Goal: Task Accomplishment & Management: Manage account settings

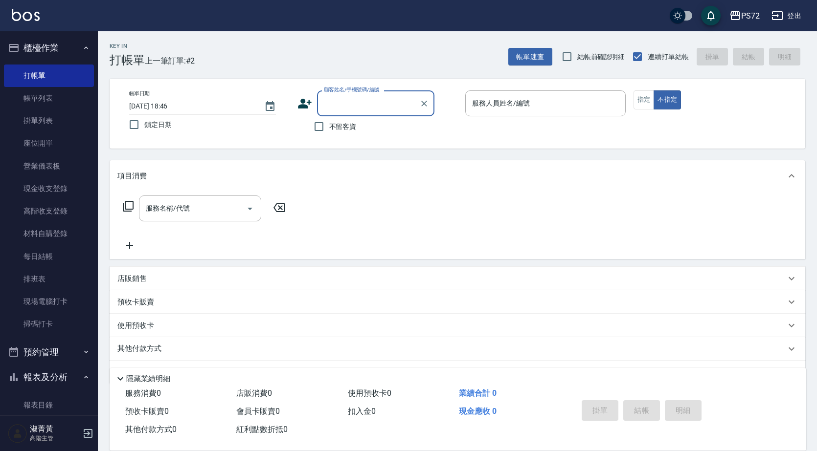
click at [365, 92] on label "顧客姓名/手機號碼/編號" at bounding box center [352, 89] width 56 height 7
click at [365, 95] on input "顧客姓名/手機號碼/編號" at bounding box center [368, 103] width 94 height 17
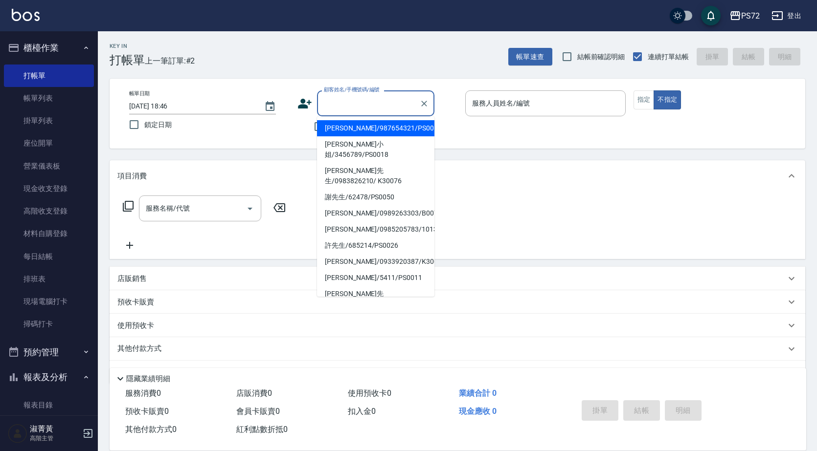
click at [367, 96] on input "顧客姓名/手機號碼/編號" at bounding box center [368, 103] width 94 height 17
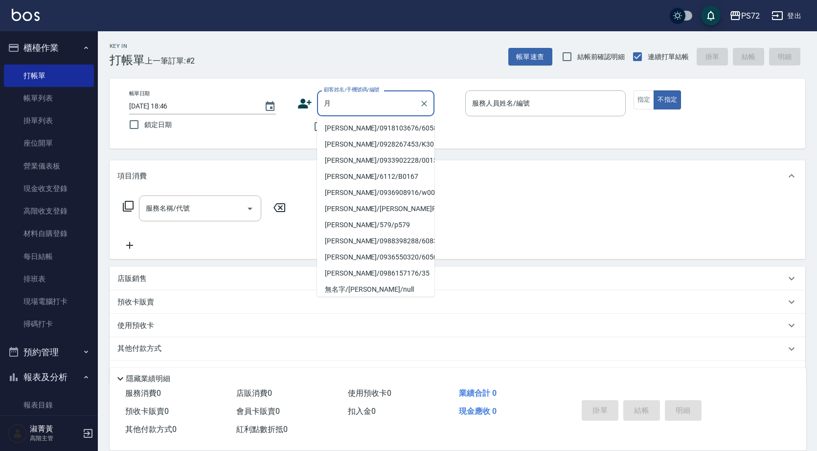
click at [362, 129] on li "[PERSON_NAME]/0918103676/6058" at bounding box center [375, 128] width 117 height 16
type input "[PERSON_NAME]/0918103676/6058"
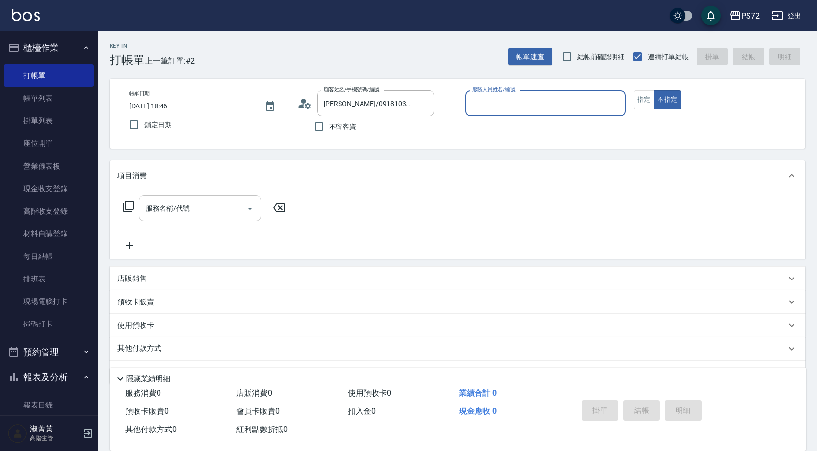
type input "[PERSON_NAME]-1"
click at [648, 104] on button "指定" at bounding box center [643, 99] width 21 height 19
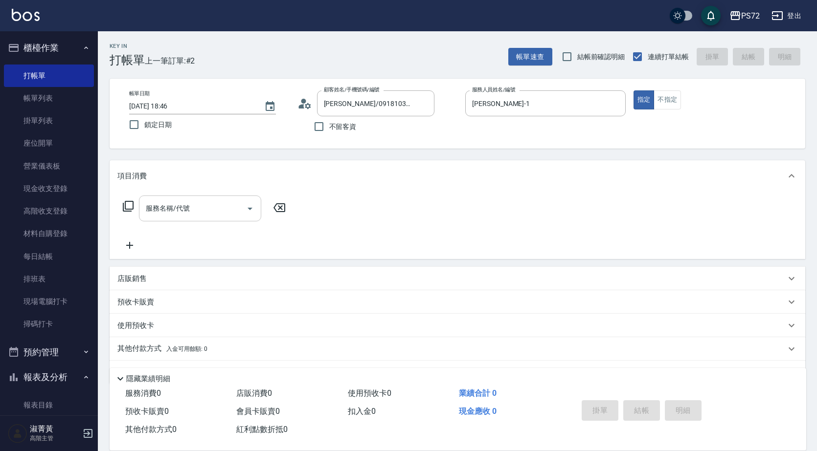
click at [210, 214] on input "服務名稱/代號" at bounding box center [192, 208] width 99 height 17
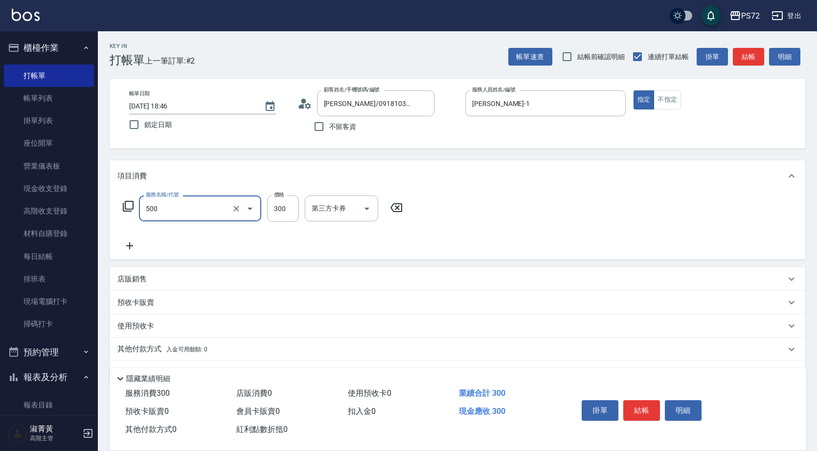
type input "洗髮(A級)(500)"
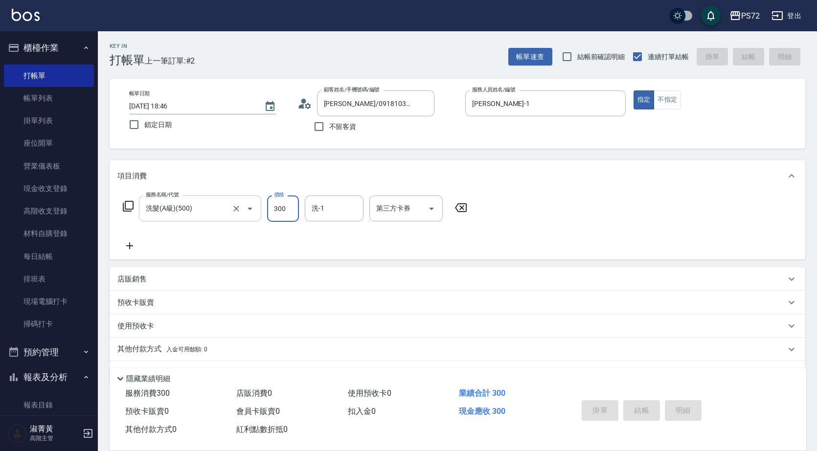
type input "[DATE] 19:23"
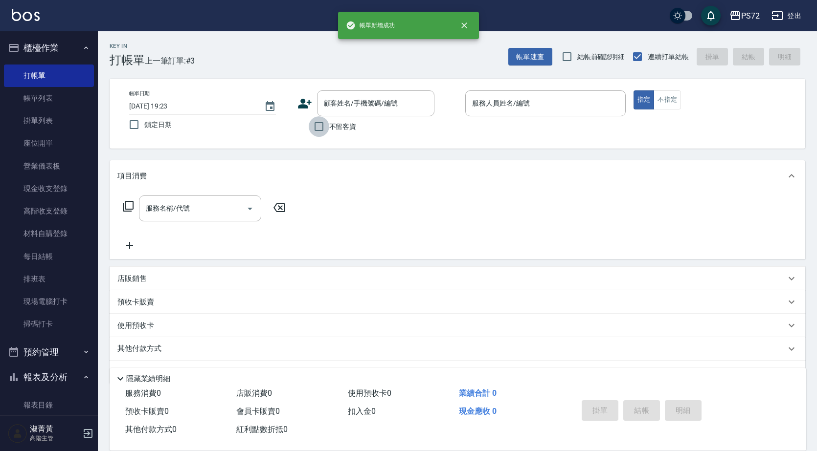
click at [321, 133] on input "不留客資" at bounding box center [319, 126] width 21 height 21
checkbox input "true"
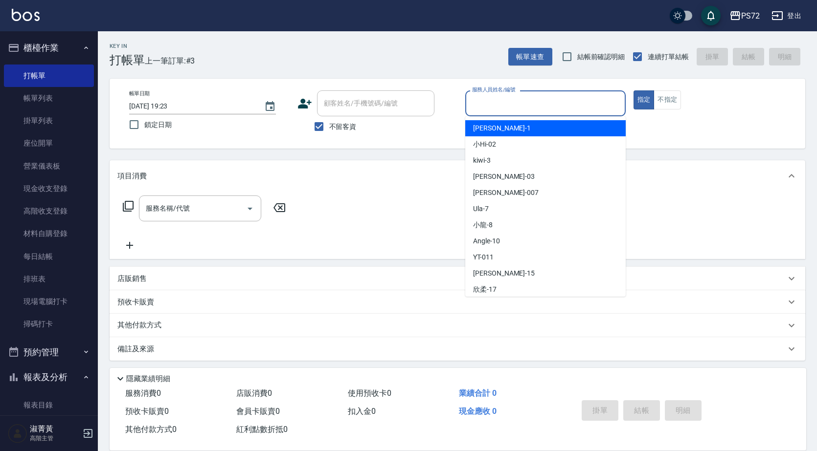
click at [472, 110] on input "服務人員姓名/編號" at bounding box center [546, 103] width 152 height 17
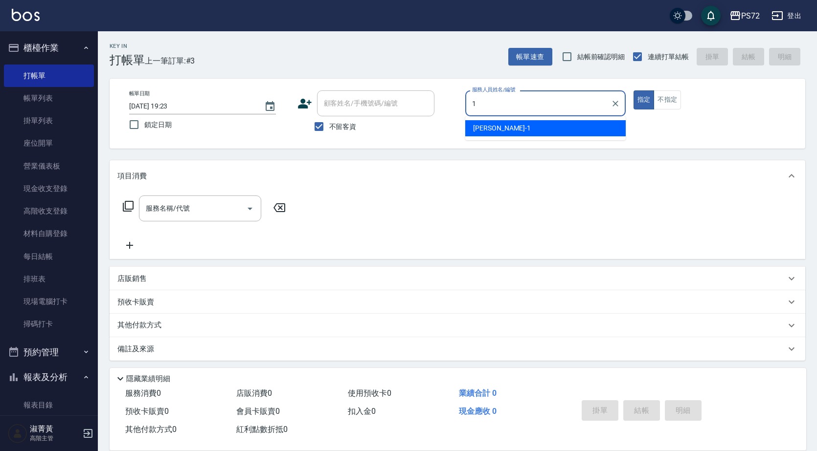
type input "[PERSON_NAME]-1"
type button "true"
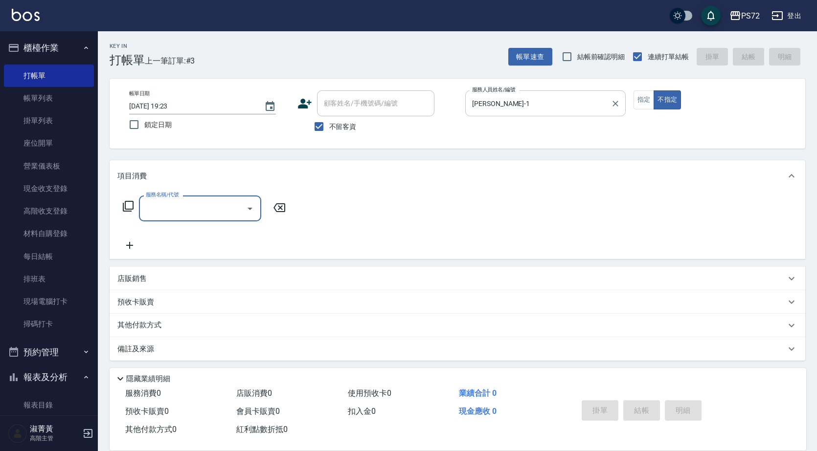
type input "6"
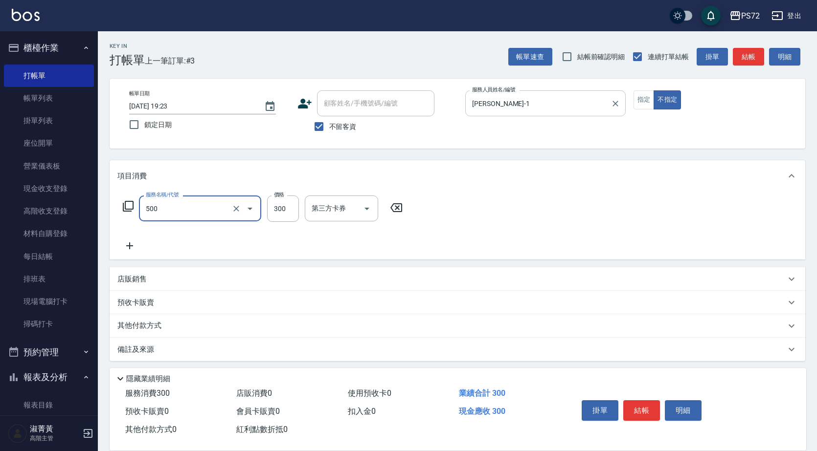
type input "洗髮(A級)(500)"
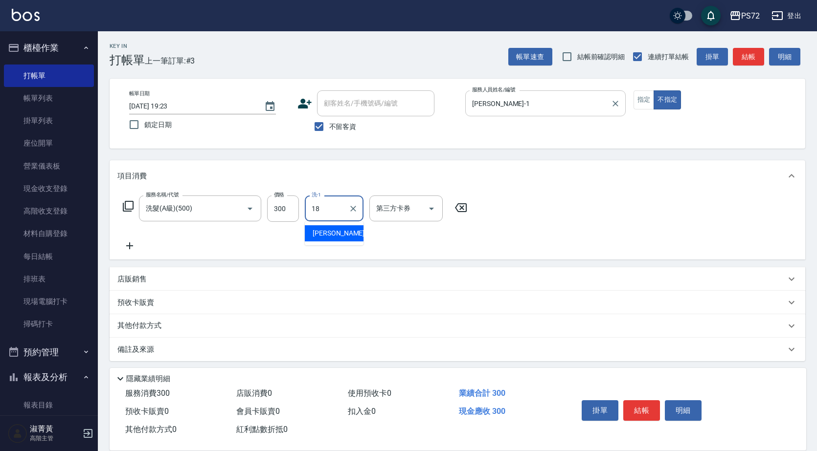
type input "[PERSON_NAME]-18"
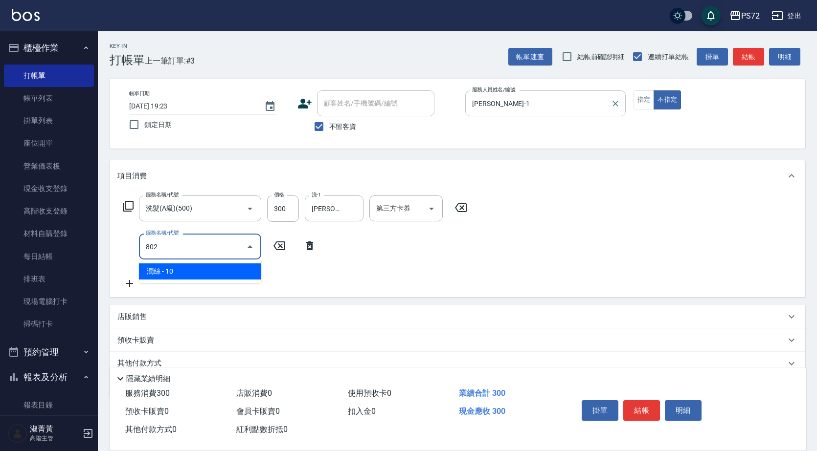
type input "潤絲(802)"
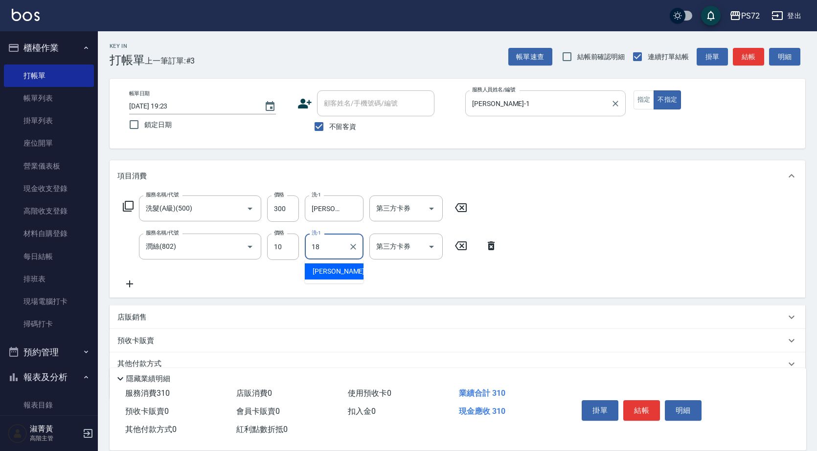
type input "[PERSON_NAME]-18"
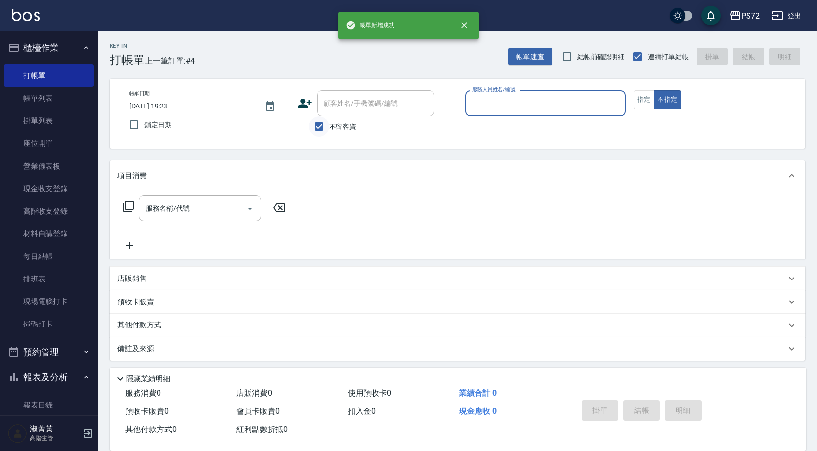
click at [317, 125] on input "不留客資" at bounding box center [319, 126] width 21 height 21
checkbox input "false"
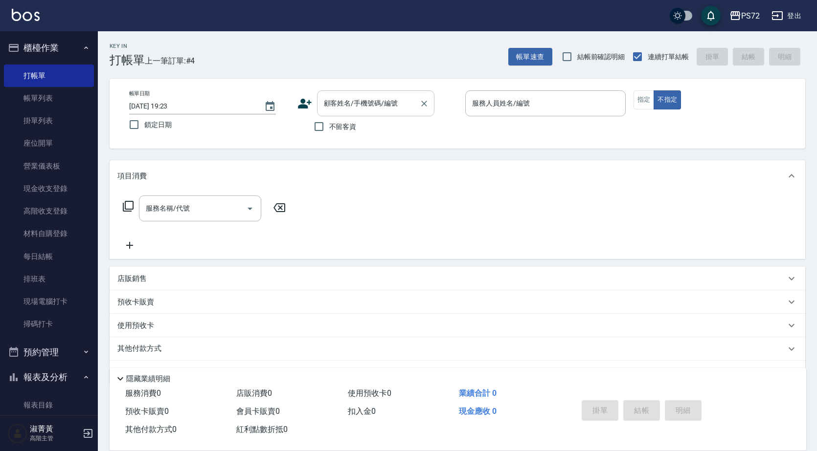
click at [359, 98] on input "顧客姓名/手機號碼/編號" at bounding box center [368, 103] width 94 height 17
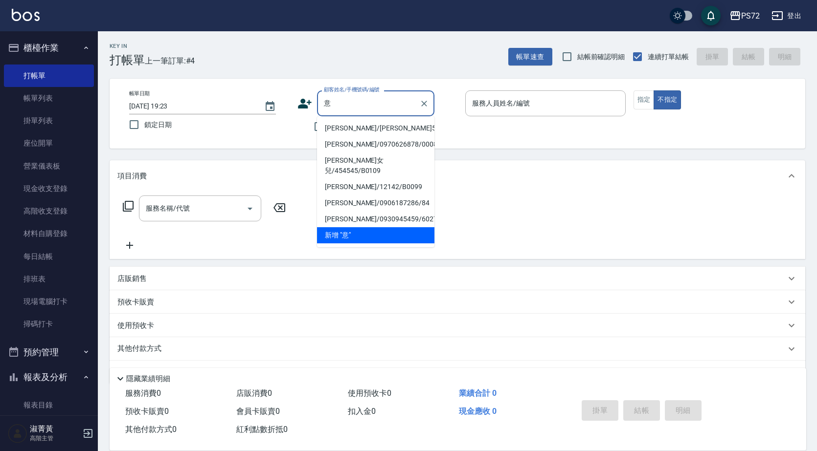
click at [345, 130] on li "[PERSON_NAME]/[PERSON_NAME]5125/5125" at bounding box center [375, 128] width 117 height 16
type input "[PERSON_NAME]/[PERSON_NAME]5125/5125"
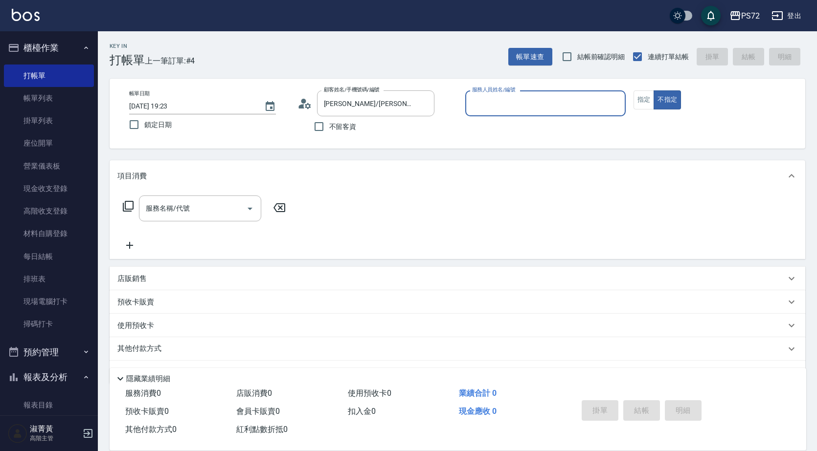
type input "[PERSON_NAME]-1"
click at [639, 98] on button "指定" at bounding box center [643, 99] width 21 height 19
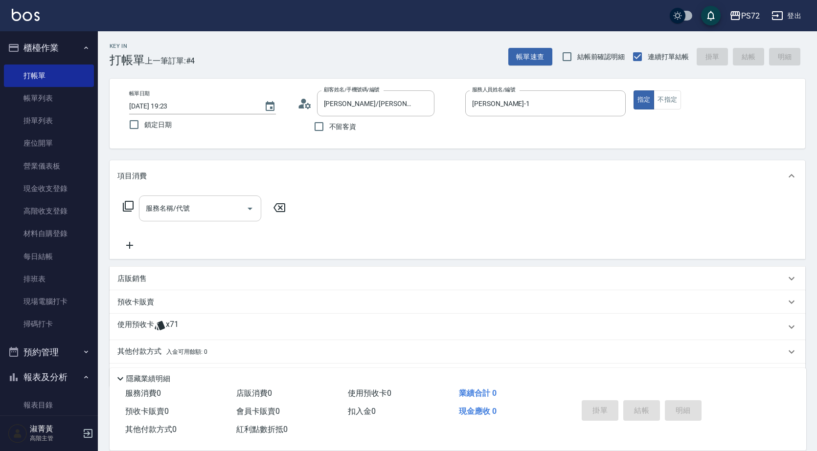
click at [167, 216] on input "服務名稱/代號" at bounding box center [192, 208] width 99 height 17
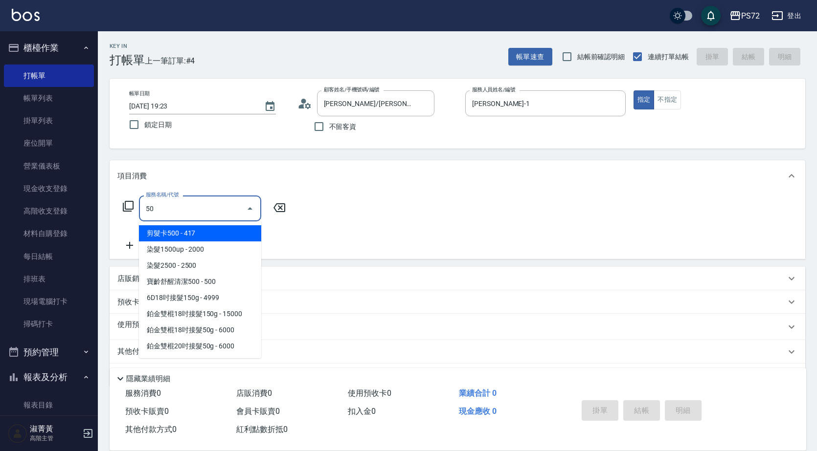
type input "5"
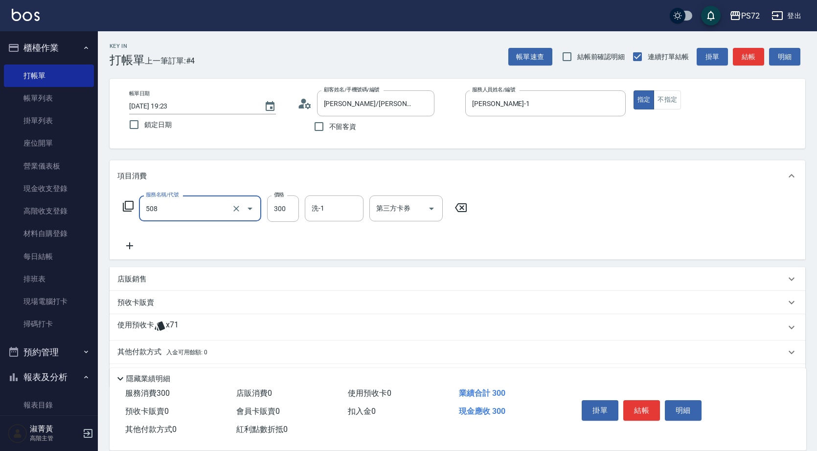
type input "洗髮卡300(508)"
type input "310"
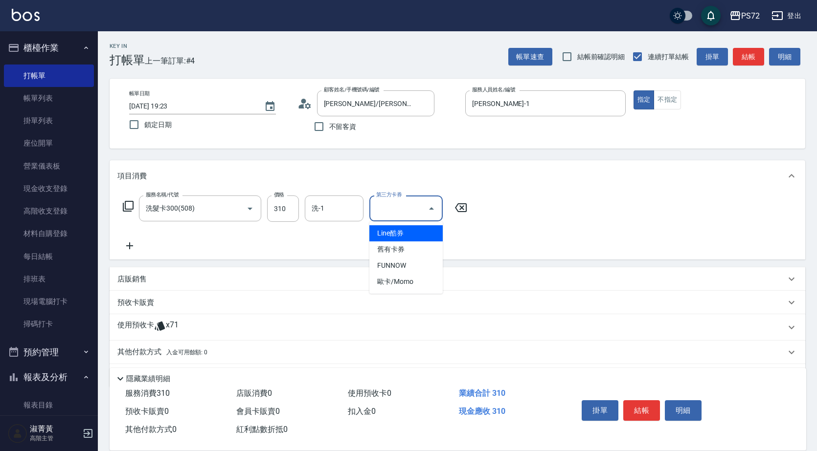
click at [394, 212] on input "第三方卡券" at bounding box center [399, 208] width 50 height 17
click at [397, 246] on span "舊有卡券" at bounding box center [405, 250] width 73 height 16
type input "舊有卡券"
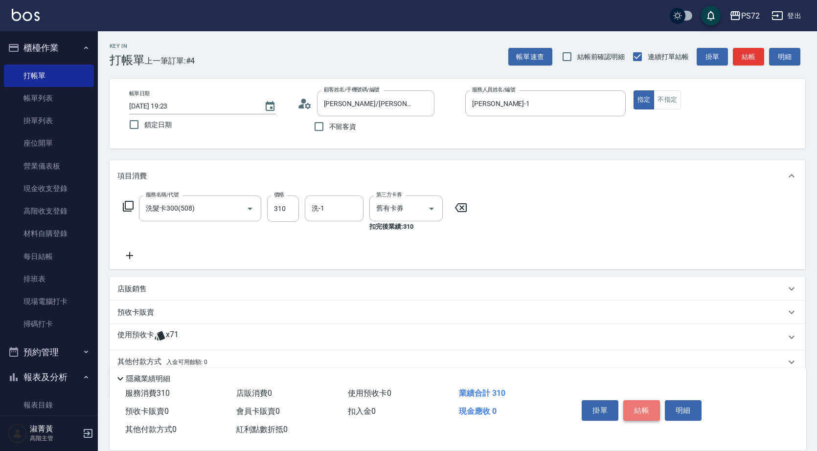
click at [641, 405] on button "結帳" at bounding box center [641, 411] width 37 height 21
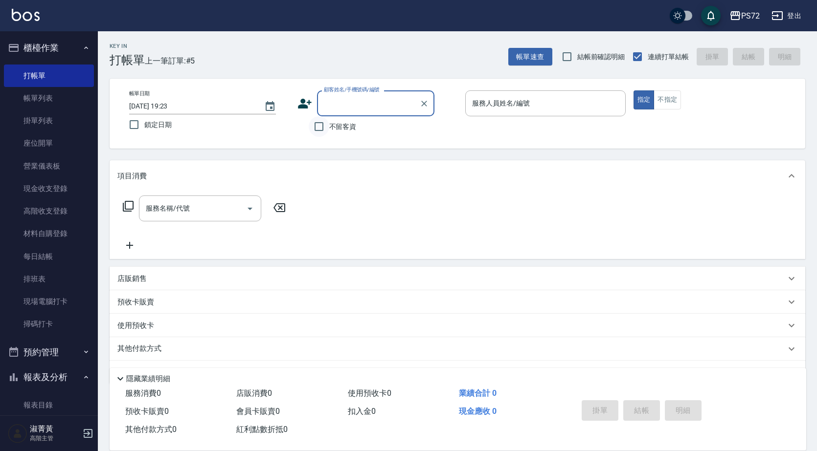
click at [317, 129] on input "不留客資" at bounding box center [319, 126] width 21 height 21
checkbox input "true"
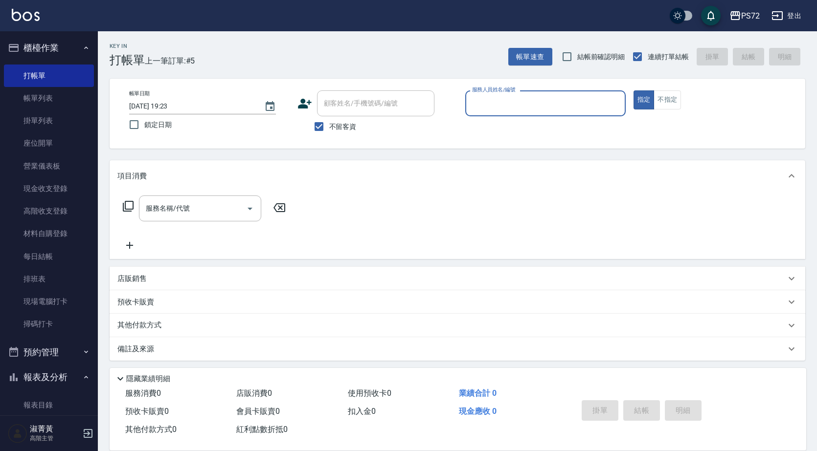
click at [506, 98] on input "服務人員姓名/編號" at bounding box center [546, 103] width 152 height 17
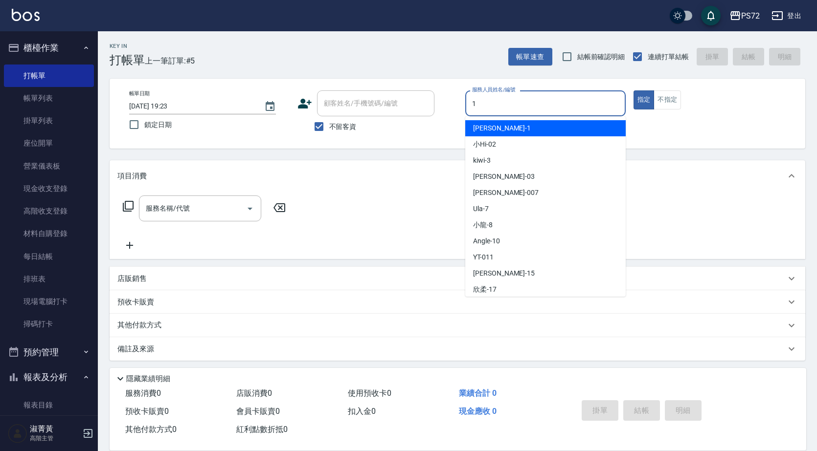
type input "[PERSON_NAME]-1"
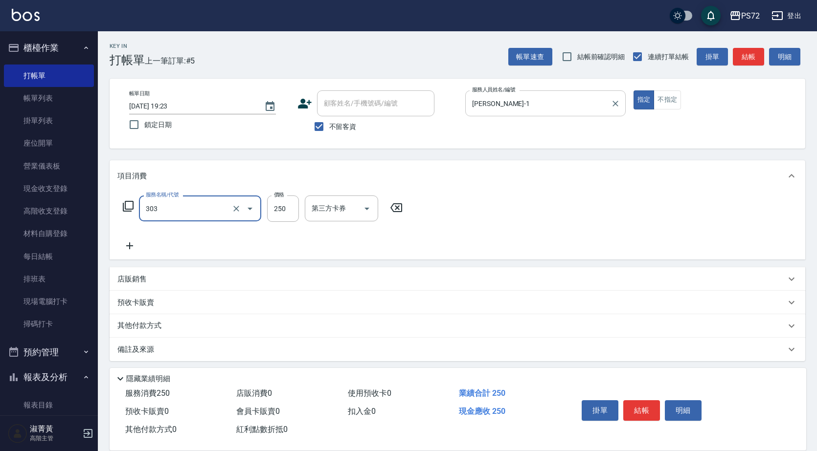
type input "剪髮(303)"
type input "300"
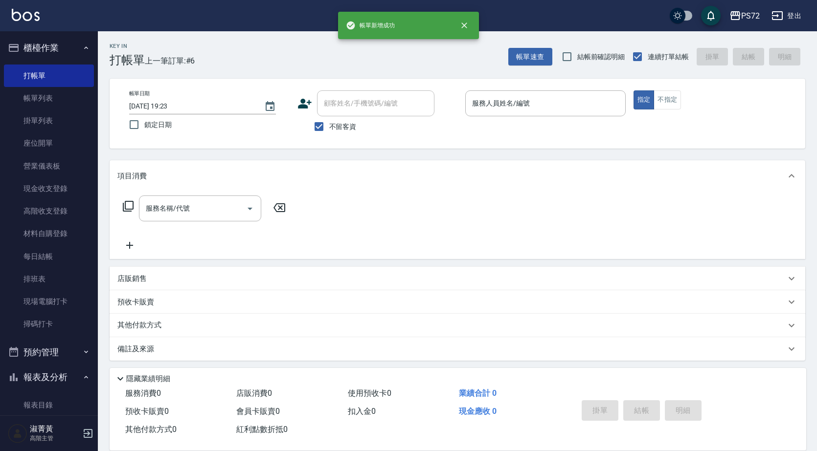
click at [523, 90] on div "帳單日期 [DATE] 19:23 鎖定日期 顧客姓名/手機號碼/編號 顧客姓名/手機號碼/編號 不留客資 服務人員姓名/編號 服務人員姓名/編號 指定 不指定" at bounding box center [458, 114] width 696 height 70
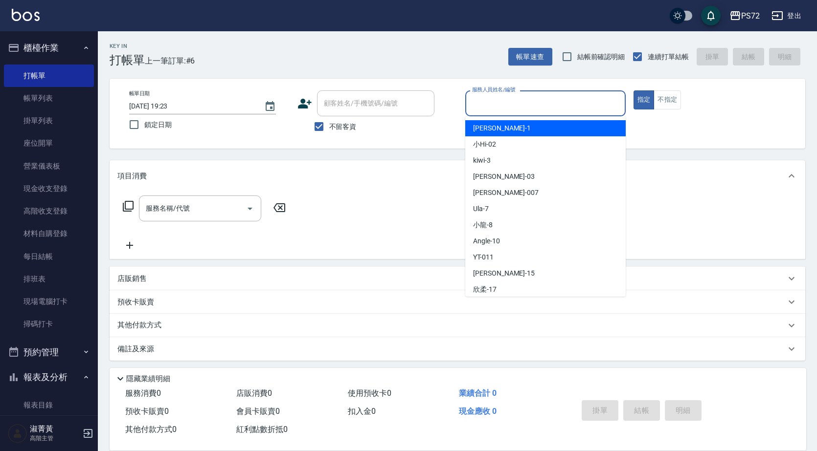
click at [545, 99] on input "服務人員姓名/編號" at bounding box center [546, 103] width 152 height 17
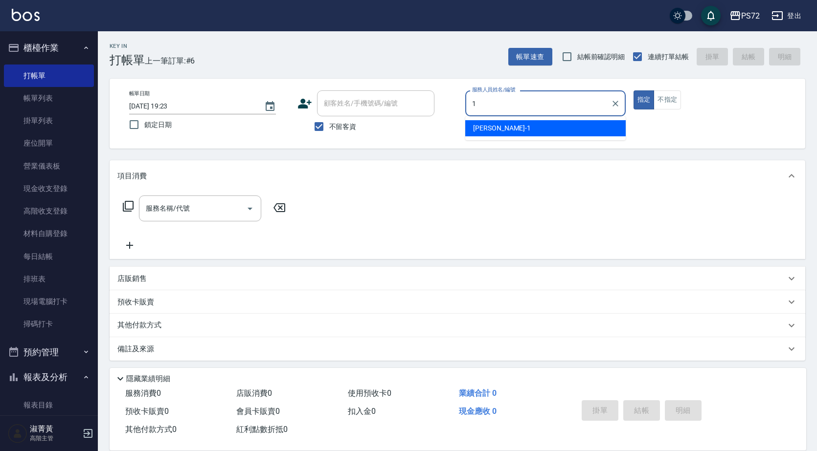
type input "[PERSON_NAME]-1"
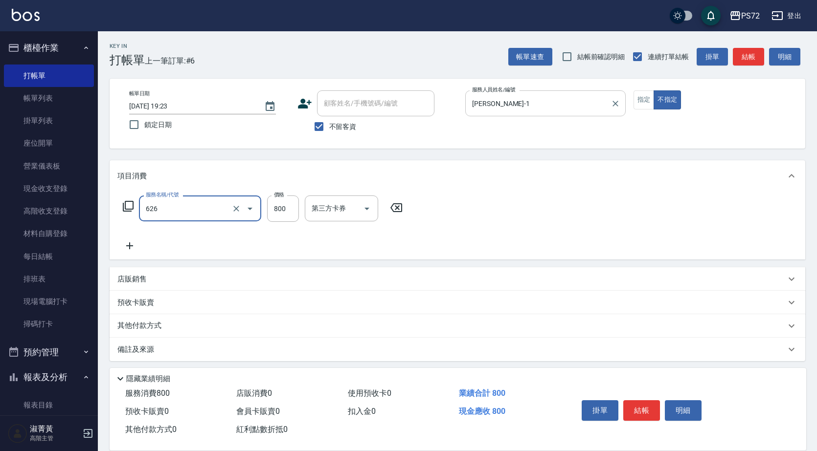
type input "去脂泥膠(626)"
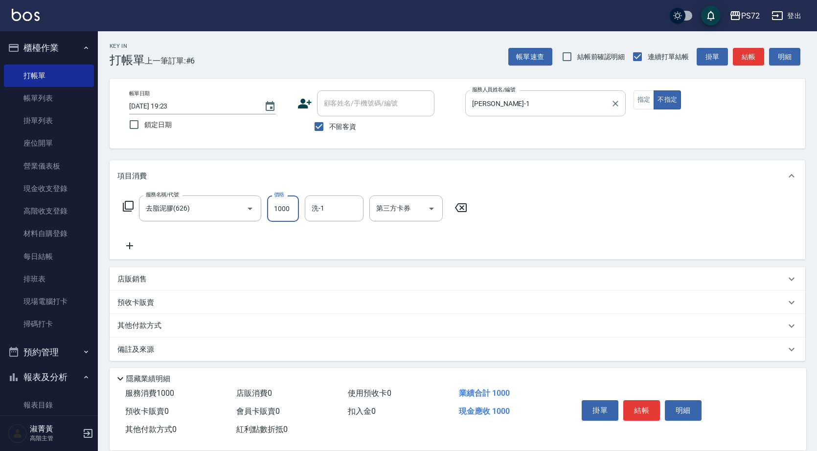
type input "1000"
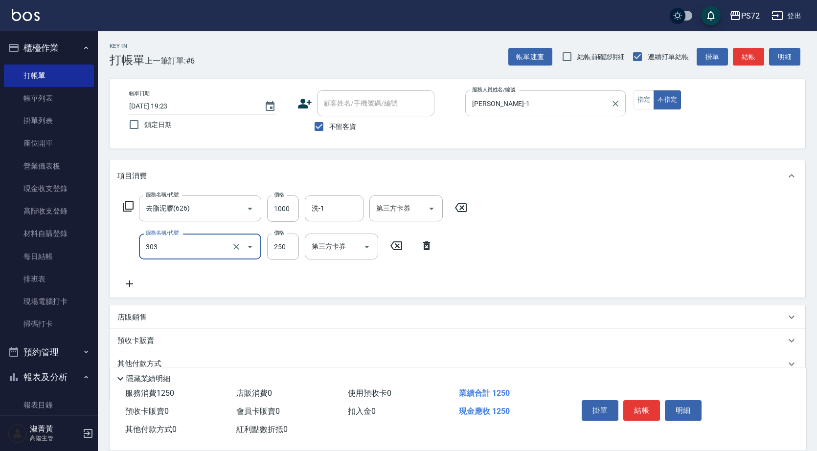
type input "剪髮(303)"
type input "350"
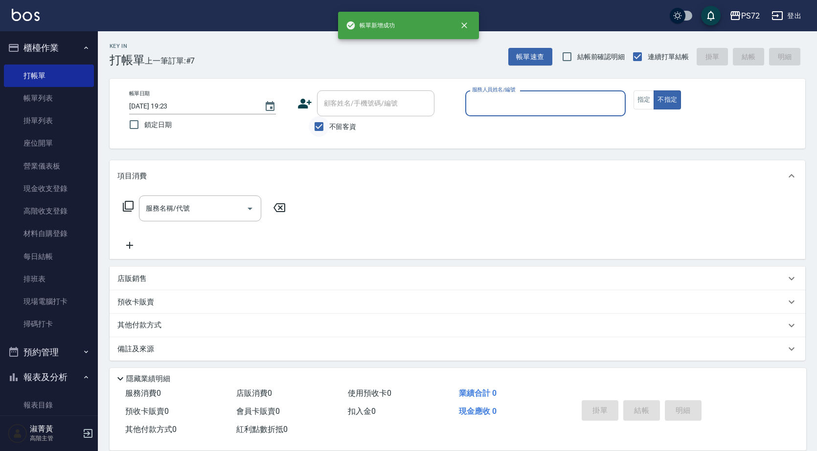
click at [313, 126] on input "不留客資" at bounding box center [319, 126] width 21 height 21
checkbox input "false"
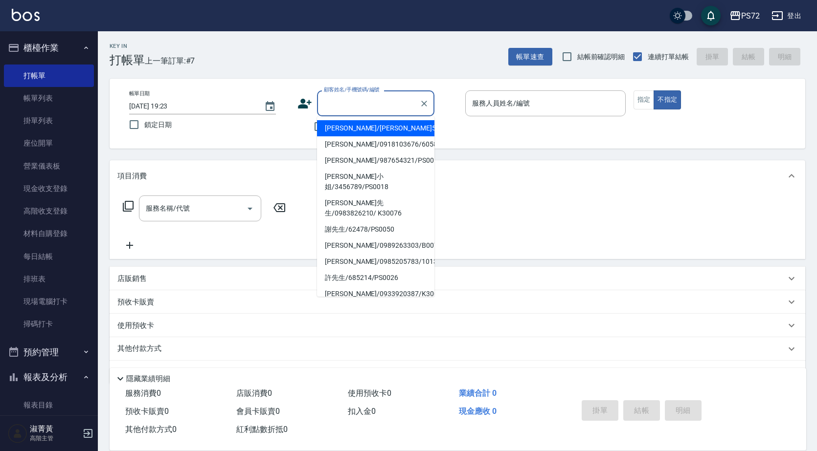
click at [369, 107] on input "顧客姓名/手機號碼/編號" at bounding box center [368, 103] width 94 height 17
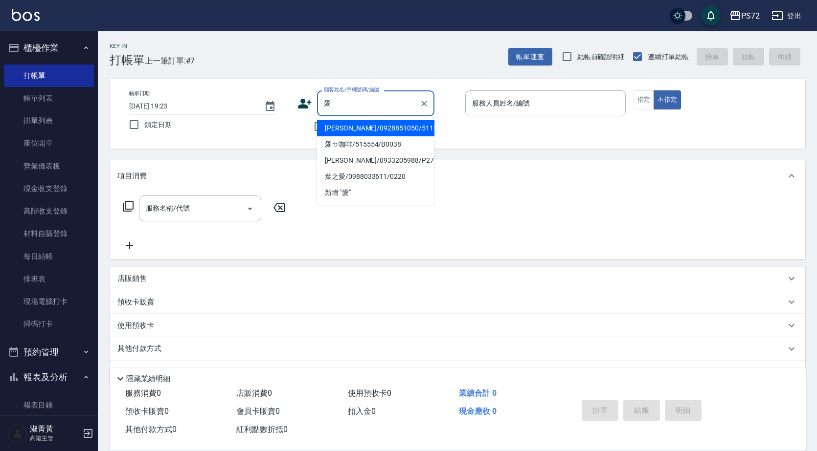
click at [342, 126] on li "[PERSON_NAME]/0928851050/5112" at bounding box center [375, 128] width 117 height 16
type input "[PERSON_NAME]/0928851050/5112"
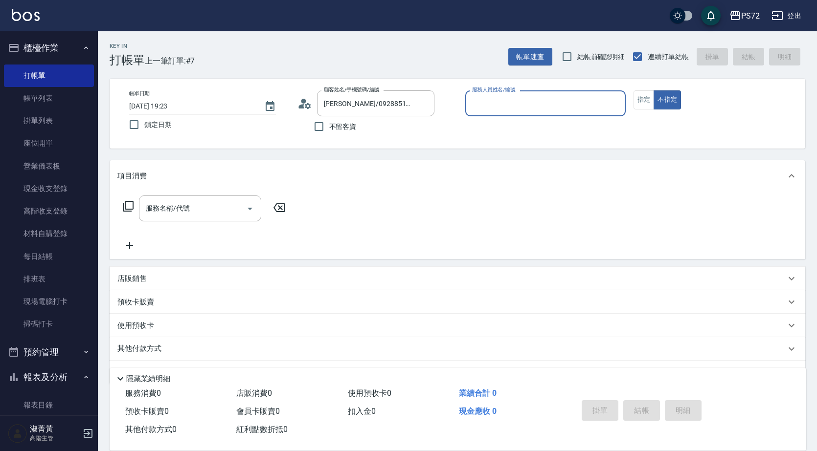
type input "[PERSON_NAME]-1"
click at [643, 108] on div "帳單日期 [DATE] 19:23 鎖定日期 顧客姓名/手機號碼/編號 [PERSON_NAME]/0928851050/5112 顧客姓名/手機號碼/編號 …" at bounding box center [457, 113] width 672 height 46
click at [648, 97] on button "指定" at bounding box center [643, 99] width 21 height 19
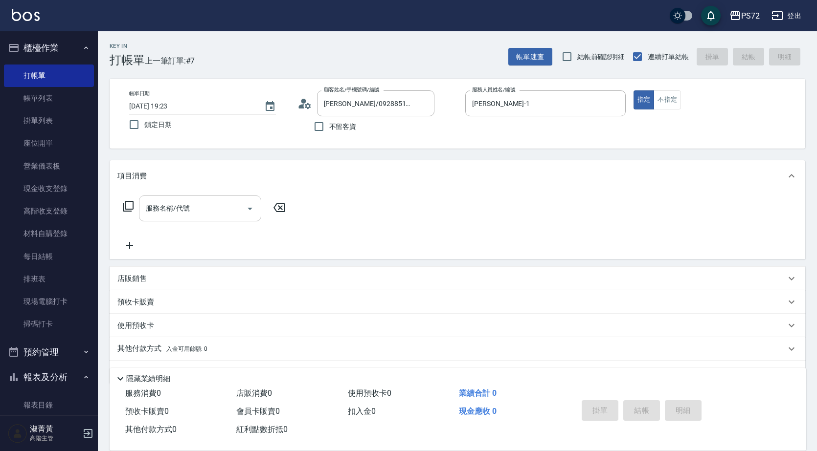
click at [205, 209] on input "服務名稱/代號" at bounding box center [192, 208] width 99 height 17
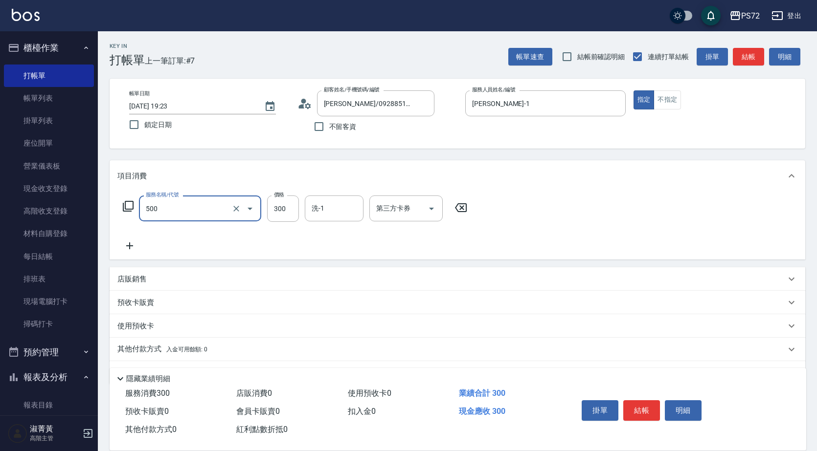
type input "洗髮(A級)(500)"
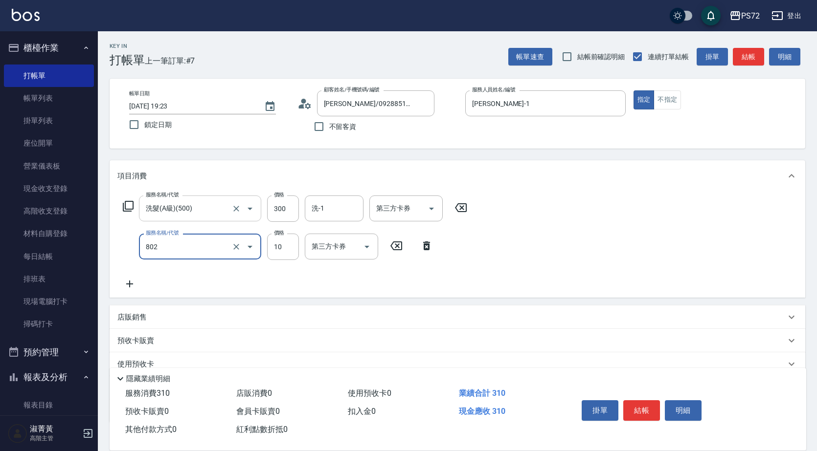
type input "潤絲(802)"
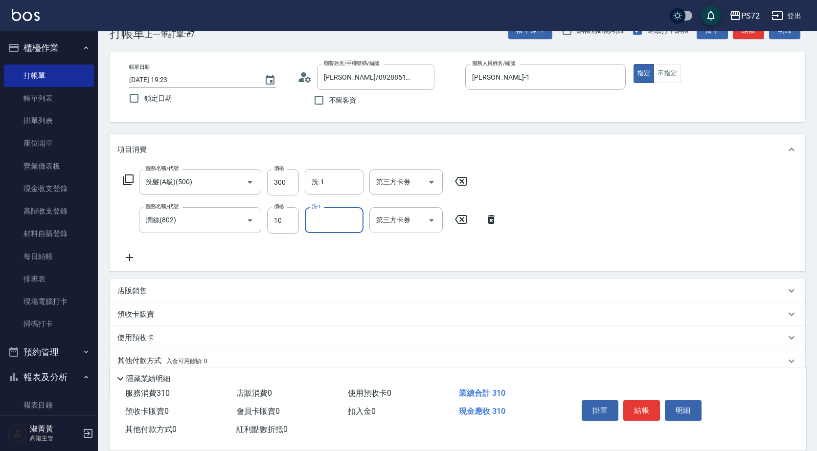
scroll to position [49, 0]
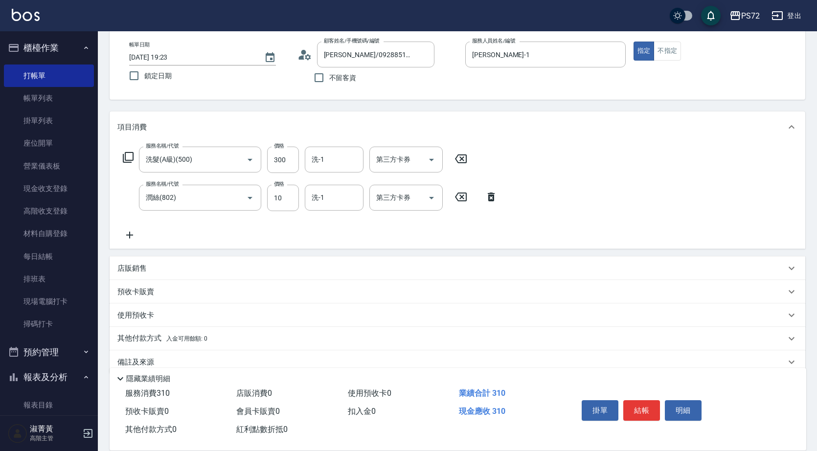
click at [131, 262] on div "店販銷售" at bounding box center [458, 268] width 696 height 23
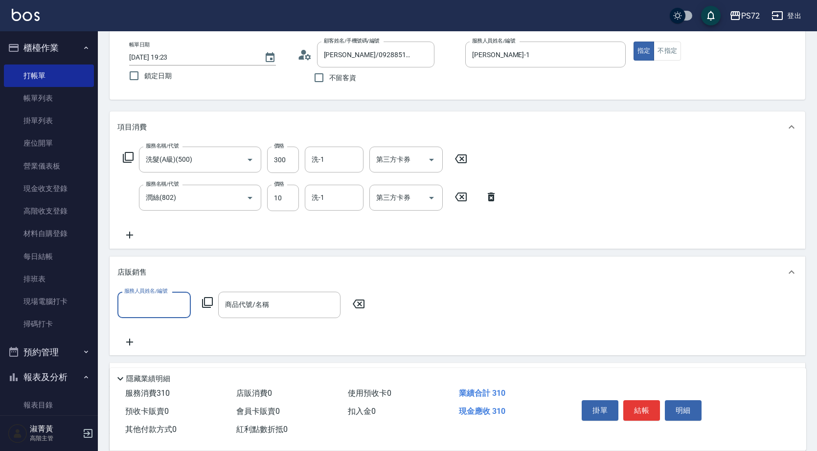
scroll to position [0, 0]
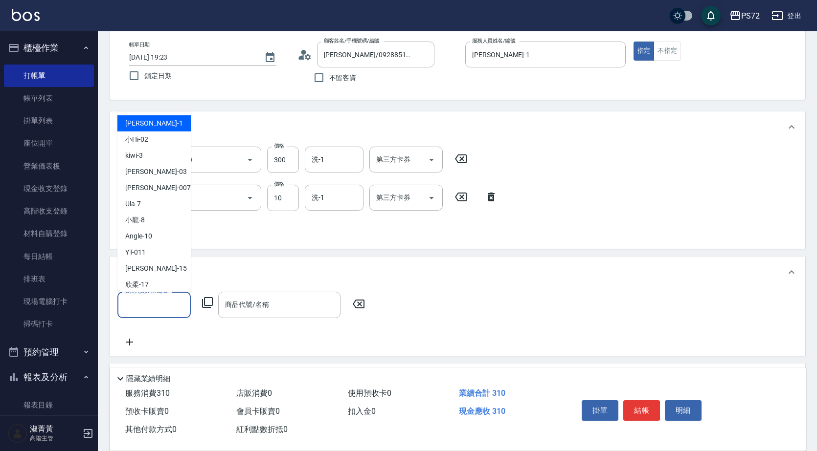
click at [167, 299] on input "服務人員姓名/編號" at bounding box center [154, 304] width 65 height 17
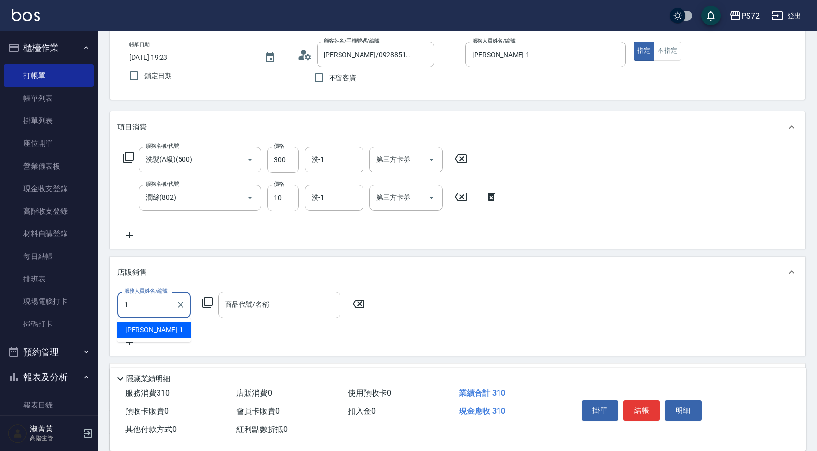
type input "[PERSON_NAME]-1"
drag, startPoint x: 212, startPoint y: 296, endPoint x: 210, endPoint y: 301, distance: 5.3
click at [211, 300] on div "服務人員姓名/編號 [PERSON_NAME]-1 服務人員姓名/編號 商品代號/名稱 商品代號/名稱" at bounding box center [243, 305] width 253 height 26
click at [210, 301] on icon at bounding box center [208, 303] width 12 height 12
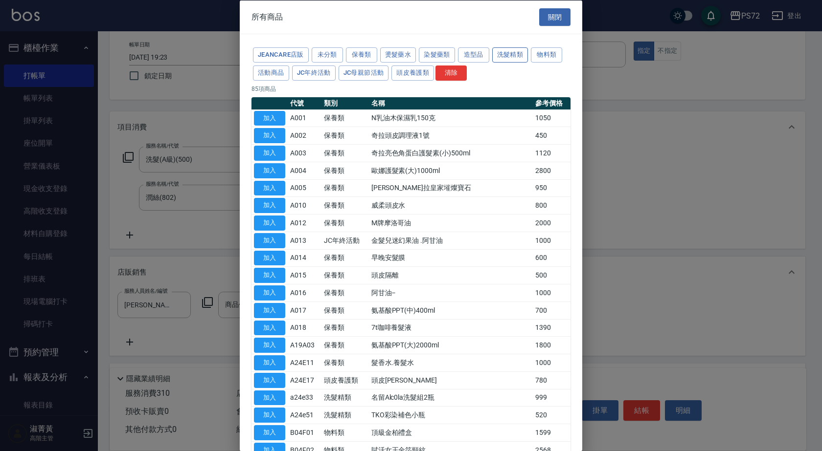
click at [516, 56] on button "洗髮精類" at bounding box center [510, 54] width 36 height 15
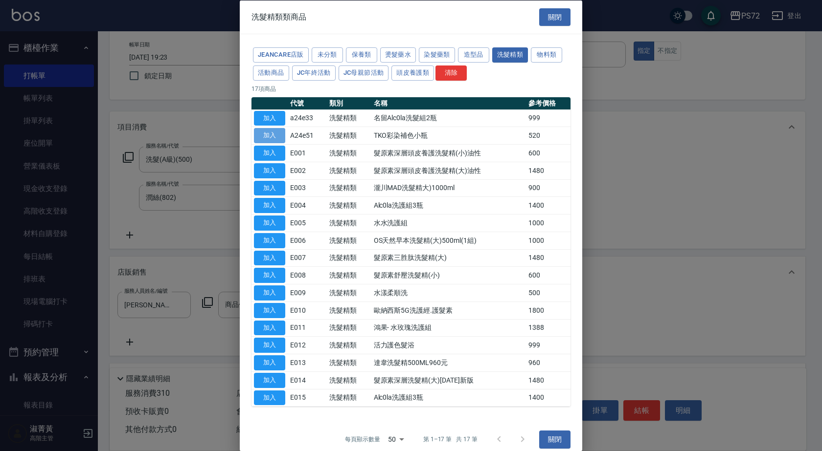
click at [268, 134] on button "加入" at bounding box center [269, 135] width 31 height 15
type input "TKO彩染補色小瓶"
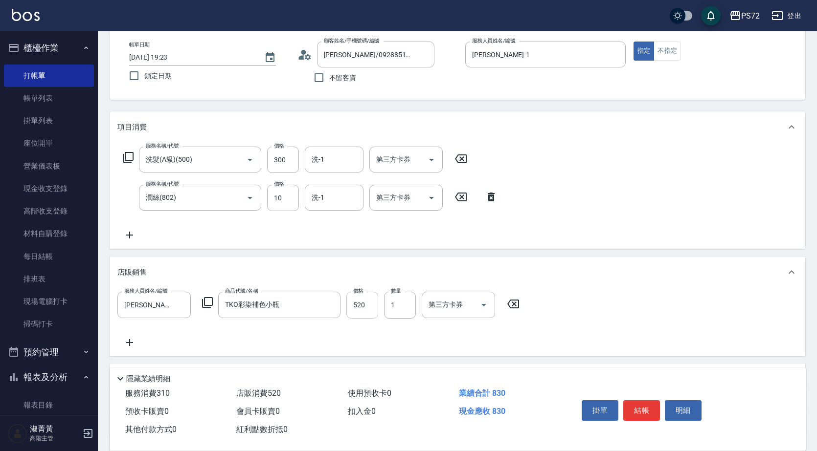
click at [371, 303] on input "520" at bounding box center [362, 305] width 32 height 26
type input "600"
type input "[DATE] 19:24"
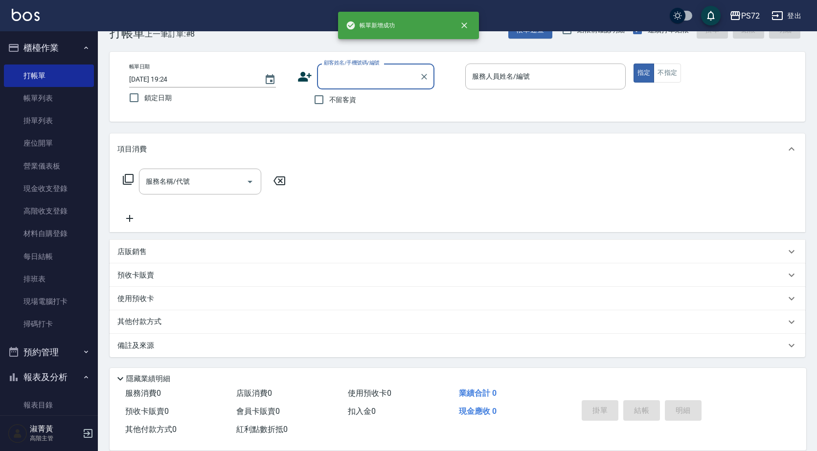
scroll to position [27, 0]
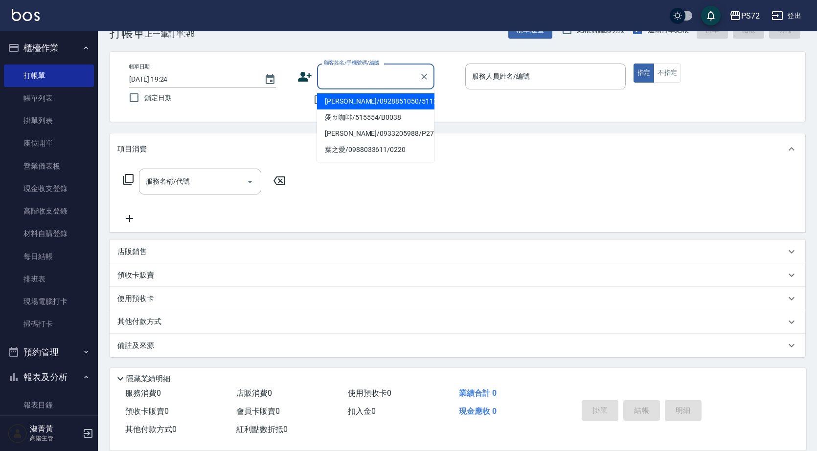
click at [348, 74] on input "顧客姓名/手機號碼/編號" at bounding box center [368, 76] width 94 height 17
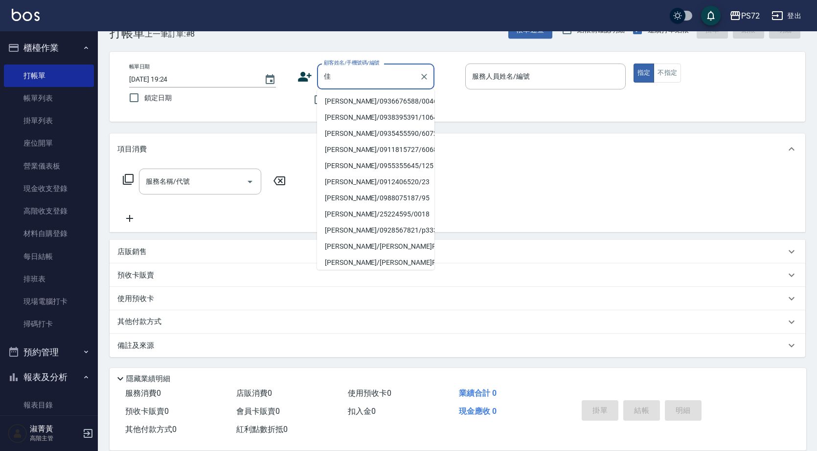
click at [357, 99] on li "[PERSON_NAME]/0936676588/0046" at bounding box center [375, 101] width 117 height 16
type input "[PERSON_NAME]/0936676588/0046"
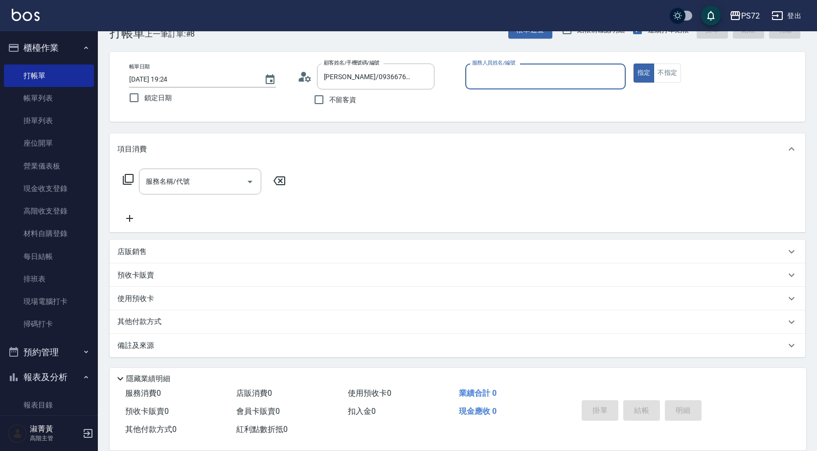
type input "[PERSON_NAME]-1"
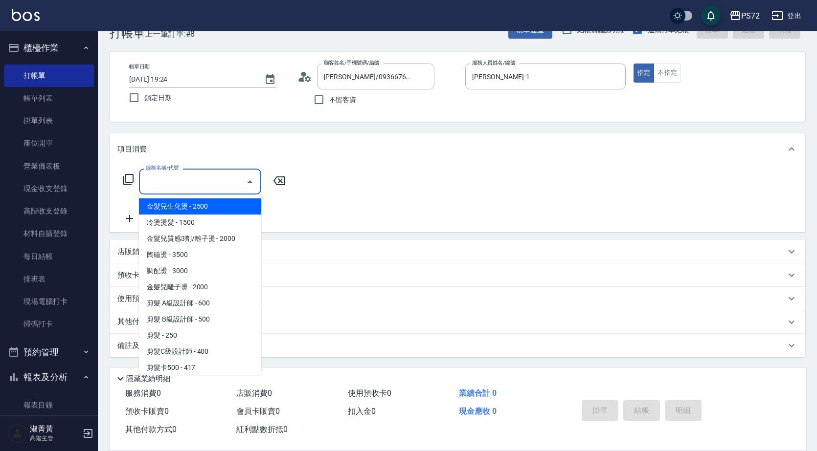
click at [175, 185] on input "服務名稱/代號" at bounding box center [192, 181] width 99 height 17
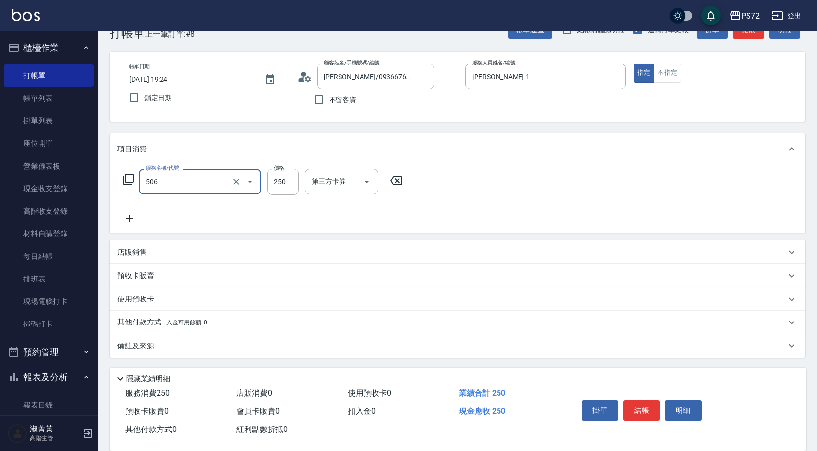
type input "洗髮學生(506)"
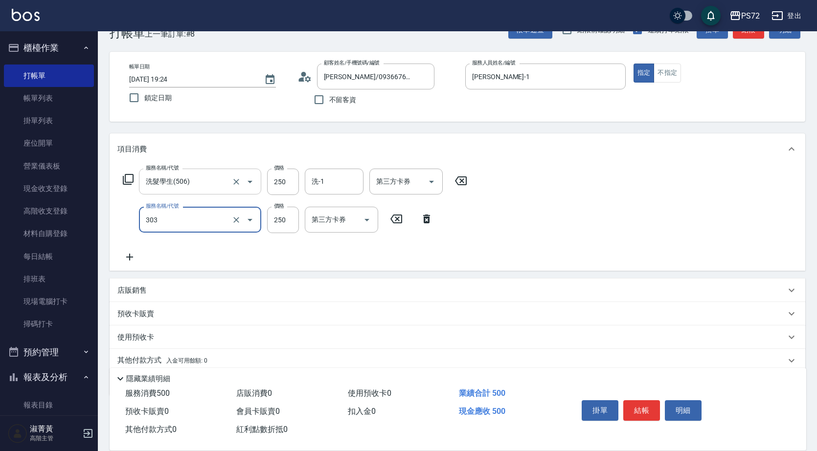
type input "剪髮(303)"
type input "300"
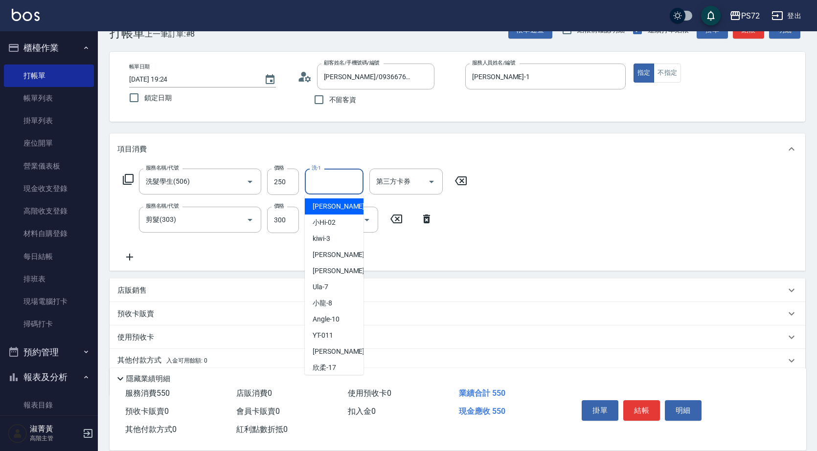
click at [323, 187] on input "洗-1" at bounding box center [334, 181] width 50 height 17
type input "[PERSON_NAME]-18"
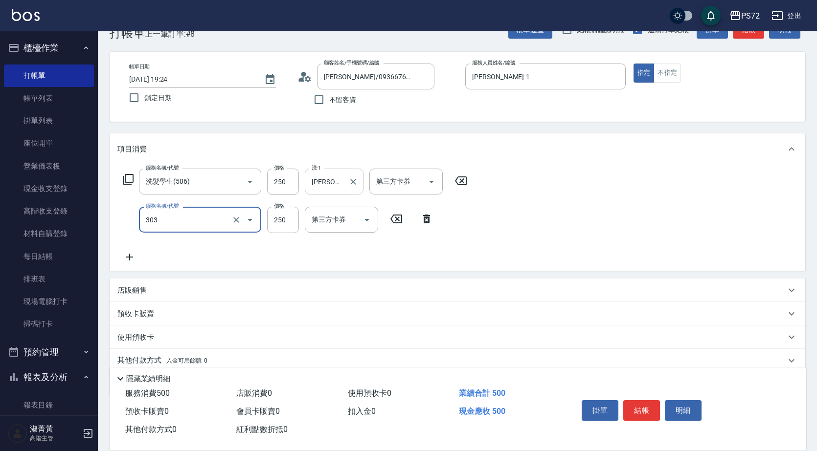
type input "剪髮(303)"
type input "300"
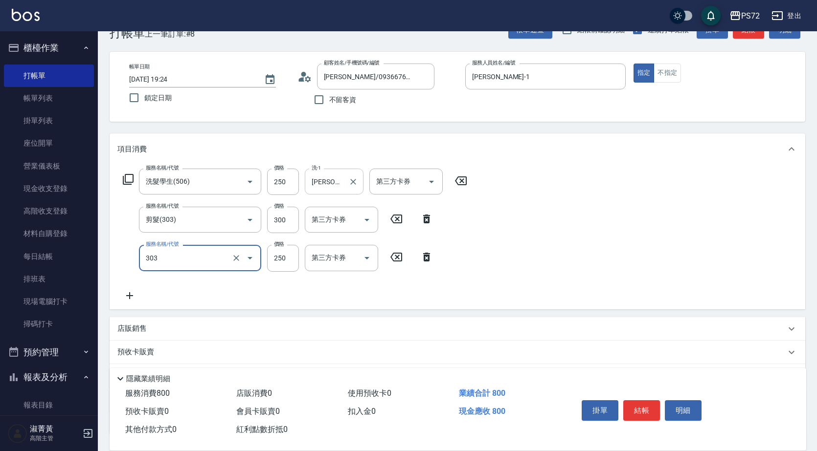
type input "剪髮(303)"
click at [296, 261] on input "6650" at bounding box center [283, 258] width 32 height 26
type input "650"
click at [653, 406] on button "結帳" at bounding box center [641, 411] width 37 height 21
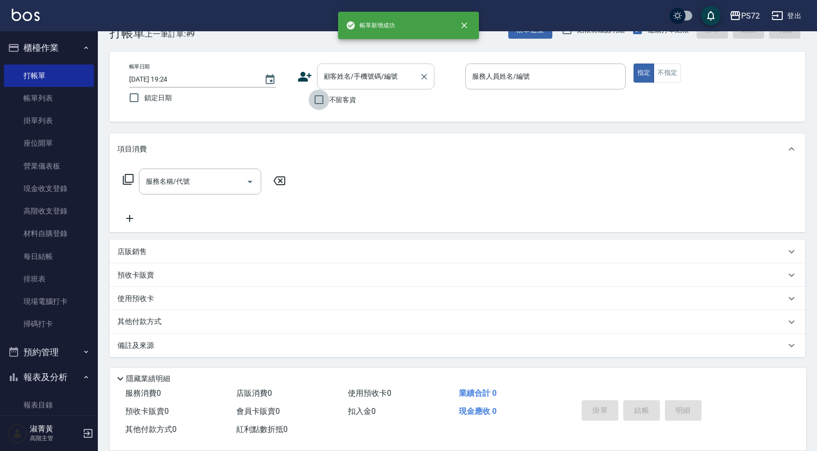
drag, startPoint x: 326, startPoint y: 94, endPoint x: 429, endPoint y: 99, distance: 103.3
click at [327, 94] on input "不留客資" at bounding box center [319, 100] width 21 height 21
checkbox input "true"
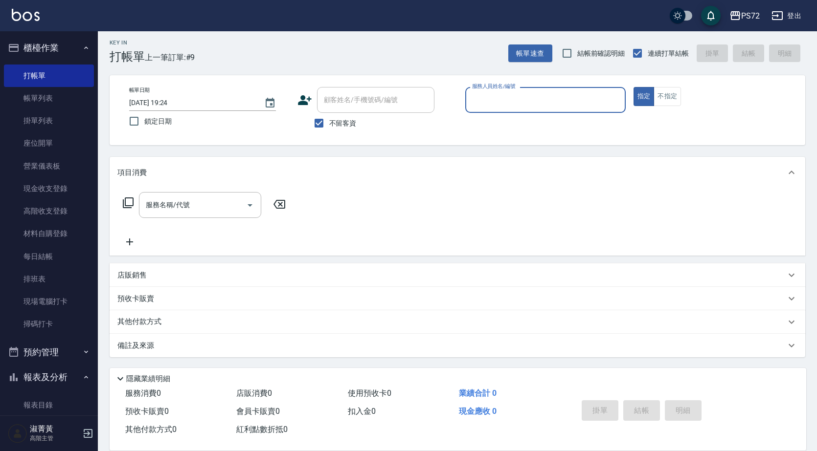
click at [557, 99] on input "服務人員姓名/編號" at bounding box center [546, 99] width 152 height 17
type input "[PERSON_NAME]-1"
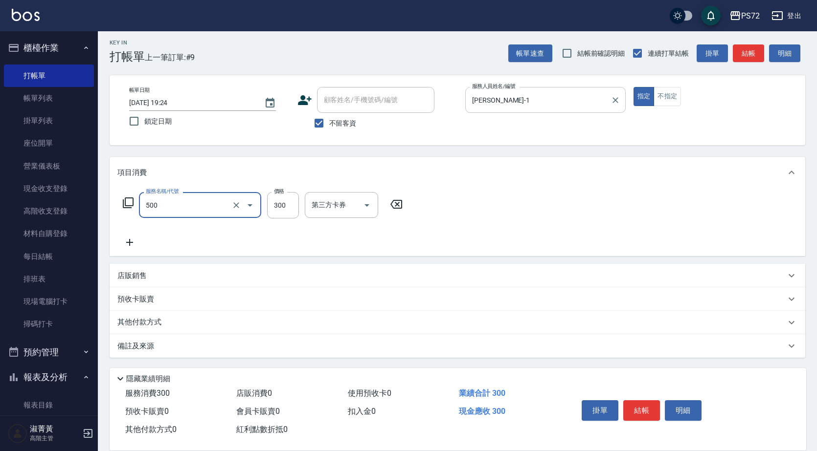
type input "洗髮(A級)(500)"
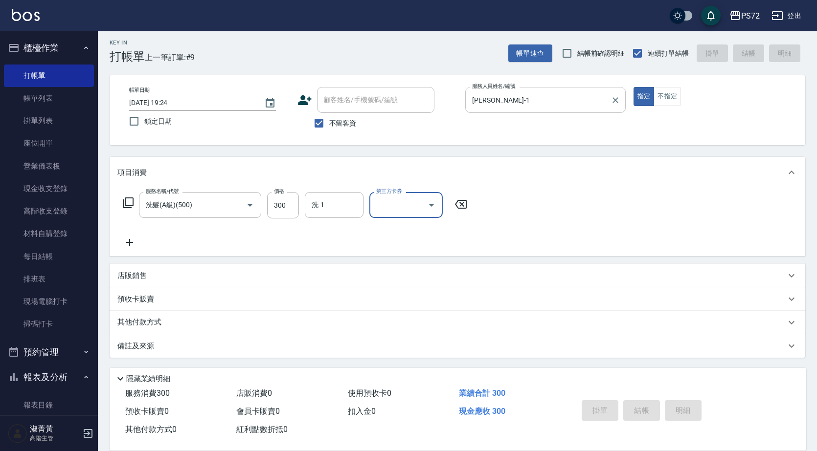
type input "[DATE] 19:25"
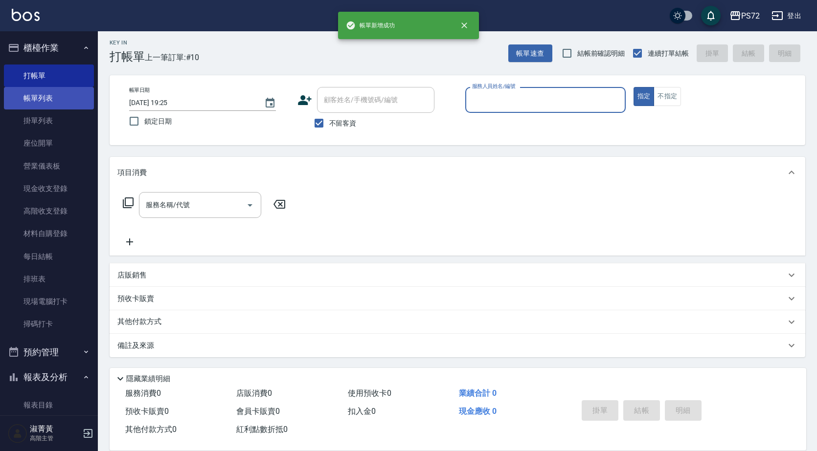
click at [82, 103] on link "帳單列表" at bounding box center [49, 98] width 90 height 23
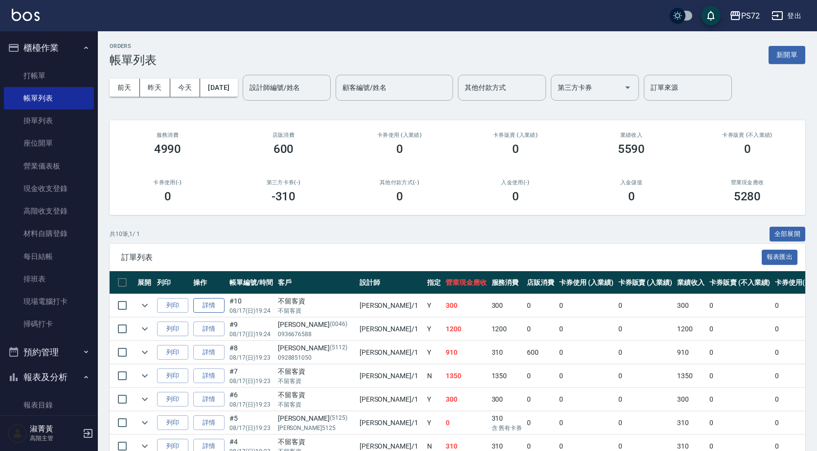
click at [215, 299] on link "詳情" at bounding box center [208, 305] width 31 height 15
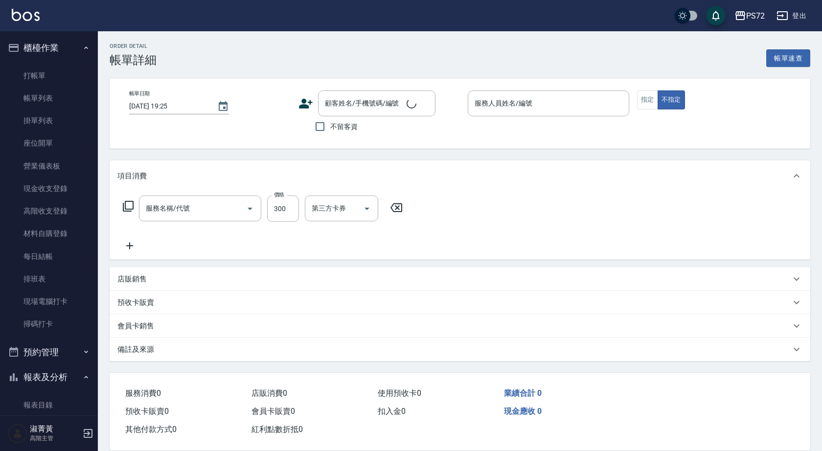
type input "[DATE] 19:24"
checkbox input "true"
type input "[PERSON_NAME]-1"
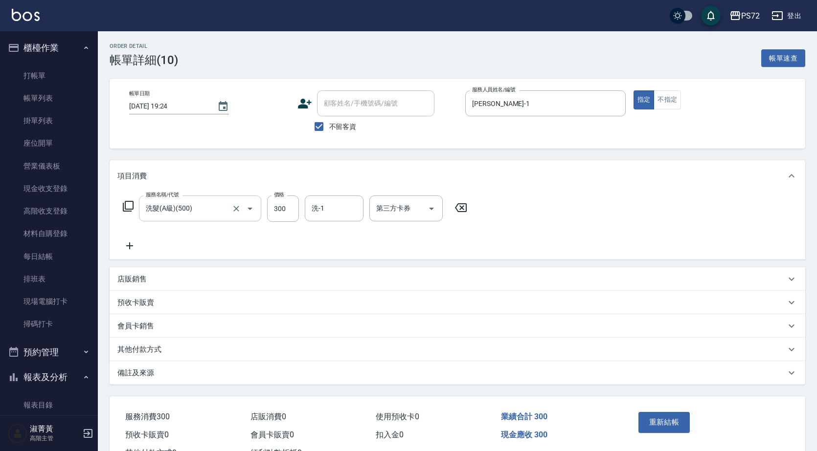
click at [162, 207] on input "洗髮(A級)(500)" at bounding box center [186, 208] width 86 height 17
type input "洗髮卡300(508)"
type input "300"
click at [392, 206] on input "第三方卡券" at bounding box center [399, 208] width 50 height 17
click at [386, 248] on span "舊有卡券" at bounding box center [405, 250] width 73 height 16
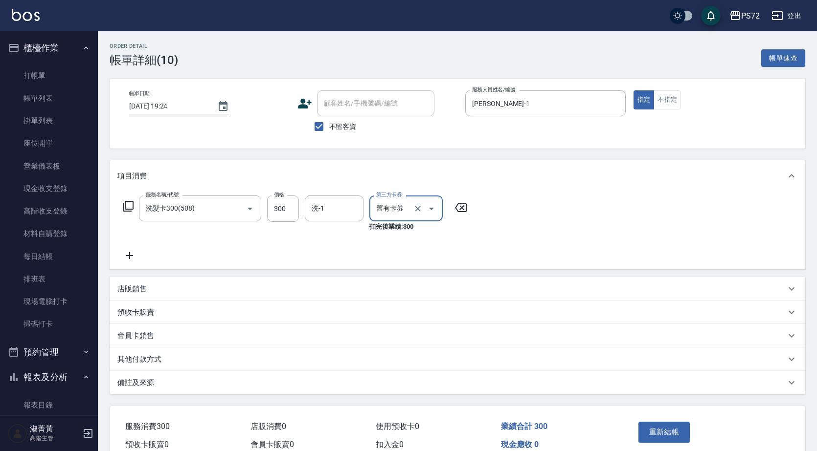
type input "舊有卡券"
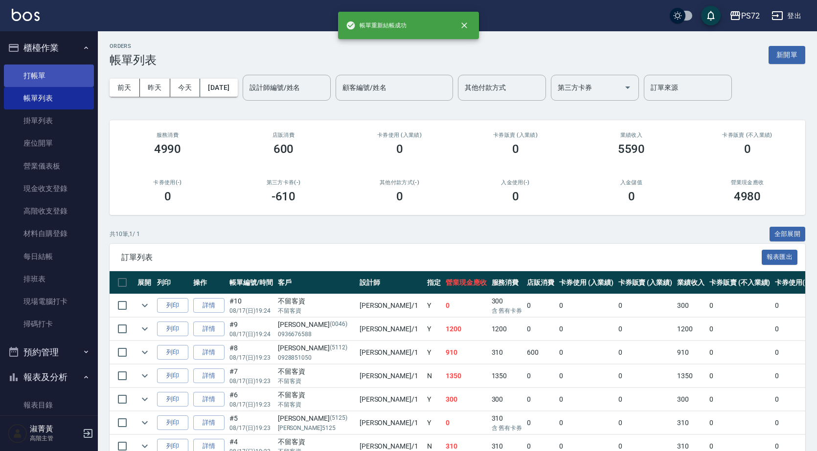
click at [46, 72] on link "打帳單" at bounding box center [49, 76] width 90 height 23
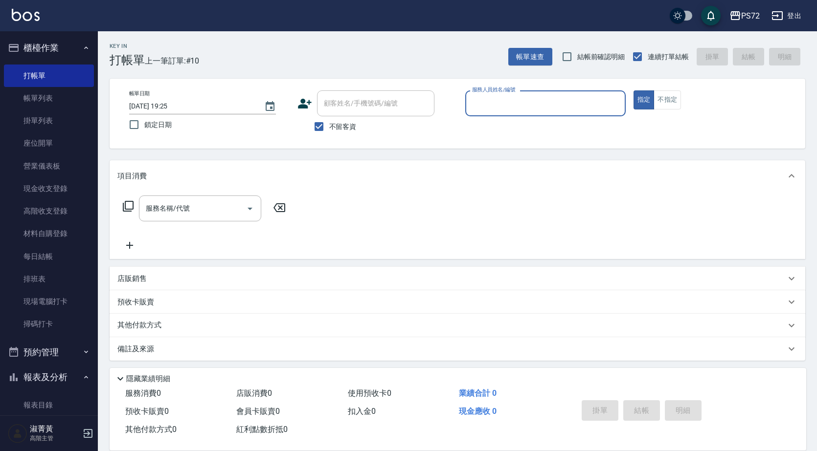
click at [559, 93] on div "服務人員姓名/編號" at bounding box center [545, 103] width 160 height 26
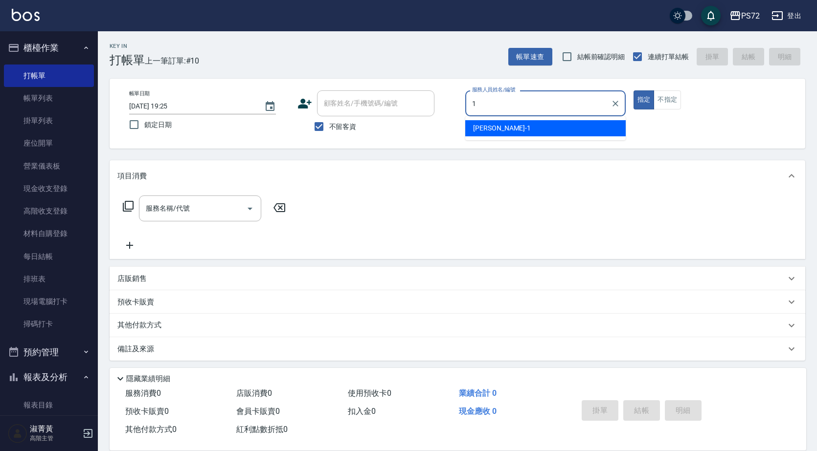
type input "[PERSON_NAME]-1"
type button "true"
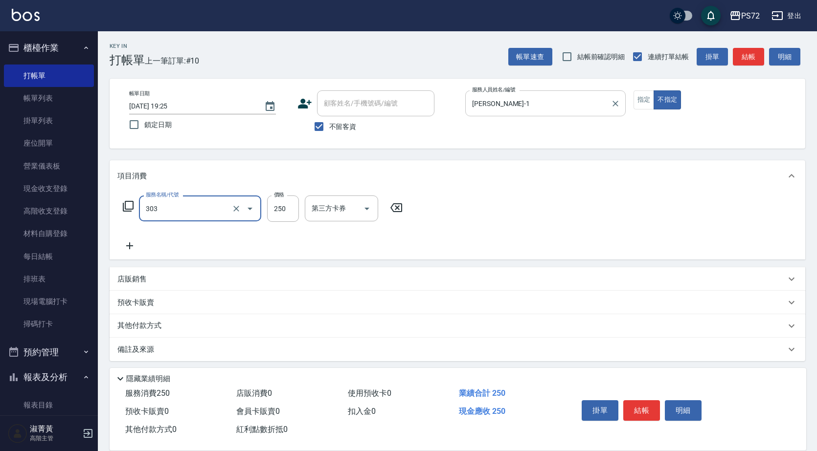
type input "剪髮(303)"
type input "350"
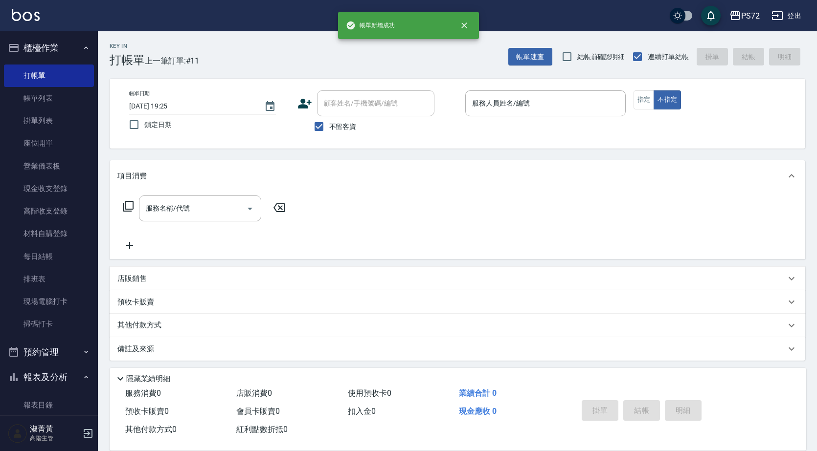
drag, startPoint x: 510, startPoint y: 82, endPoint x: 509, endPoint y: 108, distance: 25.9
click at [510, 85] on div "帳單日期 [DATE] 19:25 鎖定日期 顧客姓名/手機號碼/編號 顧客姓名/手機號碼/編號 不留客資 服務人員姓名/編號 服務人員姓名/編號 指定 不指定" at bounding box center [458, 114] width 696 height 70
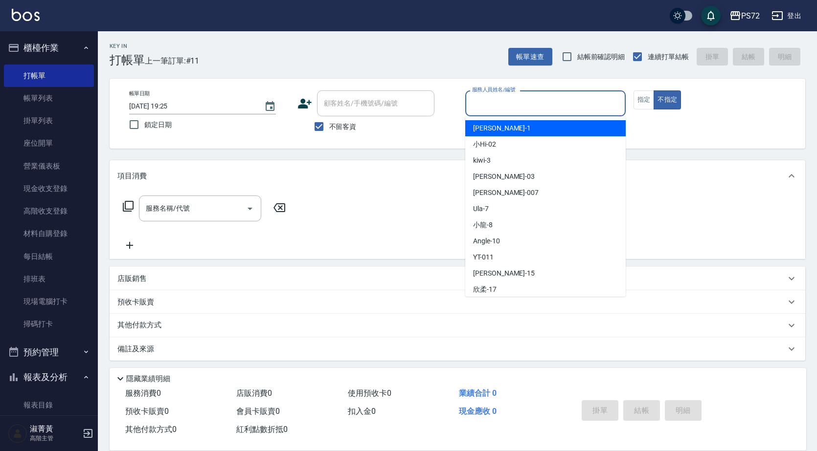
click at [509, 108] on input "服務人員姓名/編號" at bounding box center [546, 103] width 152 height 17
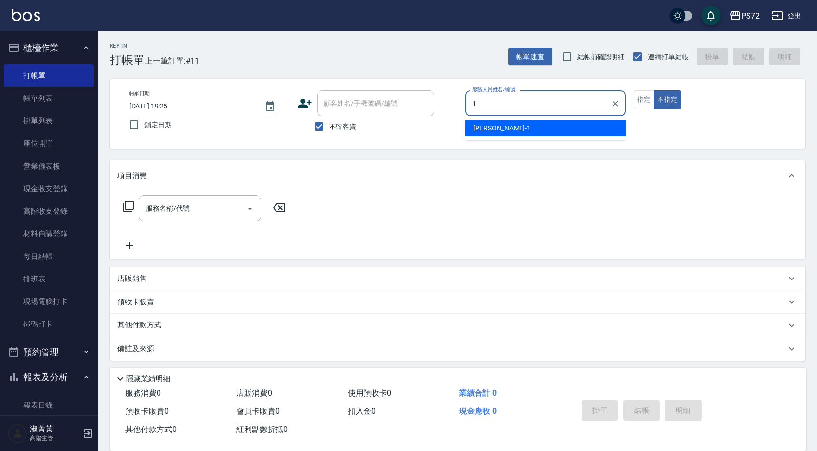
type input "1"
type button "false"
type input "[PERSON_NAME]-1"
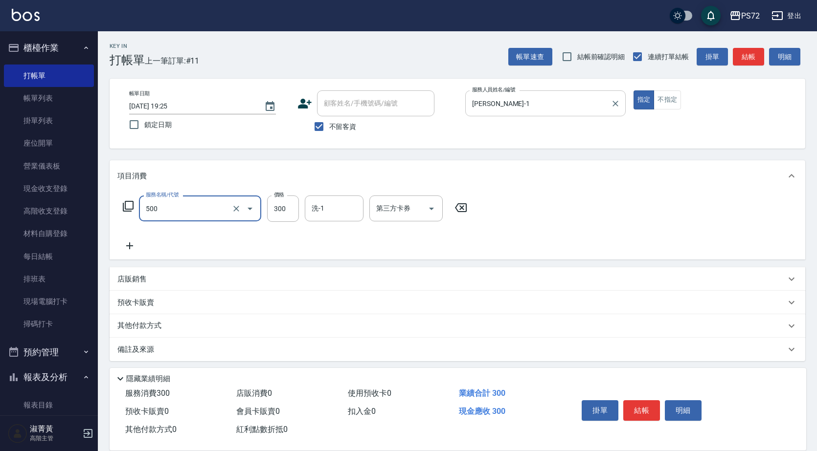
type input "洗髮(A級)(500)"
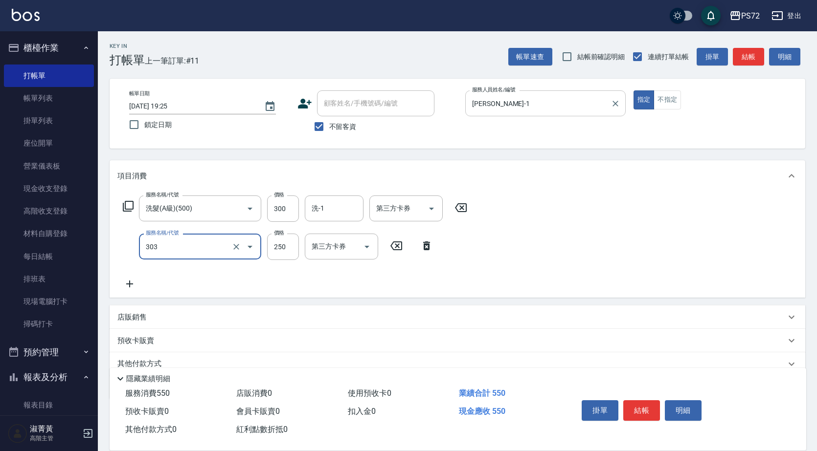
type input "剪髮(303)"
type input "350"
click at [318, 123] on input "不留客資" at bounding box center [319, 126] width 21 height 21
checkbox input "false"
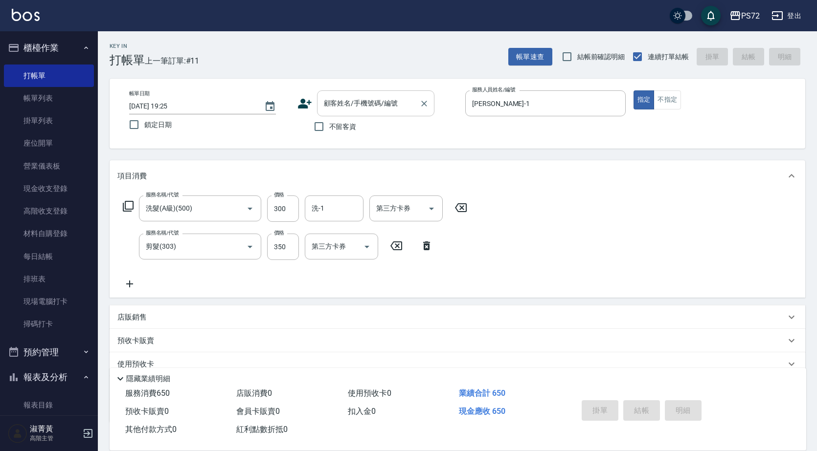
click at [344, 102] on div "顧客姓名/手機號碼/編號 顧客姓名/手機號碼/編號" at bounding box center [375, 103] width 117 height 26
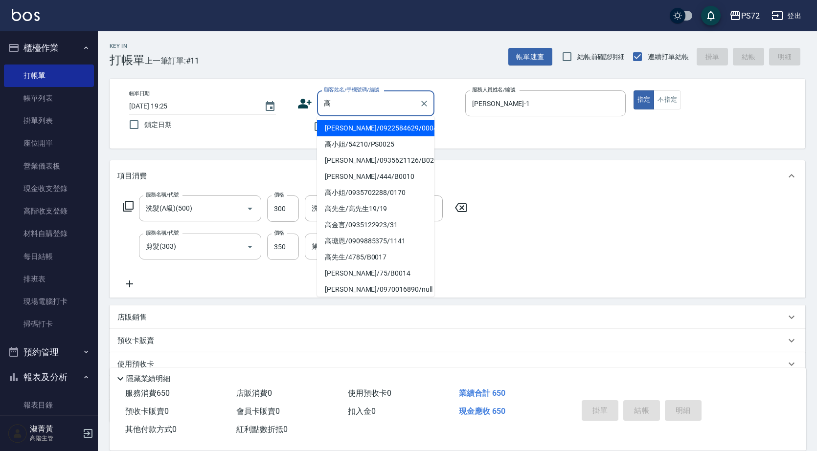
click at [374, 221] on li "高金言/0935122923/31" at bounding box center [375, 225] width 117 height 16
type input "高金言/0935122923/31"
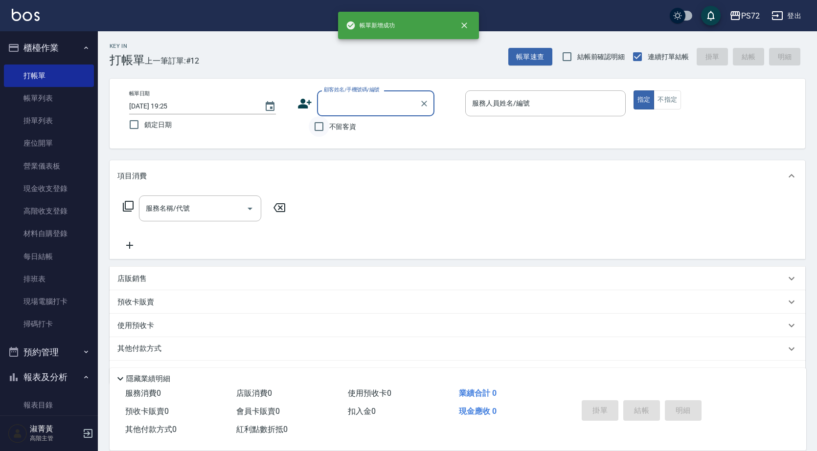
click at [322, 128] on input "不留客資" at bounding box center [319, 126] width 21 height 21
checkbox input "true"
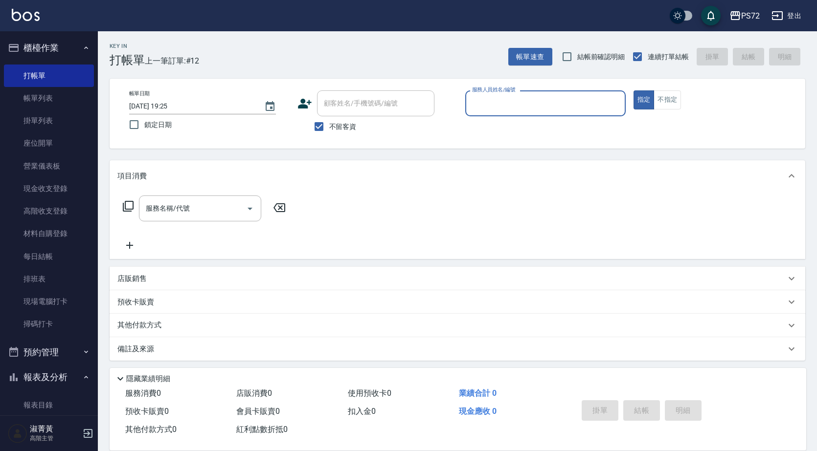
click at [496, 113] on div "服務人員姓名/編號" at bounding box center [545, 103] width 160 height 26
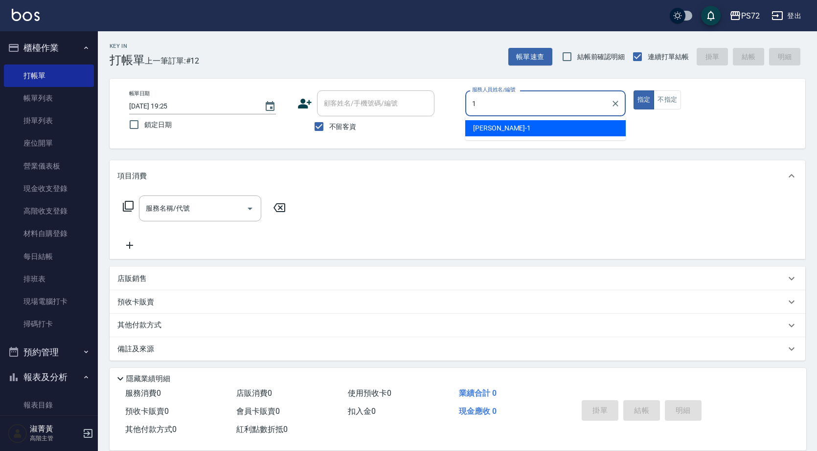
type input "[PERSON_NAME]-1"
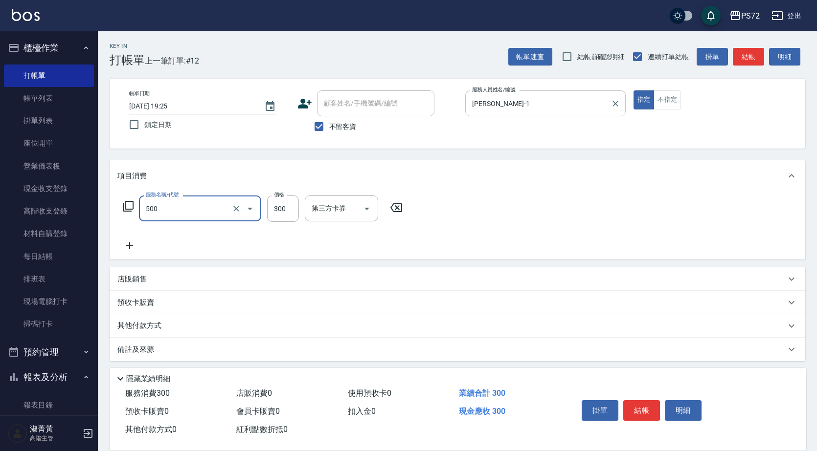
type input "洗髮(A級)(500)"
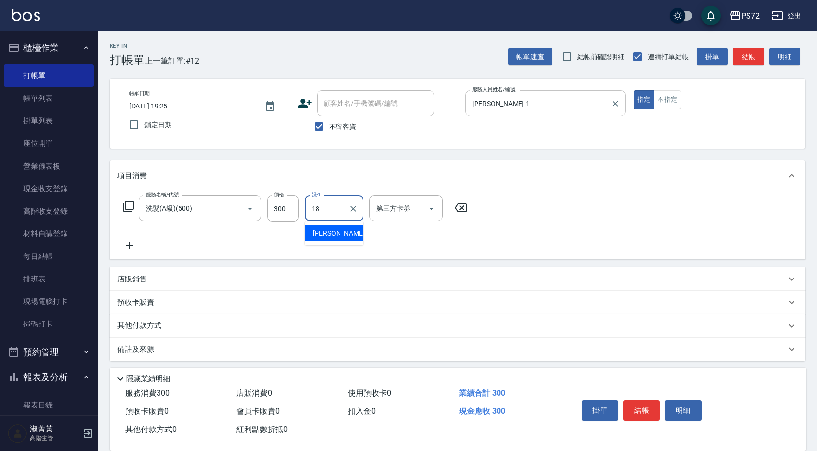
type input "[PERSON_NAME]-18"
click at [320, 126] on input "不留客資" at bounding box center [319, 126] width 21 height 21
checkbox input "false"
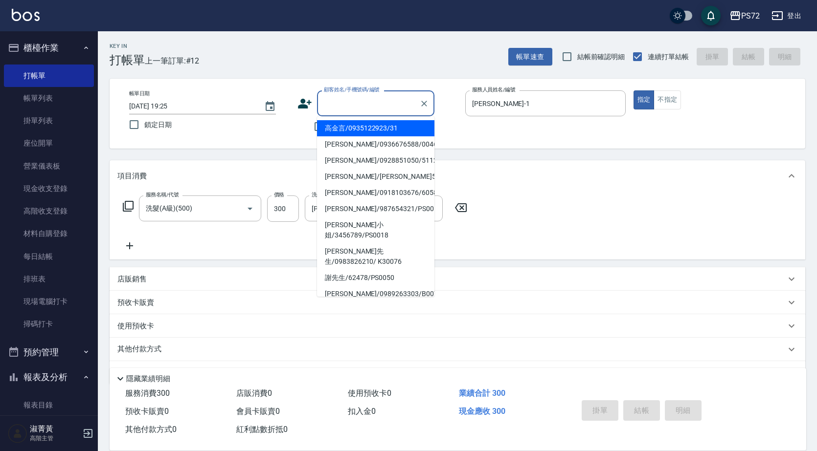
click at [338, 105] on input "顧客姓名/手機號碼/編號" at bounding box center [368, 103] width 94 height 17
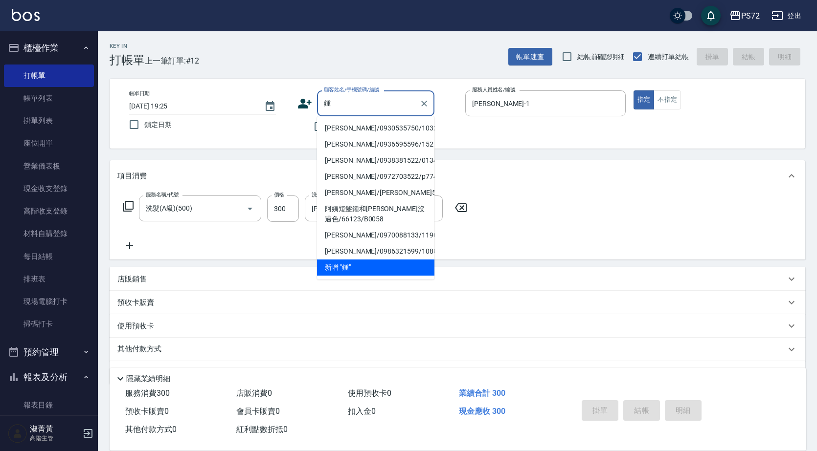
click at [360, 132] on li "[PERSON_NAME]/0930535750/1032" at bounding box center [375, 128] width 117 height 16
type input "[PERSON_NAME]/0930535750/1032"
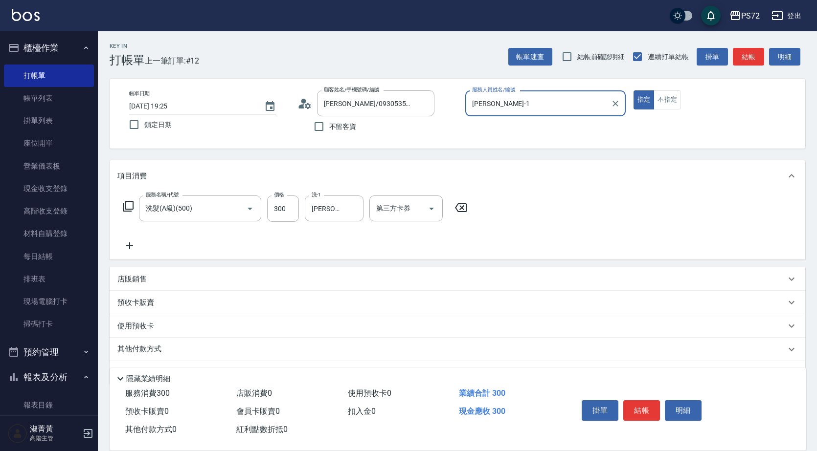
type input "小Hi-02"
click at [632, 409] on button "結帳" at bounding box center [641, 411] width 37 height 21
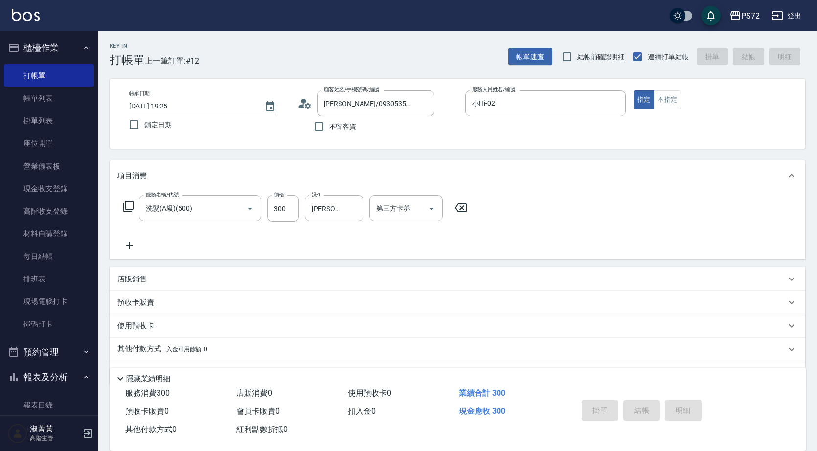
type input "[DATE] 19:26"
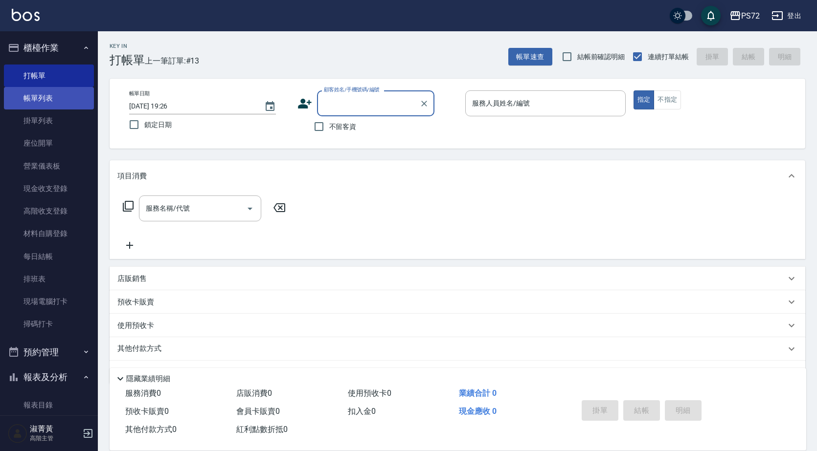
click at [21, 90] on link "帳單列表" at bounding box center [49, 98] width 90 height 23
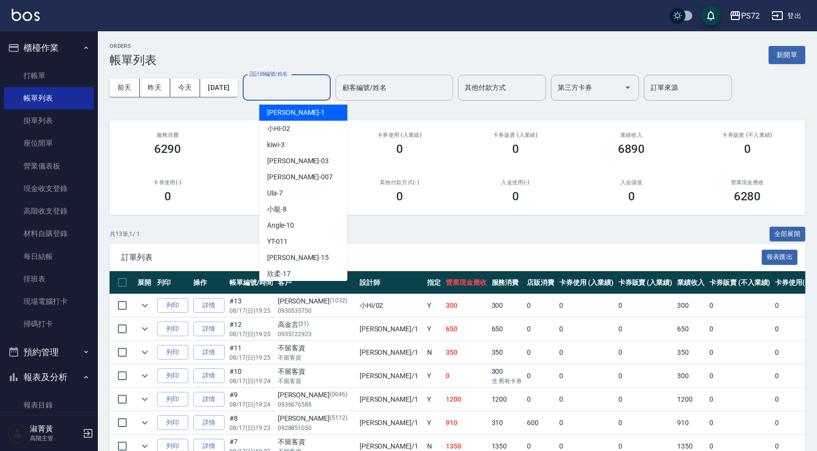
click at [294, 86] on input "設計師編號/姓名" at bounding box center [286, 87] width 79 height 17
click at [302, 112] on div "[PERSON_NAME] -1" at bounding box center [303, 113] width 88 height 16
type input "[PERSON_NAME]-1"
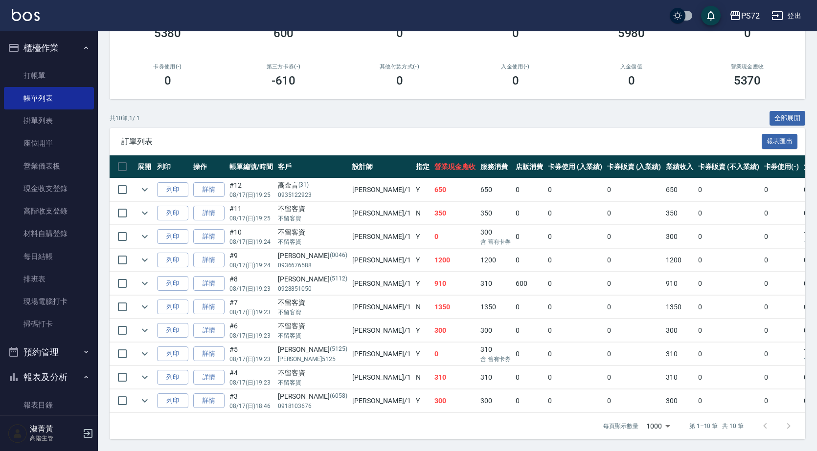
scroll to position [123, 0]
click at [150, 254] on icon "expand row" at bounding box center [145, 260] width 12 height 12
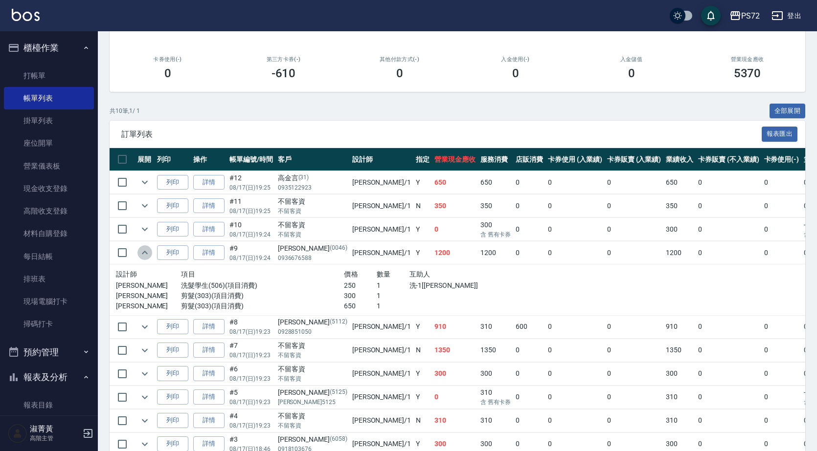
click at [150, 249] on icon "expand row" at bounding box center [145, 253] width 12 height 12
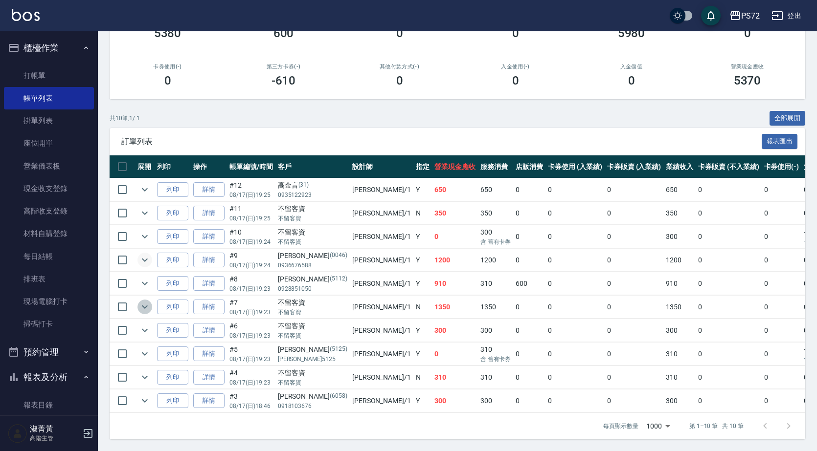
click at [143, 301] on icon "expand row" at bounding box center [145, 307] width 12 height 12
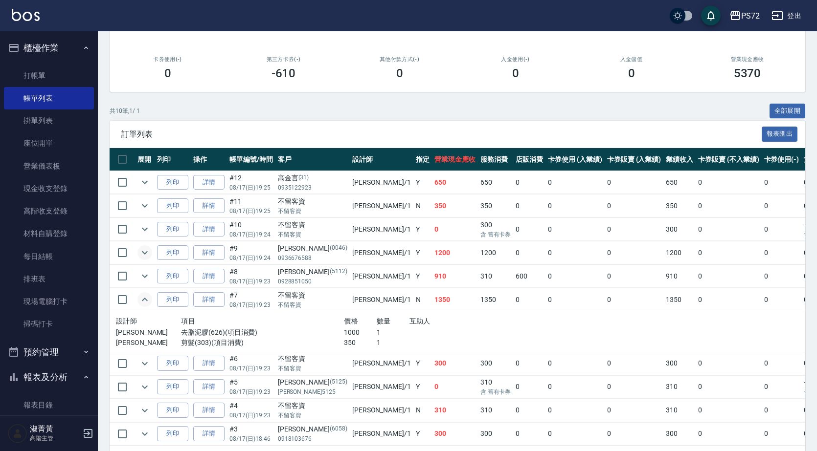
click at [144, 298] on icon "expand row" at bounding box center [145, 300] width 12 height 12
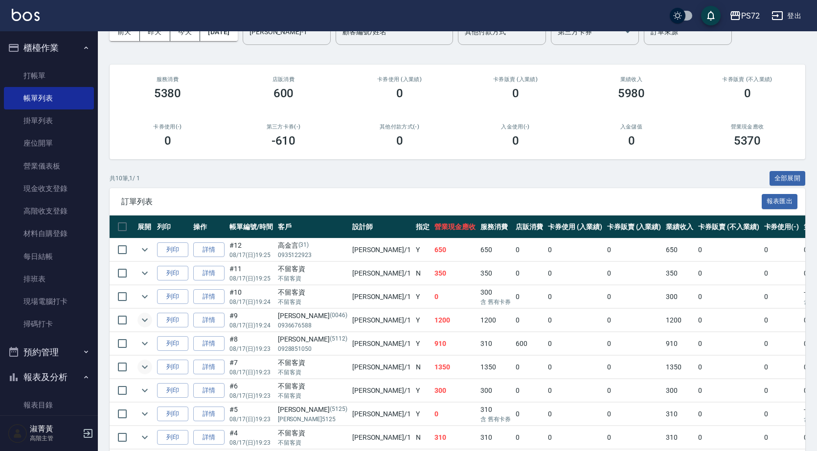
scroll to position [0, 0]
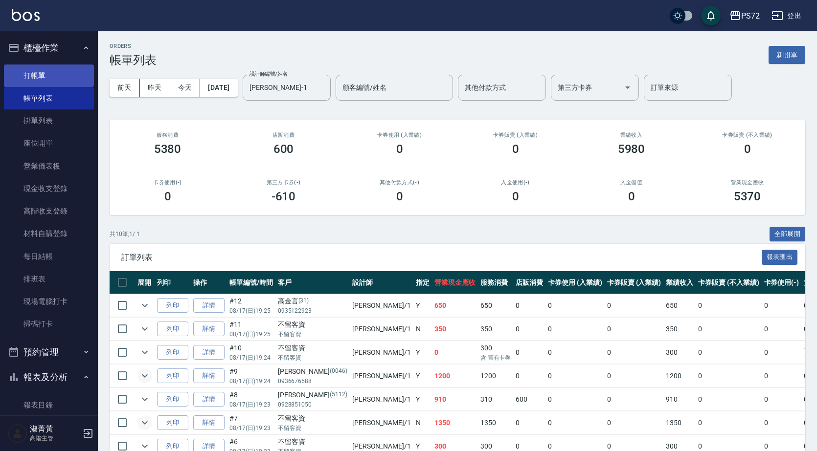
click at [44, 68] on link "打帳單" at bounding box center [49, 76] width 90 height 23
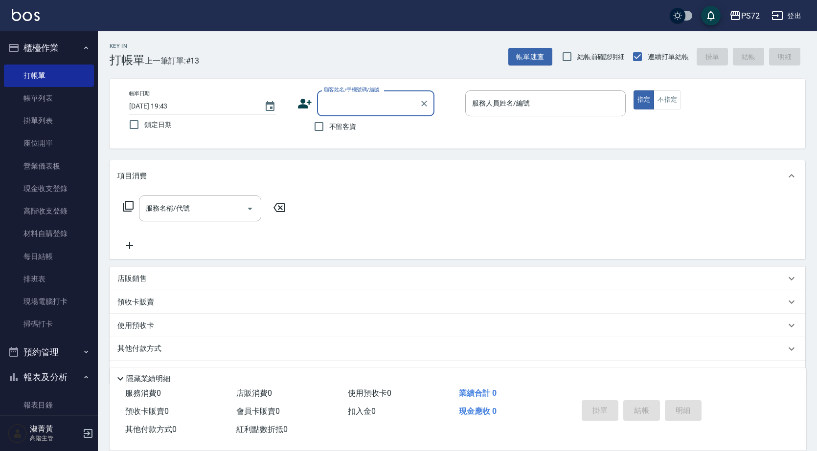
click at [388, 103] on input "顧客姓名/手機號碼/編號" at bounding box center [368, 103] width 94 height 17
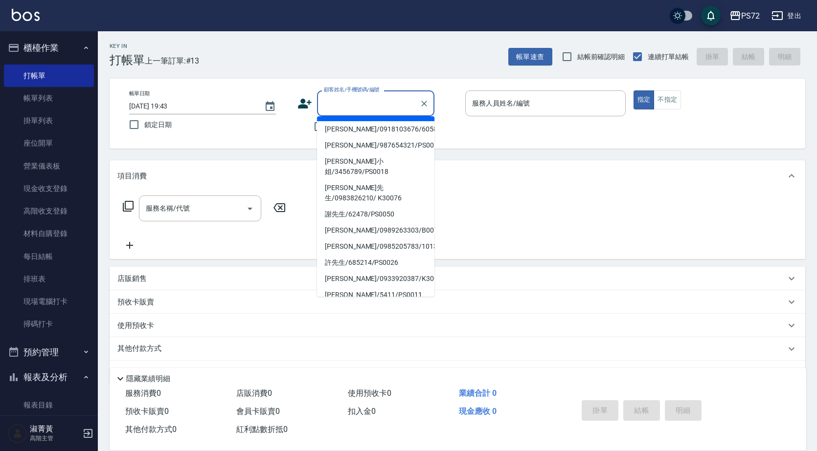
scroll to position [150, 0]
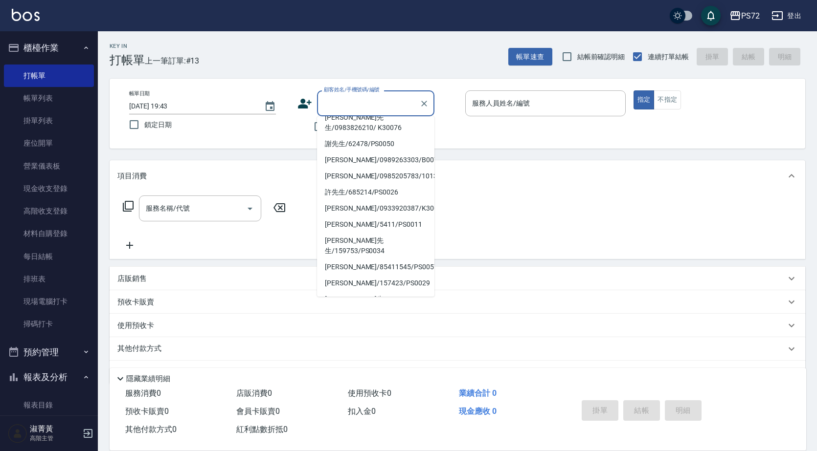
click at [386, 318] on li "張小姐/0000000/PS0015" at bounding box center [375, 326] width 117 height 16
type input "張小姐/0000000/PS0015"
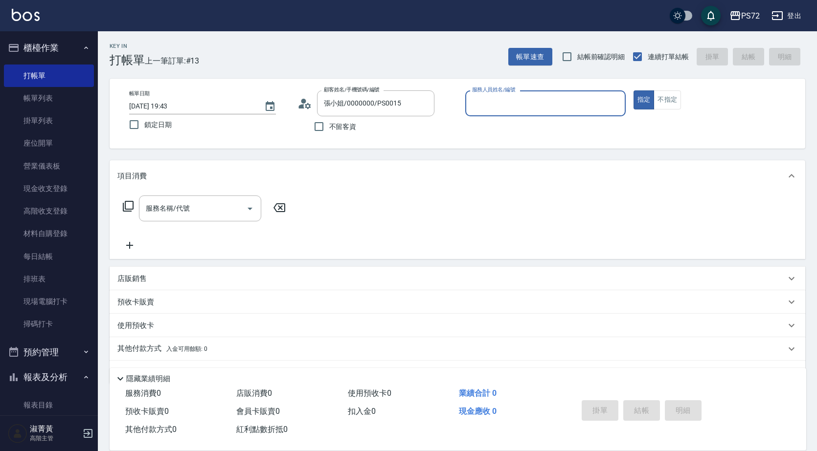
click at [493, 111] on input "服務人員姓名/編號" at bounding box center [546, 103] width 152 height 17
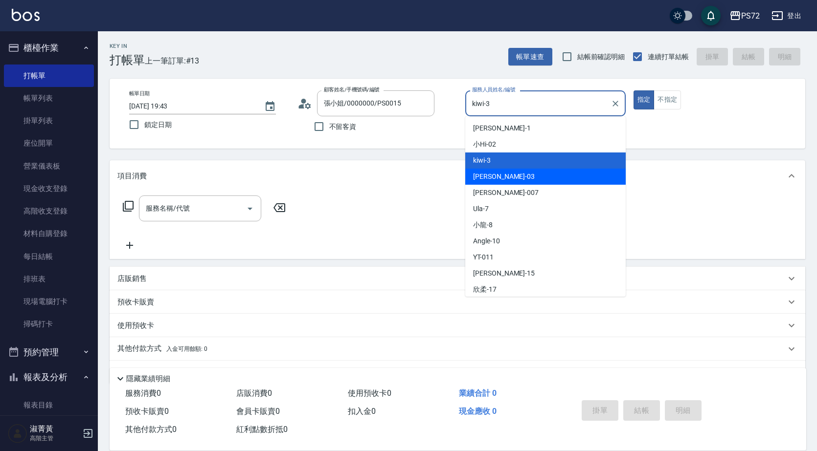
click at [504, 172] on div "[PERSON_NAME]03" at bounding box center [545, 177] width 160 height 16
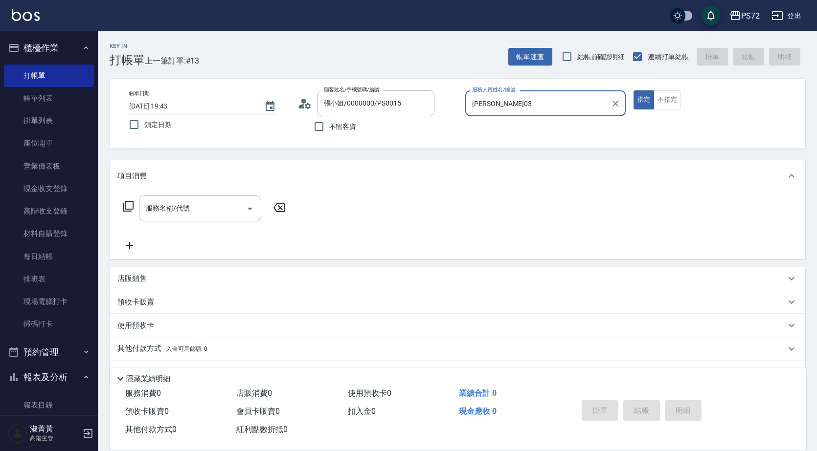
click at [521, 108] on input "[PERSON_NAME]03" at bounding box center [538, 103] width 137 height 17
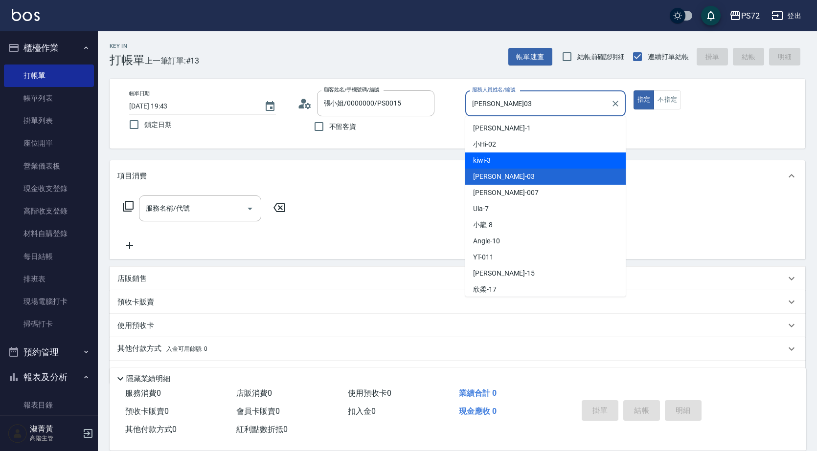
click at [505, 161] on div "kiwi -3" at bounding box center [545, 161] width 160 height 16
type input "kiwi-3"
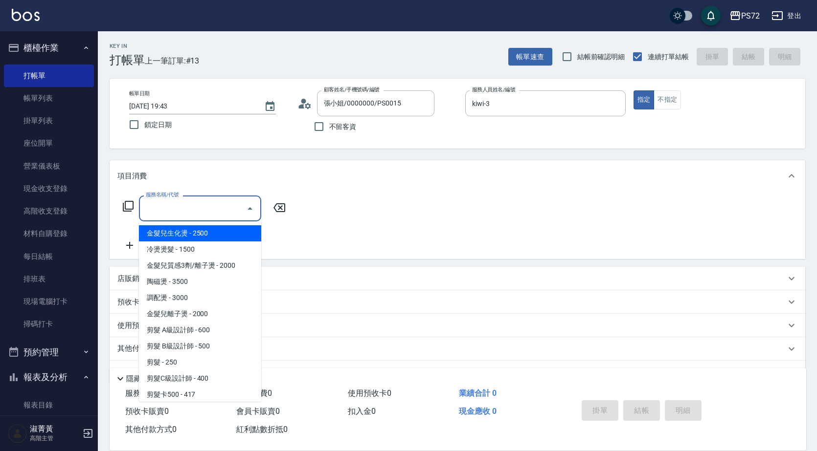
click at [223, 203] on input "服務名稱/代號" at bounding box center [192, 208] width 99 height 17
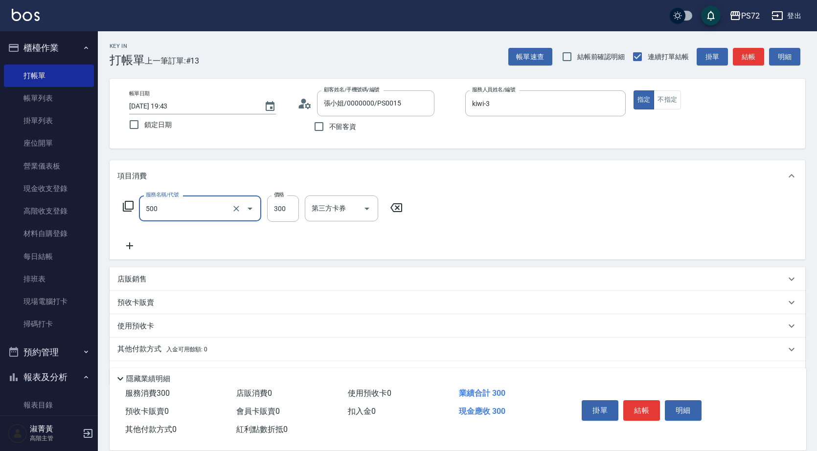
type input "洗髮(A級)(500)"
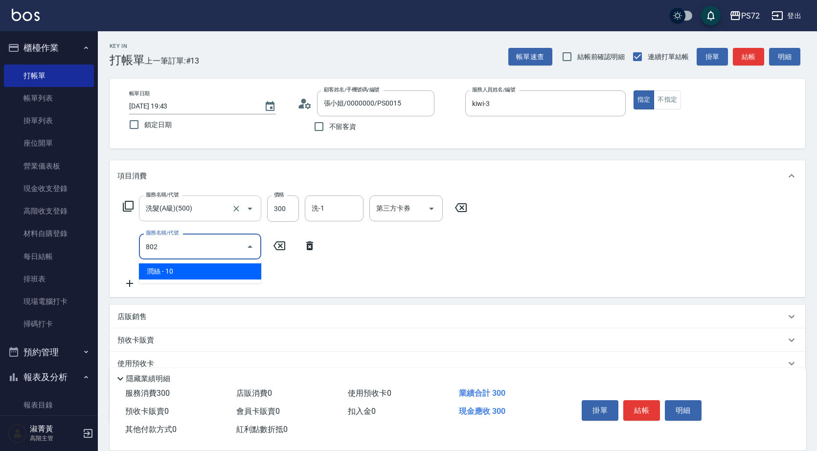
type input "潤絲(802)"
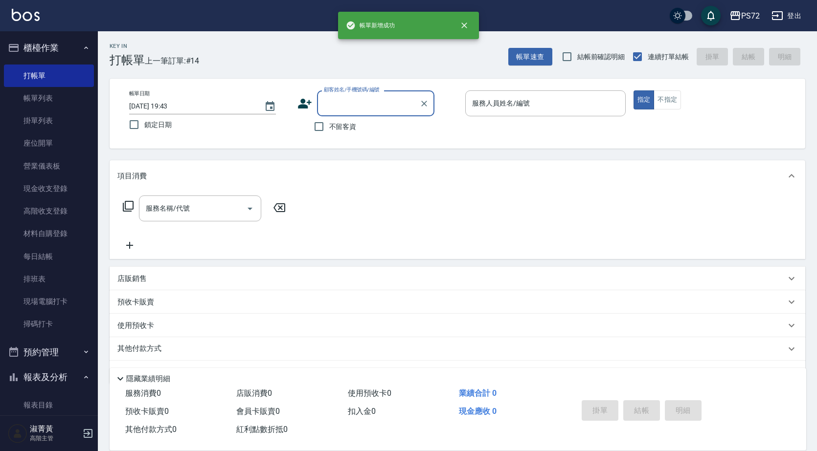
click at [350, 106] on input "顧客姓名/手機號碼/編號" at bounding box center [368, 103] width 94 height 17
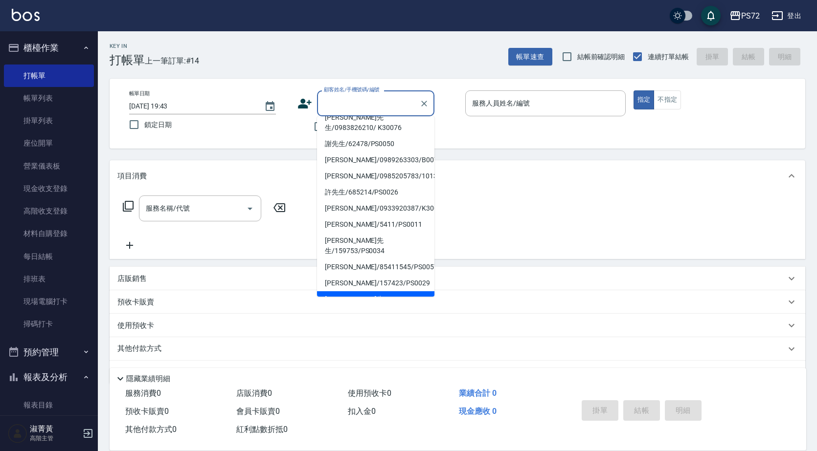
click at [356, 292] on li "[PERSON_NAME]先生/012345/PS0020" at bounding box center [375, 305] width 117 height 26
type input "[PERSON_NAME]先生/012345/PS0020"
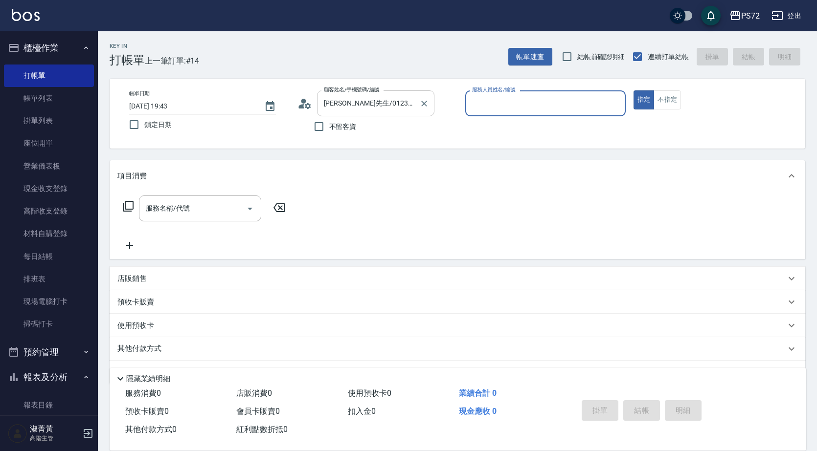
type input "kiwi-3"
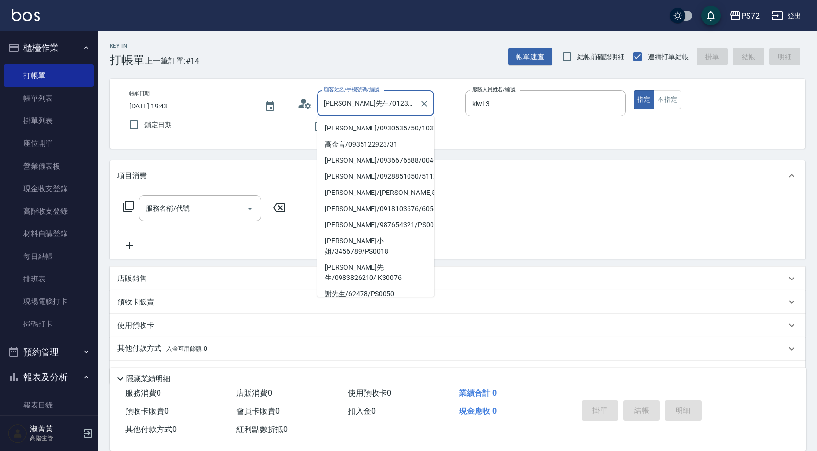
scroll to position [130, 0]
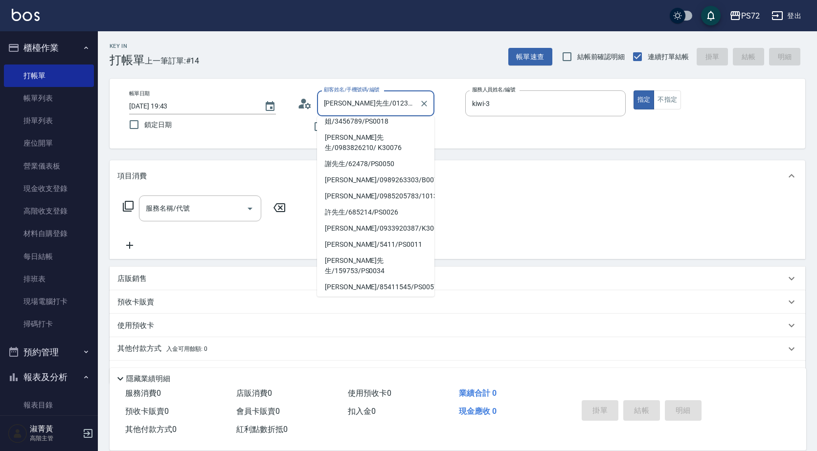
drag, startPoint x: 399, startPoint y: 103, endPoint x: 330, endPoint y: 106, distance: 69.1
click at [330, 106] on input "[PERSON_NAME]先生/012345/PS0020" at bounding box center [368, 103] width 94 height 17
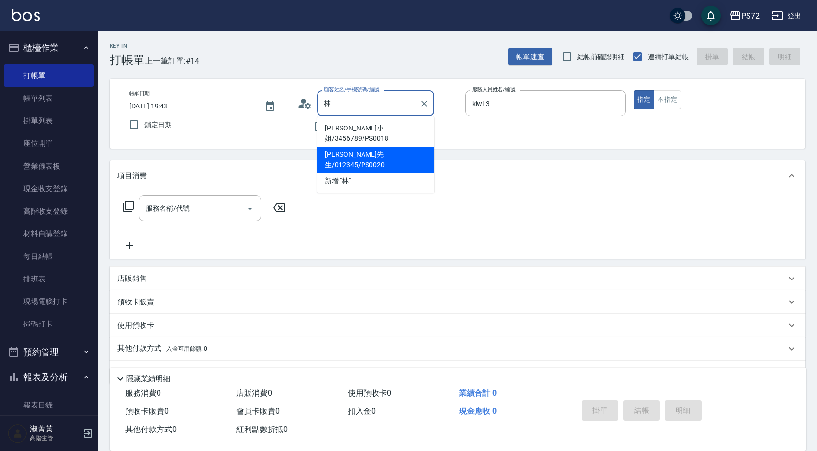
scroll to position [0, 0]
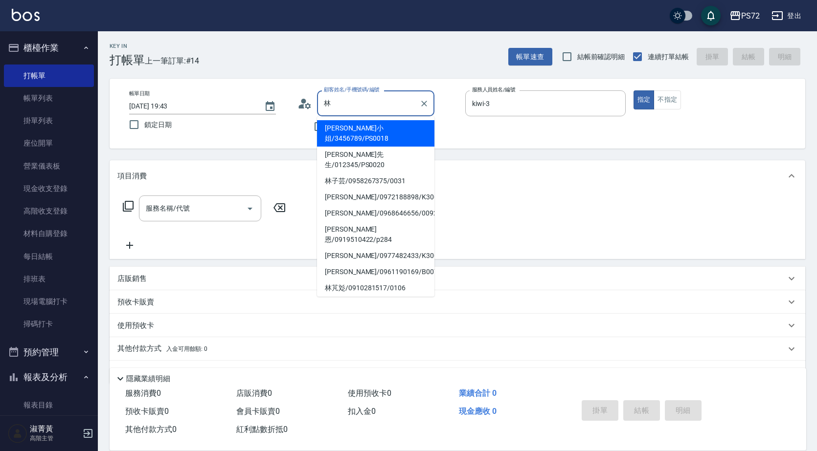
click at [374, 131] on li "[PERSON_NAME]小姐/3456789/PS0018" at bounding box center [375, 133] width 117 height 26
type input "[PERSON_NAME]小姐/3456789/PS0018"
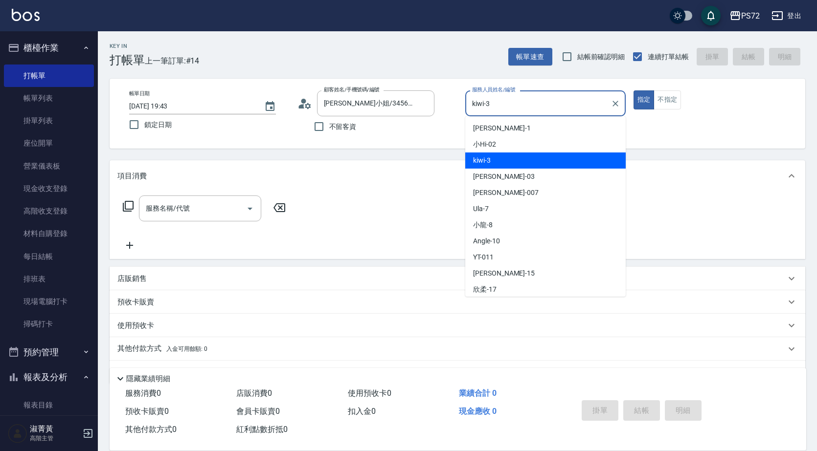
click at [510, 99] on input "kiwi-3" at bounding box center [538, 103] width 137 height 17
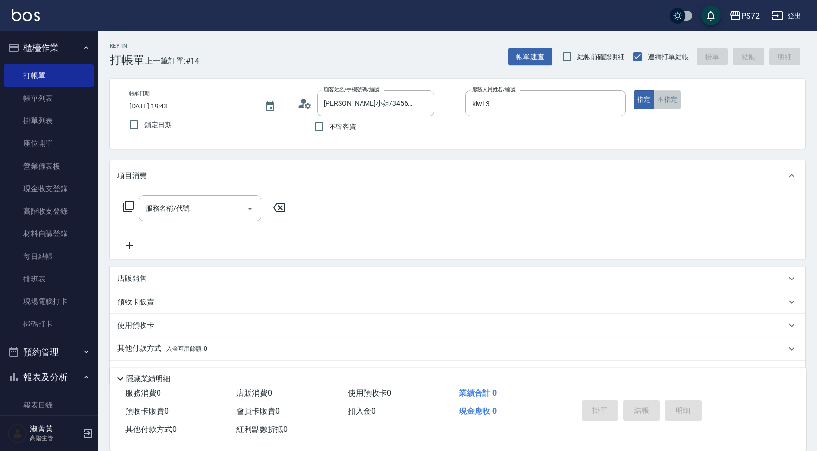
drag, startPoint x: 670, startPoint y: 95, endPoint x: 634, endPoint y: 113, distance: 39.6
click at [669, 95] on button "不指定" at bounding box center [667, 99] width 27 height 19
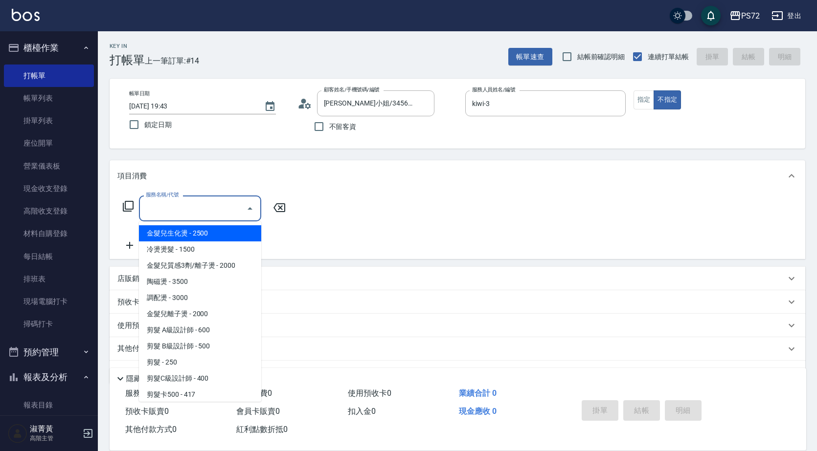
click at [196, 206] on input "服務名稱/代號" at bounding box center [192, 208] width 99 height 17
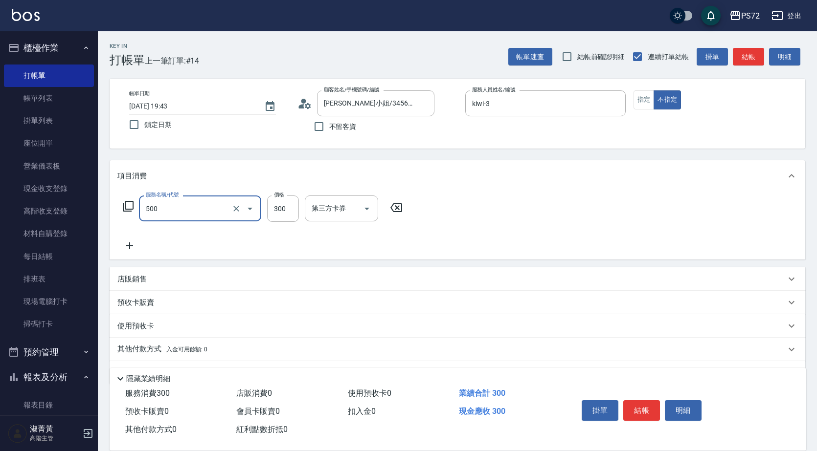
type input "洗髮(A級)(500)"
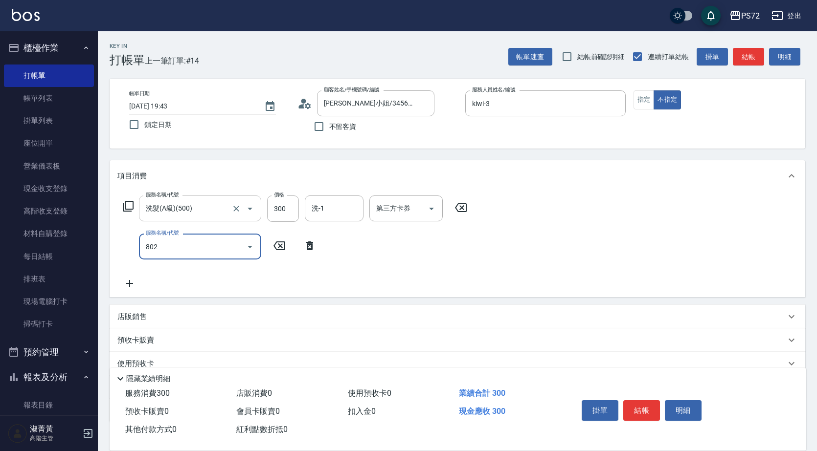
type input "潤絲(802)"
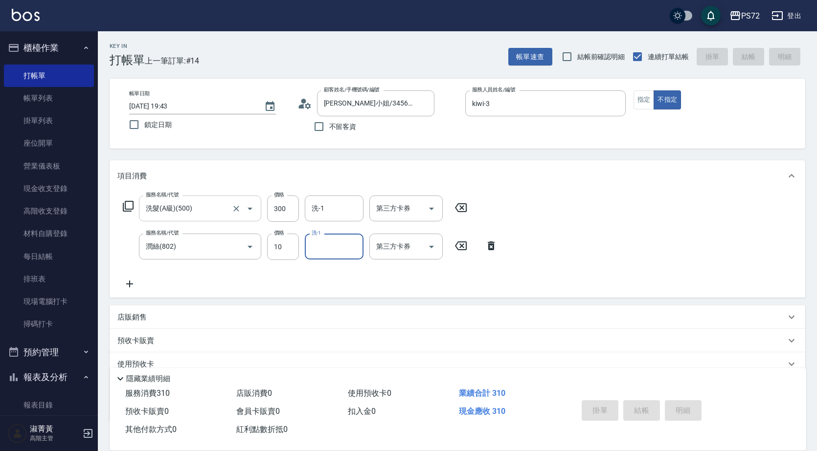
type input "[DATE] 19:44"
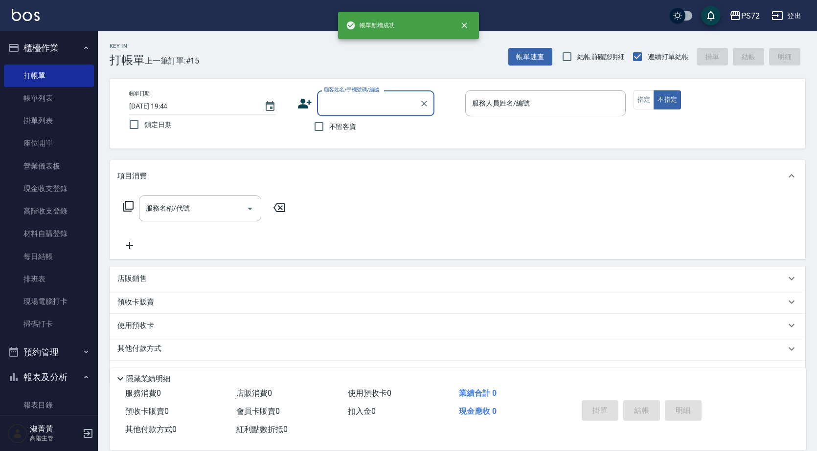
click at [365, 105] on input "顧客姓名/手機號碼/編號" at bounding box center [368, 103] width 94 height 17
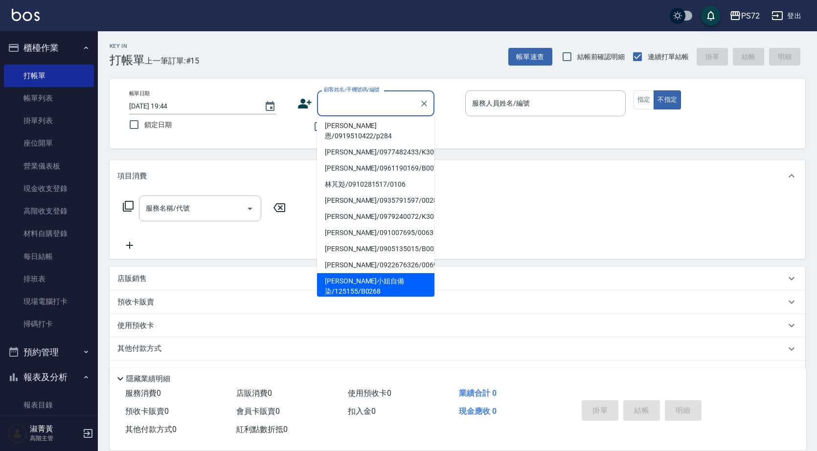
scroll to position [150, 0]
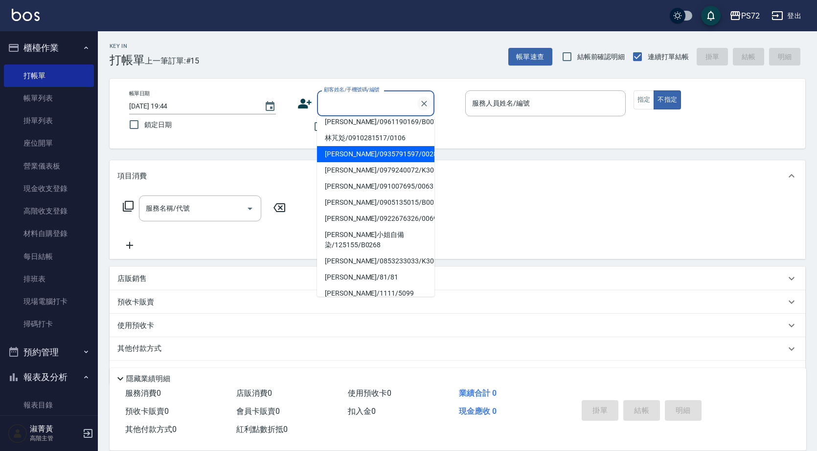
click at [424, 106] on icon "Clear" at bounding box center [424, 104] width 10 height 10
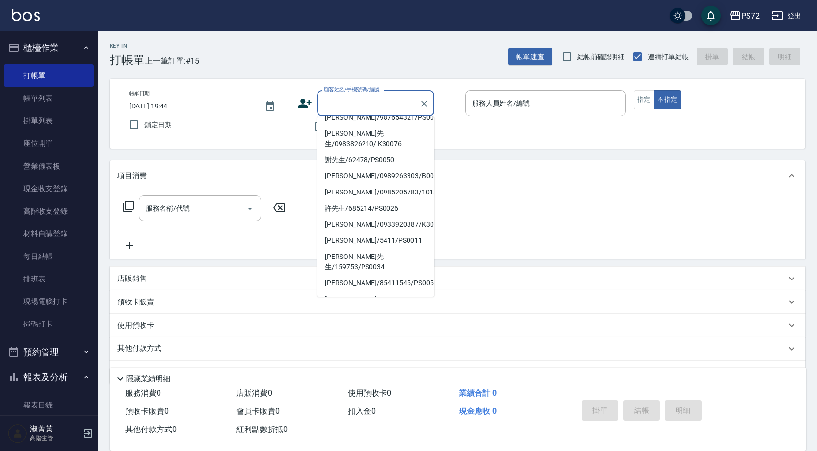
scroll to position [0, 0]
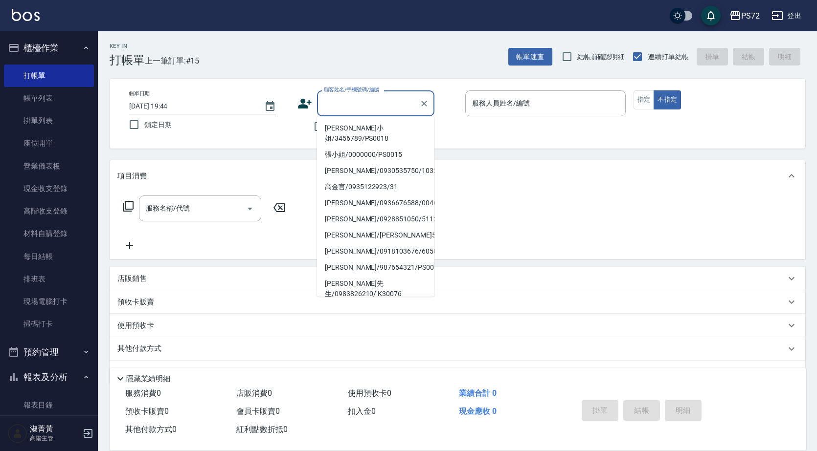
click at [378, 102] on input "顧客姓名/手機號碼/編號" at bounding box center [368, 103] width 94 height 17
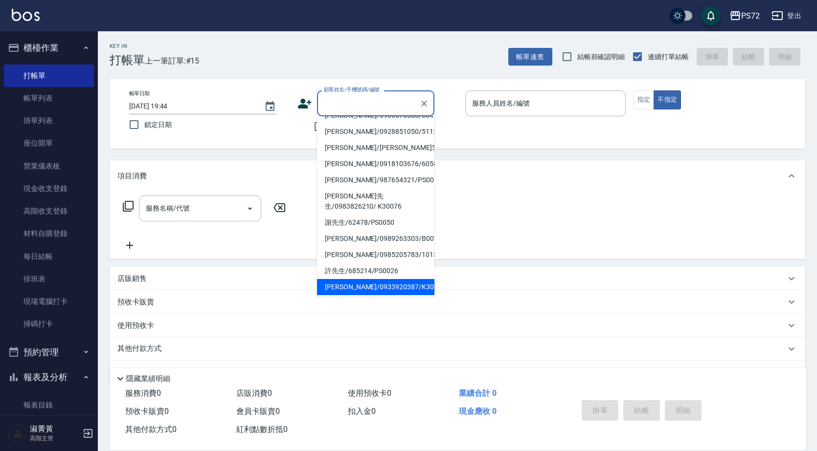
scroll to position [150, 0]
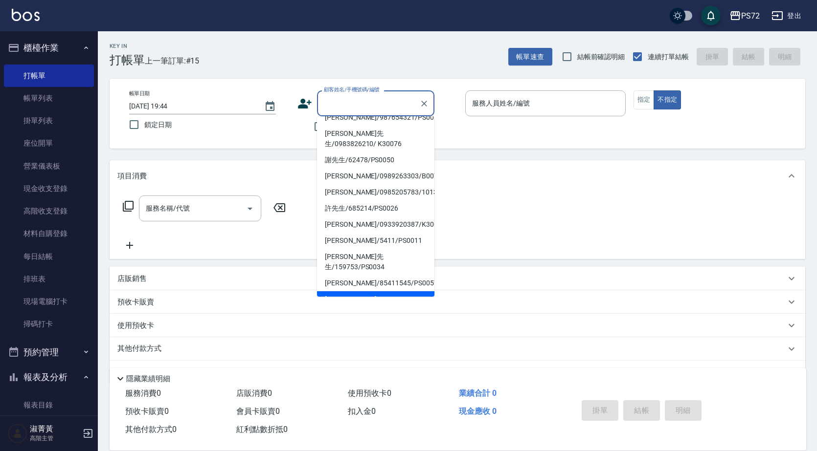
click at [355, 292] on li "[PERSON_NAME]/157423/PS0029" at bounding box center [375, 300] width 117 height 16
type input "[PERSON_NAME]/157423/PS0029"
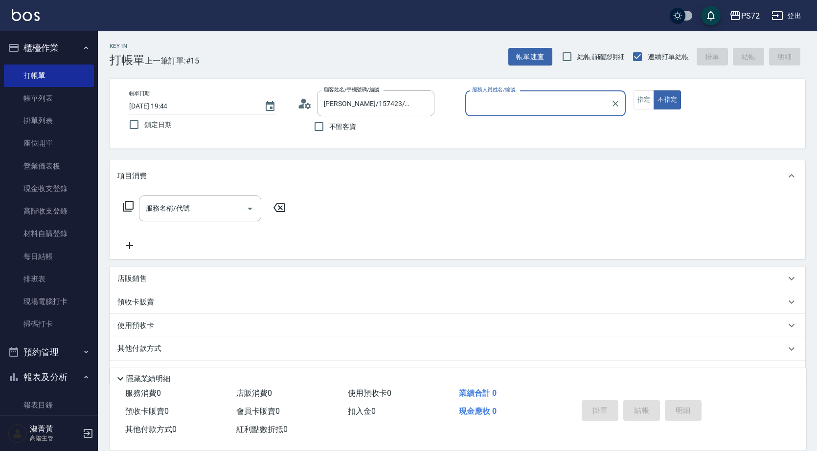
type input "kiwi-3"
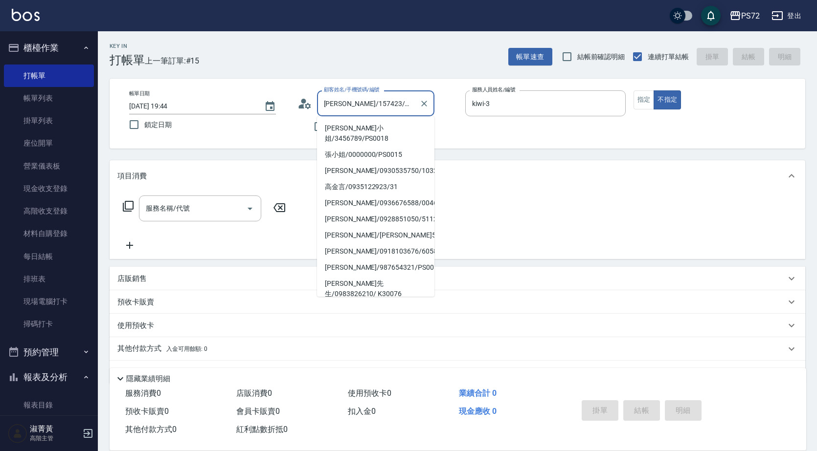
scroll to position [130, 0]
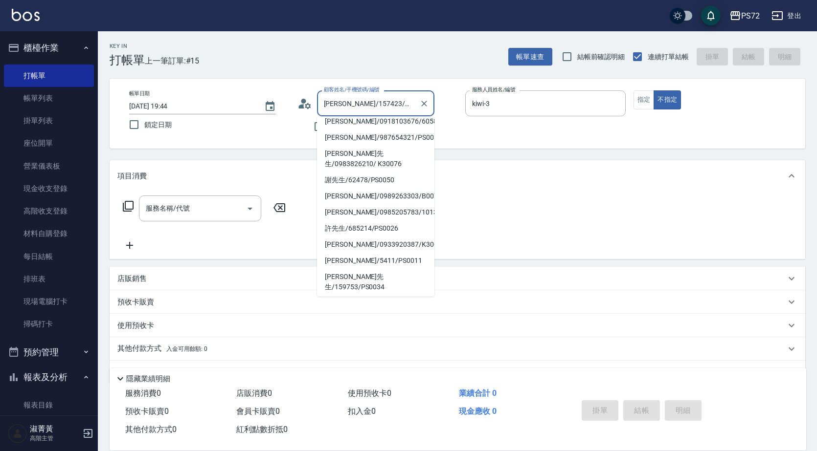
drag, startPoint x: 400, startPoint y: 104, endPoint x: 329, endPoint y: 95, distance: 72.0
click at [329, 95] on input "[PERSON_NAME]/157423/PS0029" at bounding box center [368, 103] width 94 height 17
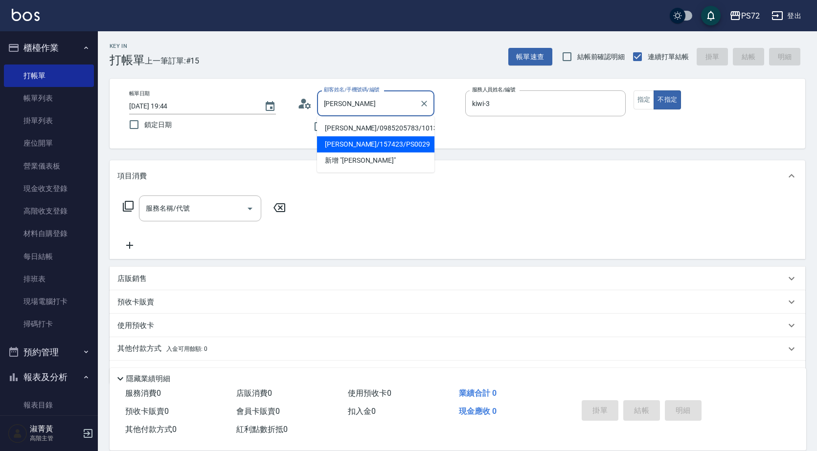
scroll to position [0, 0]
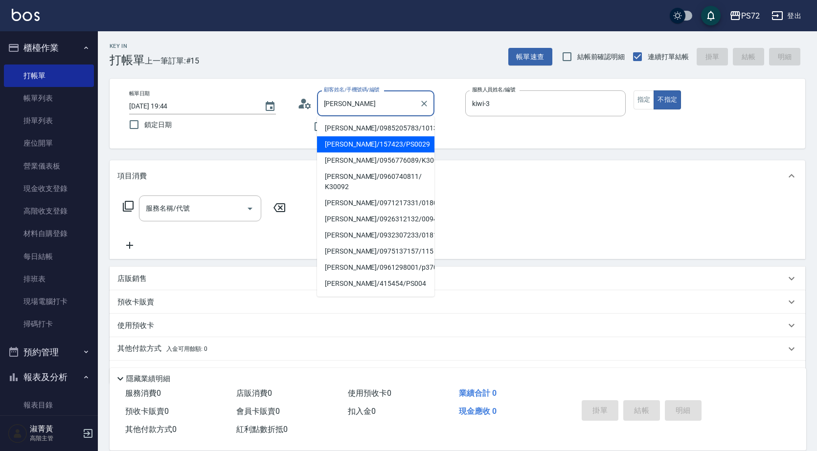
click at [340, 128] on li "[PERSON_NAME]/0985205783/1013" at bounding box center [375, 128] width 117 height 16
type input "[PERSON_NAME]/0985205783/1013"
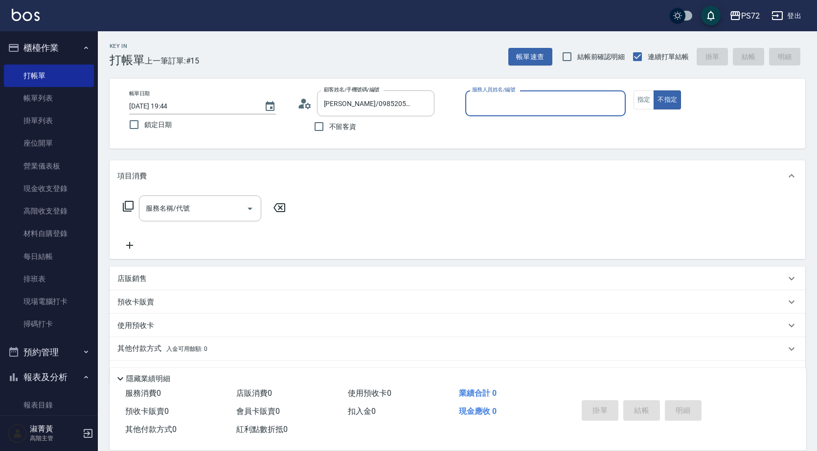
click at [533, 105] on input "服務人員姓名/編號" at bounding box center [546, 103] width 152 height 17
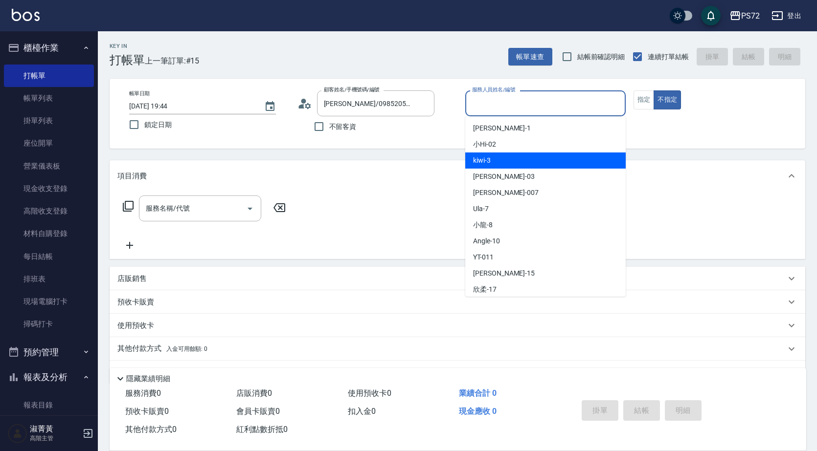
click at [519, 160] on div "kiwi -3" at bounding box center [545, 161] width 160 height 16
type input "kiwi-3"
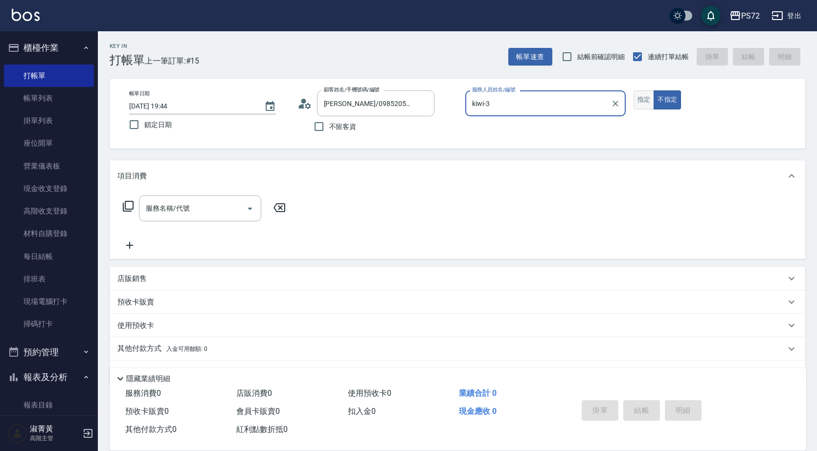
click at [635, 91] on button "指定" at bounding box center [643, 99] width 21 height 19
click at [149, 203] on div "服務名稱/代號 服務名稱/代號" at bounding box center [200, 209] width 122 height 26
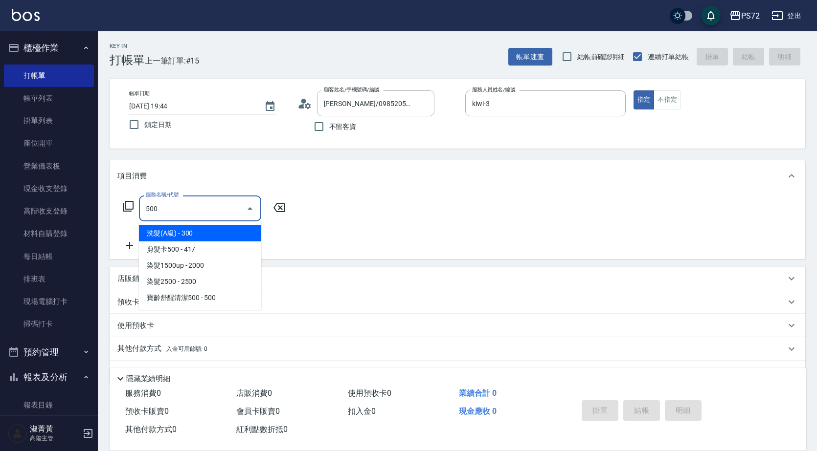
type input "洗髮(A級)(500)"
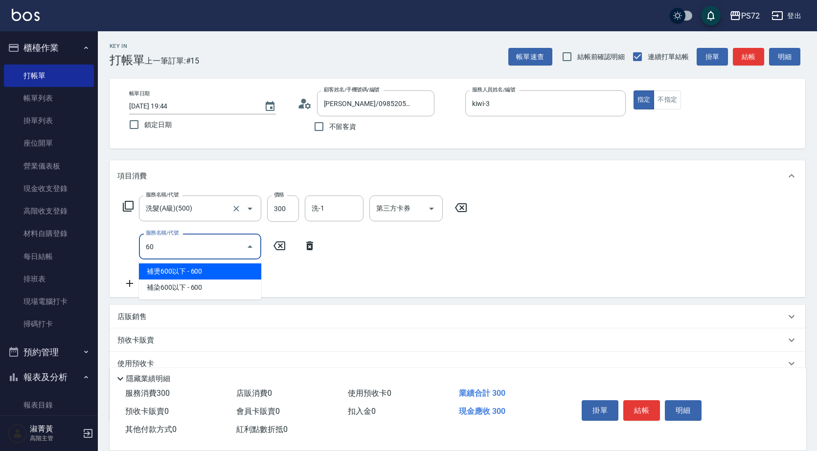
type input "603"
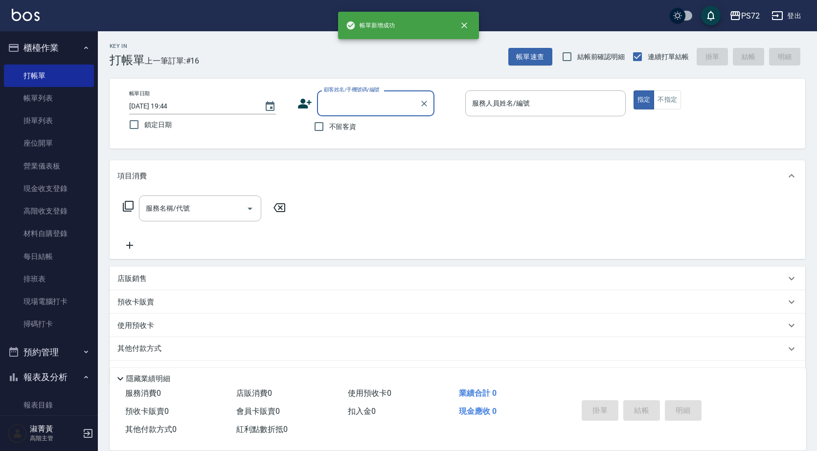
click at [350, 102] on input "顧客姓名/手機號碼/編號" at bounding box center [368, 103] width 94 height 17
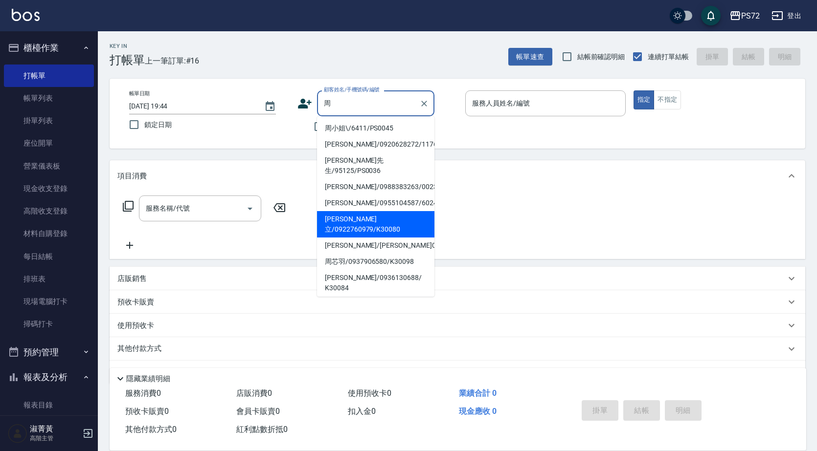
click at [385, 212] on li "[PERSON_NAME]立/0922760979/K30080" at bounding box center [375, 224] width 117 height 26
type input "[PERSON_NAME]立/0922760979/K30080"
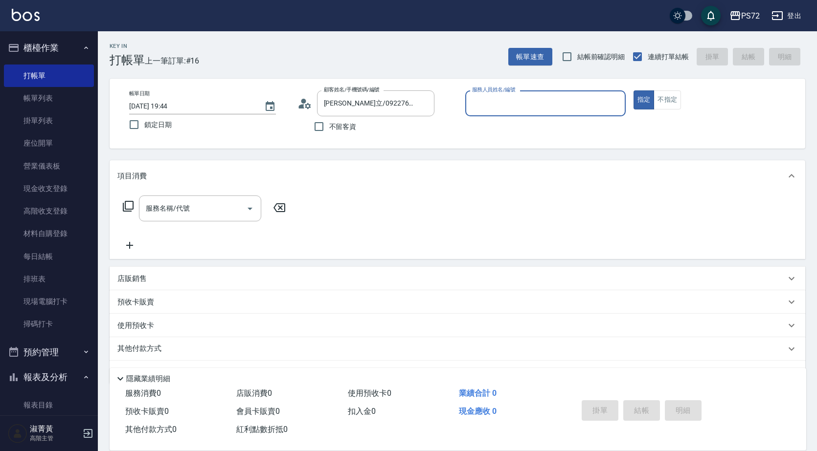
type input "kiwi-3"
click at [205, 200] on div "服務名稱/代號" at bounding box center [200, 209] width 122 height 26
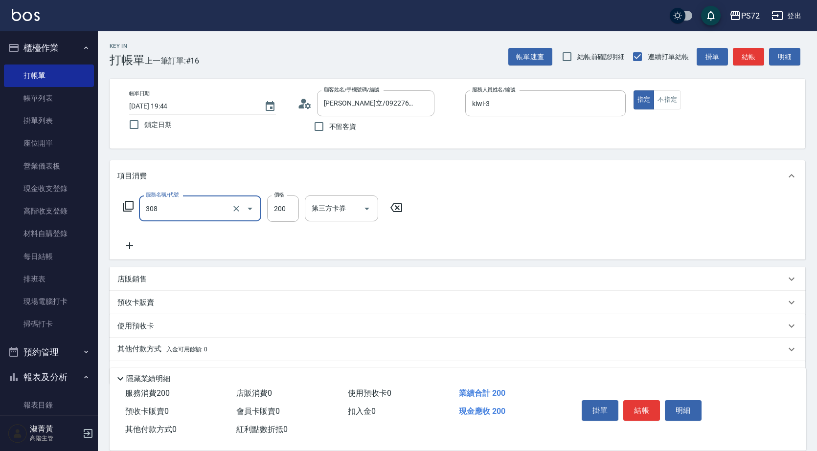
type input "學生剪髮(UP)(308)"
type input "300"
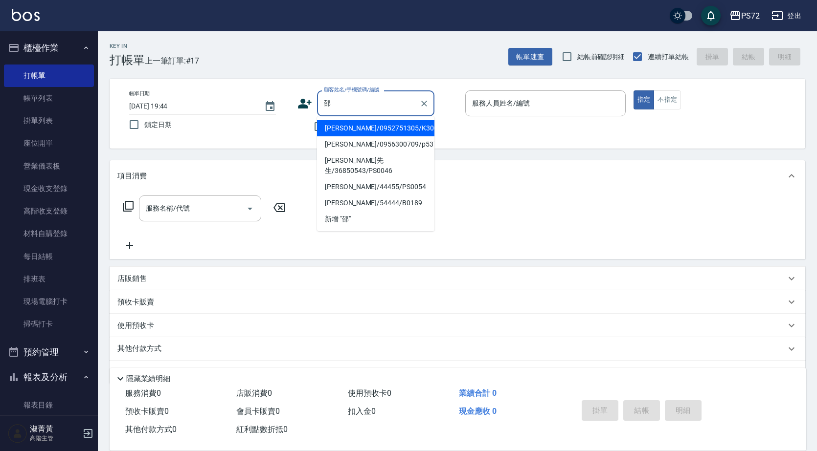
click at [358, 128] on li "[PERSON_NAME]/0952751305/K30049" at bounding box center [375, 128] width 117 height 16
type input "[PERSON_NAME]/0952751305/K30049"
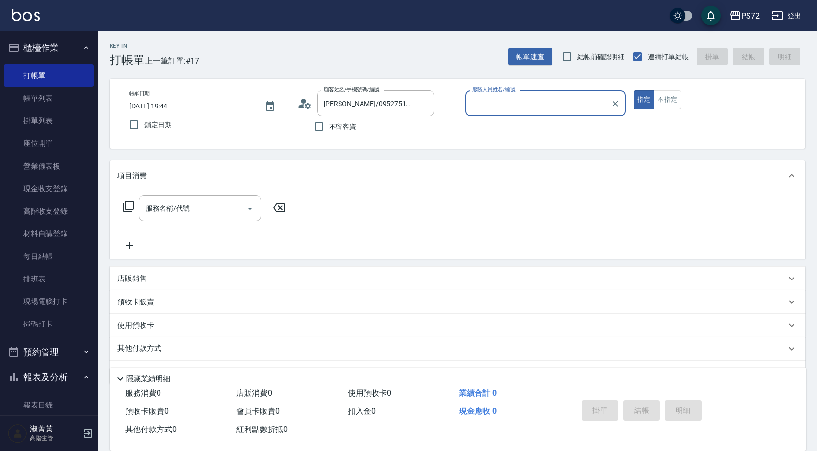
type input "kiwi-3"
click at [186, 204] on input "服務名稱/代號" at bounding box center [192, 208] width 99 height 17
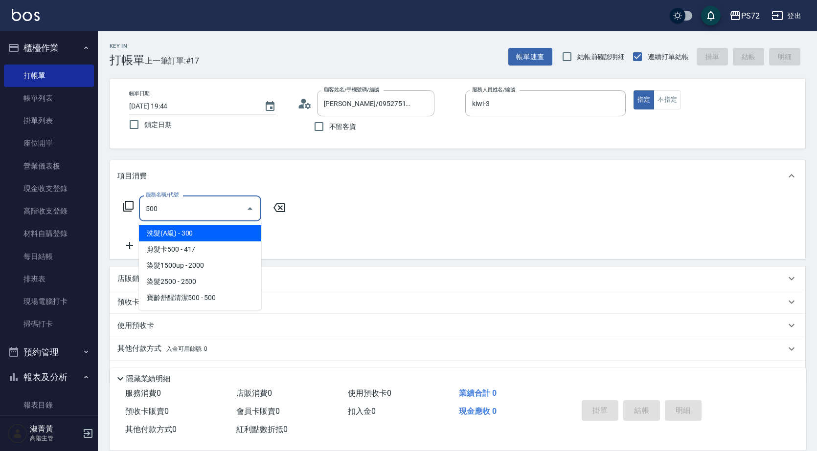
type input "洗髮(A級)(500)"
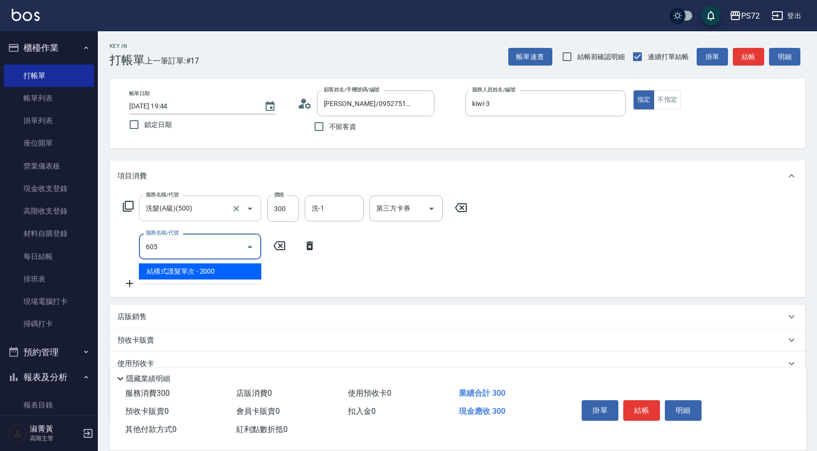
type input "結構式護髮單次(605)"
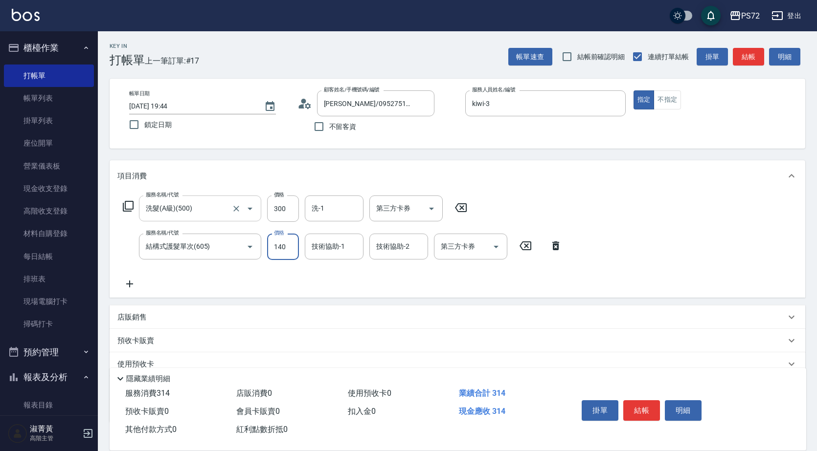
type input "1400"
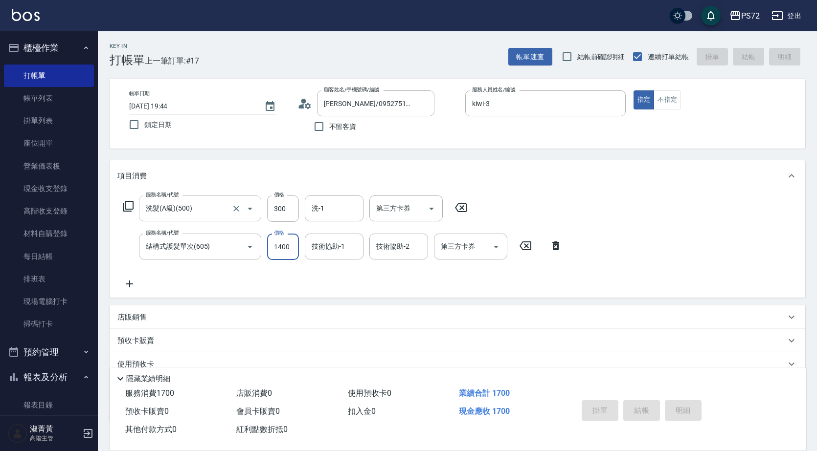
type input "[DATE] 19:45"
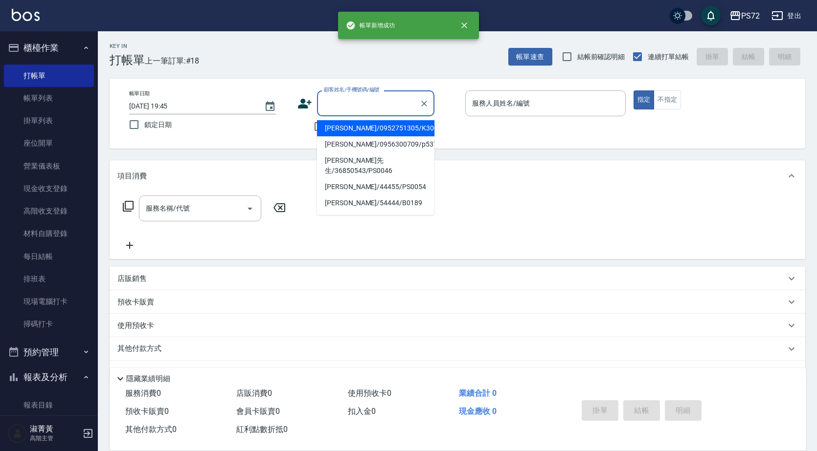
click at [373, 106] on input "顧客姓名/手機號碼/編號" at bounding box center [368, 103] width 94 height 17
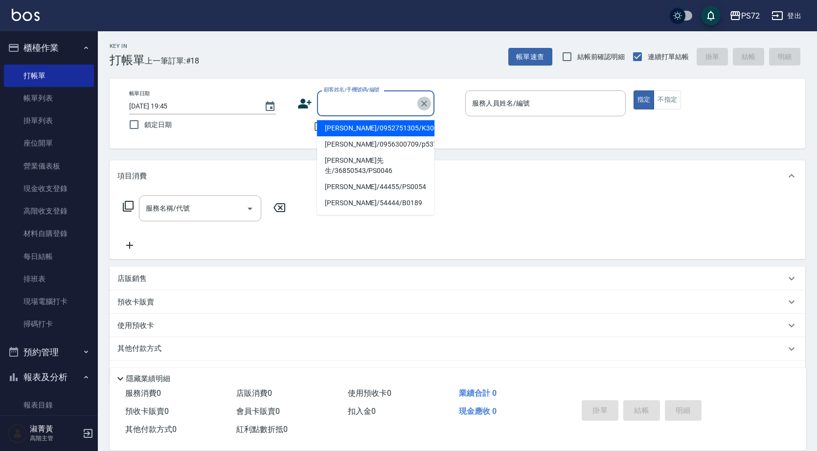
click at [427, 104] on icon "Clear" at bounding box center [424, 104] width 10 height 10
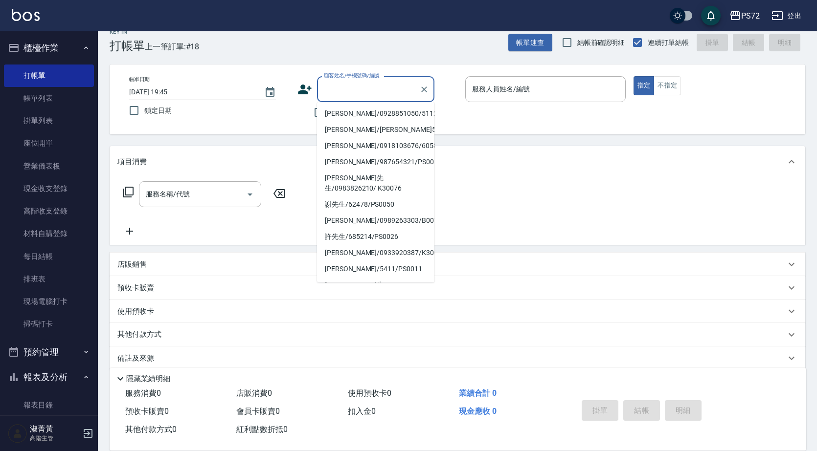
scroll to position [27, 0]
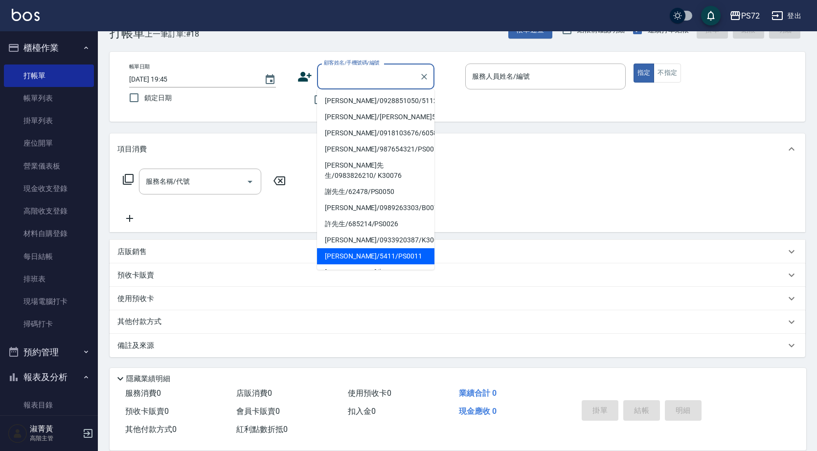
click at [349, 248] on li "[PERSON_NAME]/5411/PS0011" at bounding box center [375, 256] width 117 height 16
type input "[PERSON_NAME]/5411/PS0011"
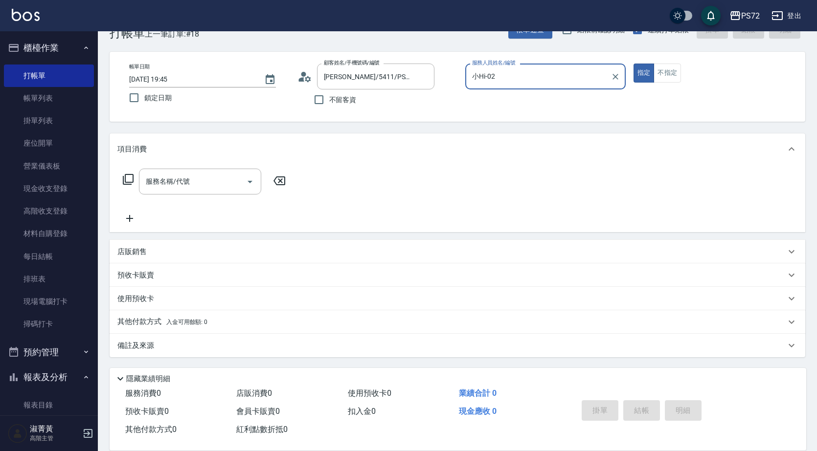
click at [499, 78] on input "小Hi-02" at bounding box center [538, 76] width 137 height 17
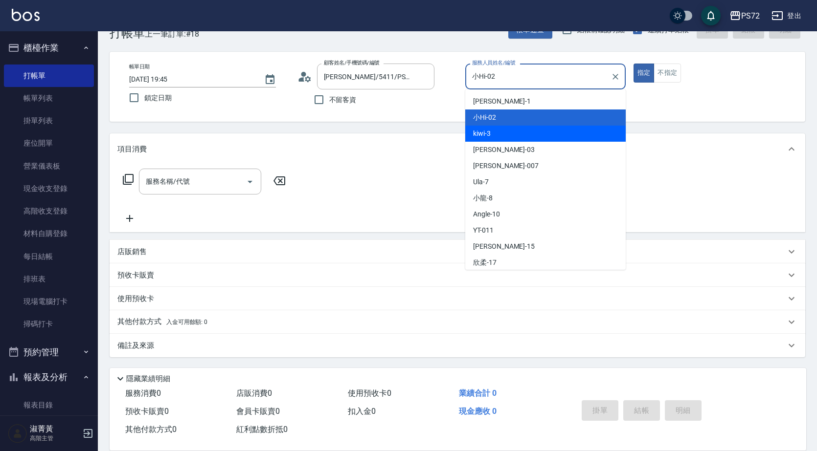
click at [503, 136] on div "kiwi -3" at bounding box center [545, 134] width 160 height 16
type input "kiwi-3"
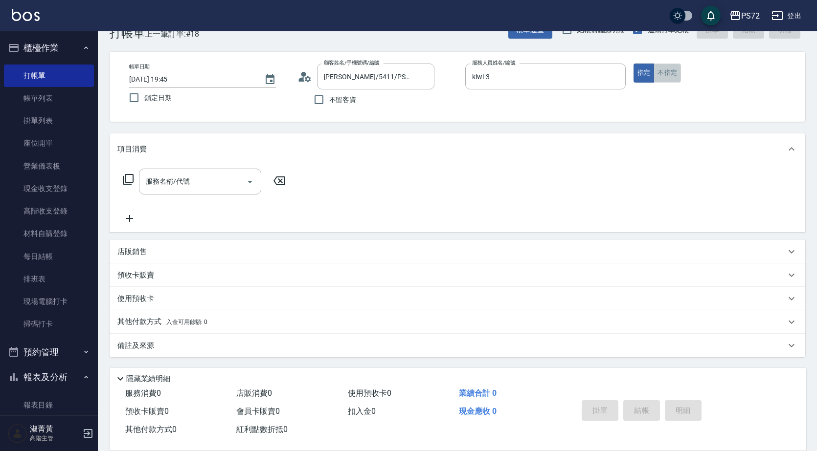
click at [662, 70] on button "不指定" at bounding box center [667, 73] width 27 height 19
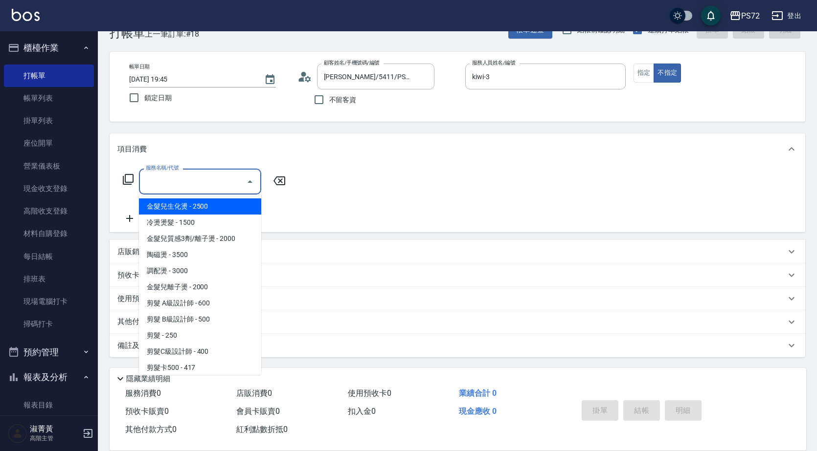
click at [209, 176] on input "服務名稱/代號" at bounding box center [192, 181] width 99 height 17
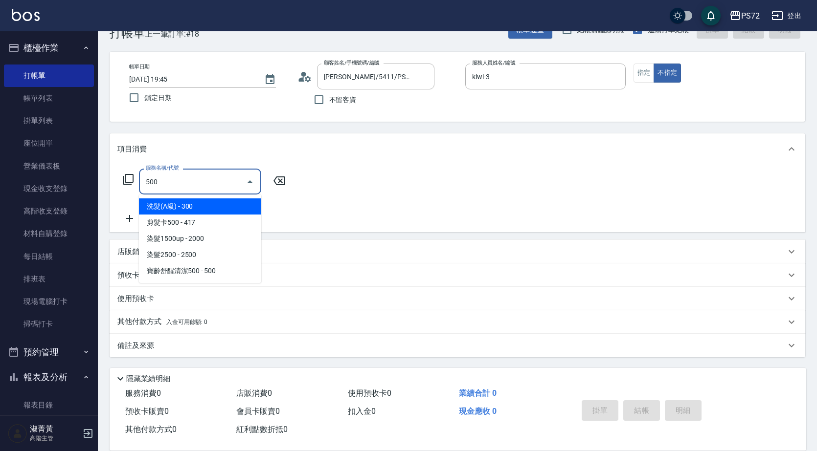
type input "洗髮(A級)(500)"
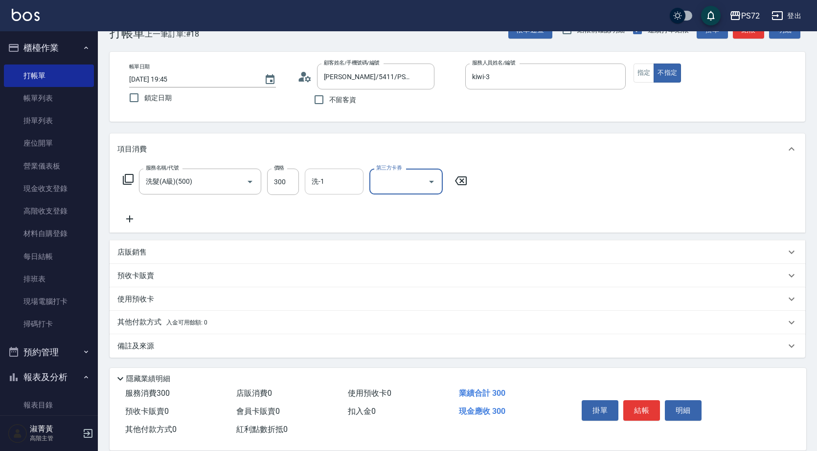
click at [318, 190] on input "洗-1" at bounding box center [334, 181] width 50 height 17
type input "[PERSON_NAME]-18"
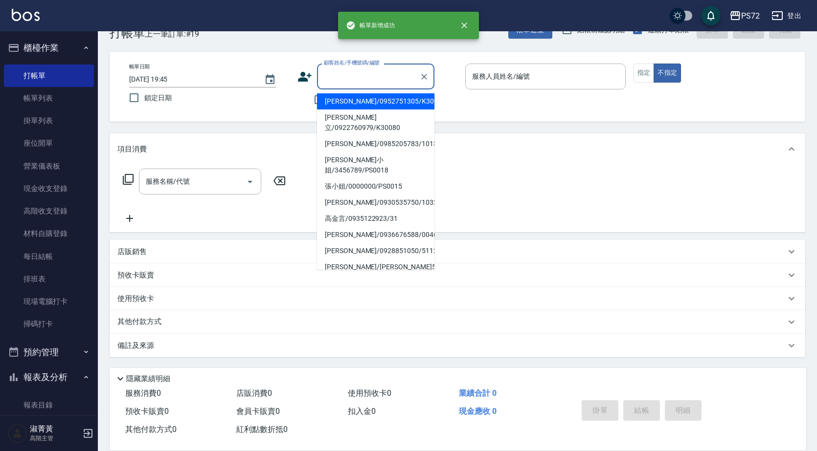
click at [350, 80] on input "顧客姓名/手機號碼/編號" at bounding box center [368, 76] width 94 height 17
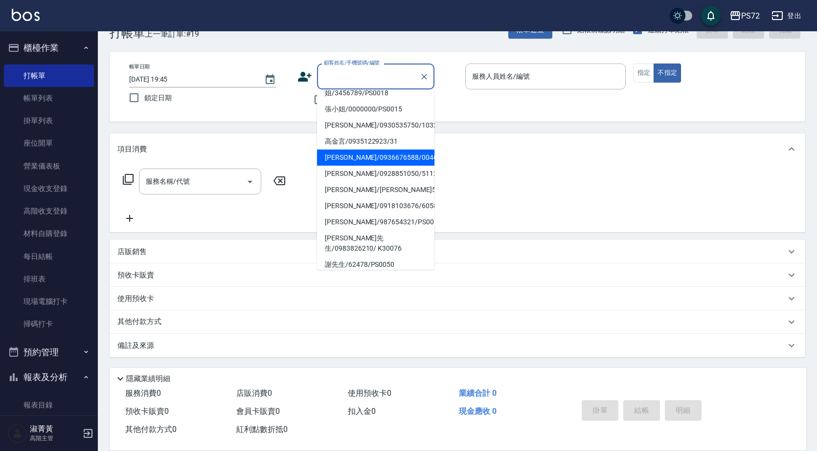
scroll to position [150, 0]
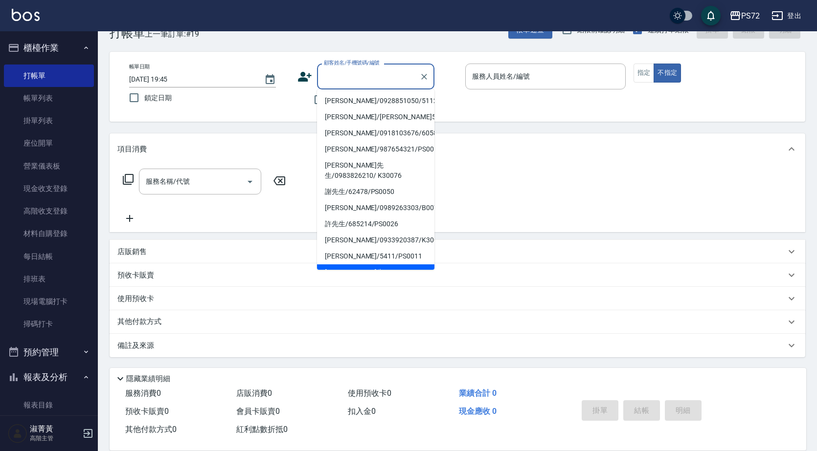
click at [352, 265] on li "[PERSON_NAME]先生/159753/PS0034" at bounding box center [375, 278] width 117 height 26
type input "[PERSON_NAME]先生/159753/PS0034"
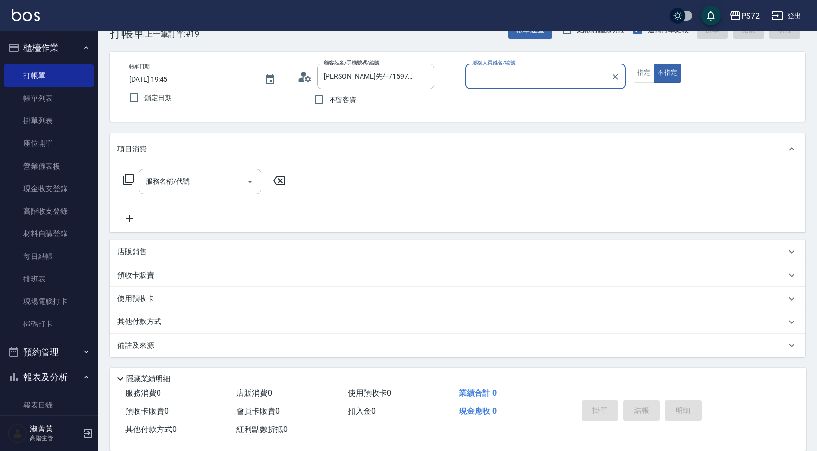
type input "kiwi-3"
click at [184, 188] on input "服務名稱/代號" at bounding box center [192, 181] width 99 height 17
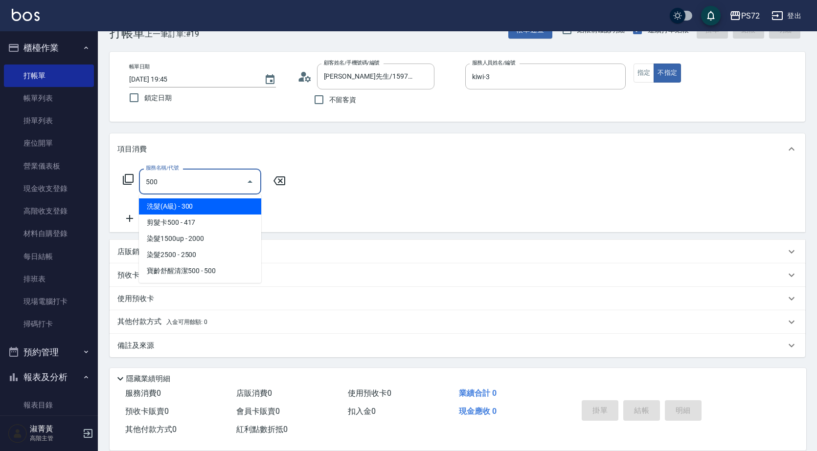
type input "洗髮(A級)(500)"
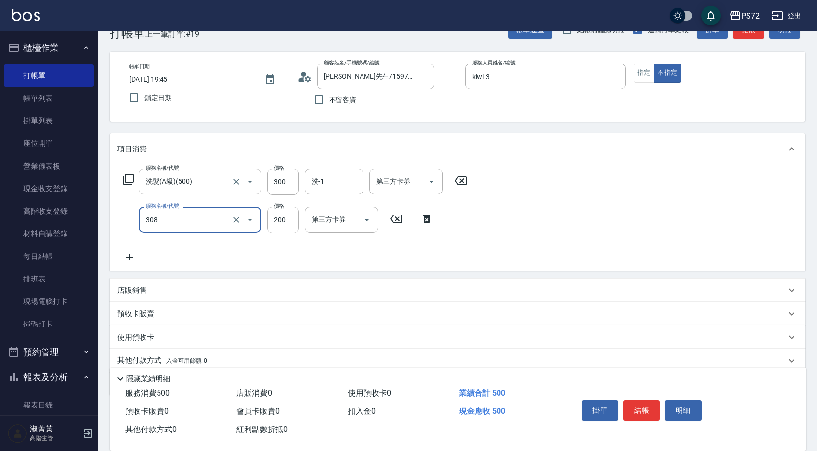
type input "學生剪髮(UP)(308)"
type input "300"
click at [277, 175] on input "300" at bounding box center [283, 182] width 32 height 26
type input "250"
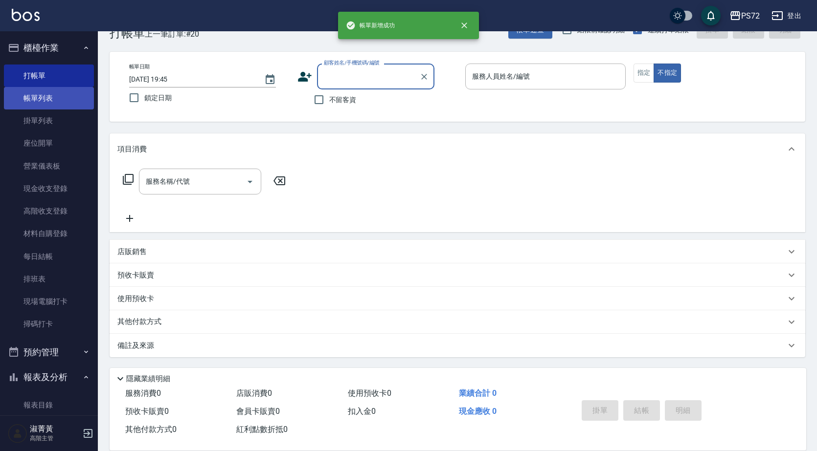
click at [30, 90] on link "帳單列表" at bounding box center [49, 98] width 90 height 23
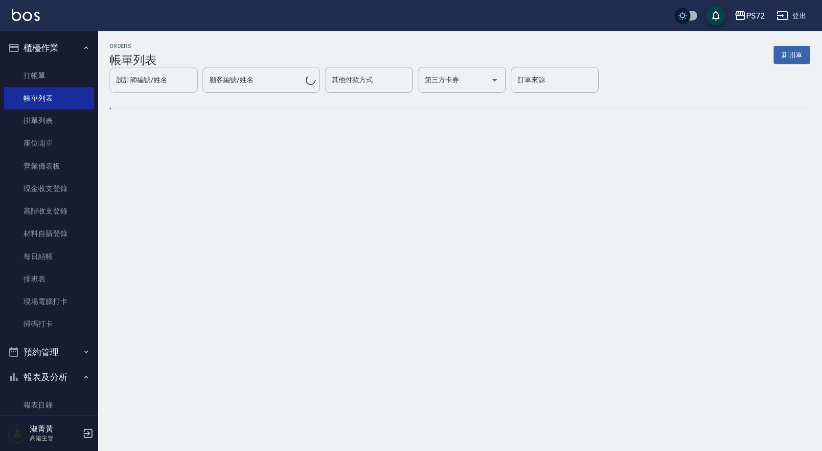
click at [198, 86] on div "設計師編號/姓名 設計師編號/姓名" at bounding box center [154, 80] width 88 height 26
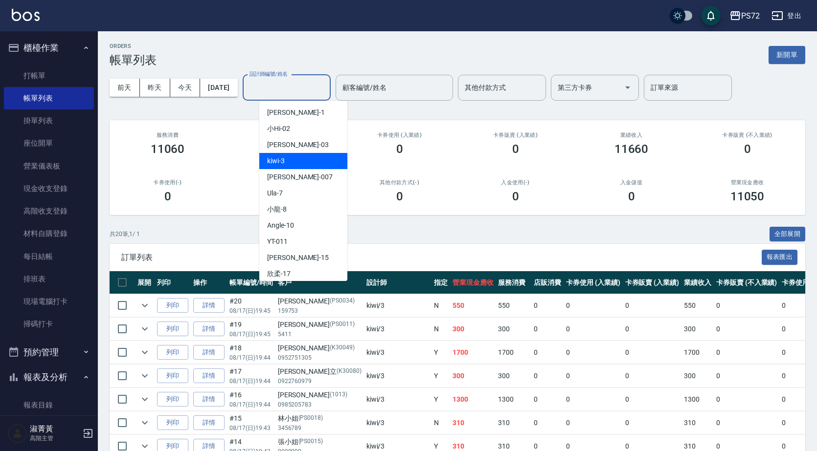
click at [302, 159] on div "kiwi -3" at bounding box center [303, 161] width 88 height 16
type input "kiwi-3"
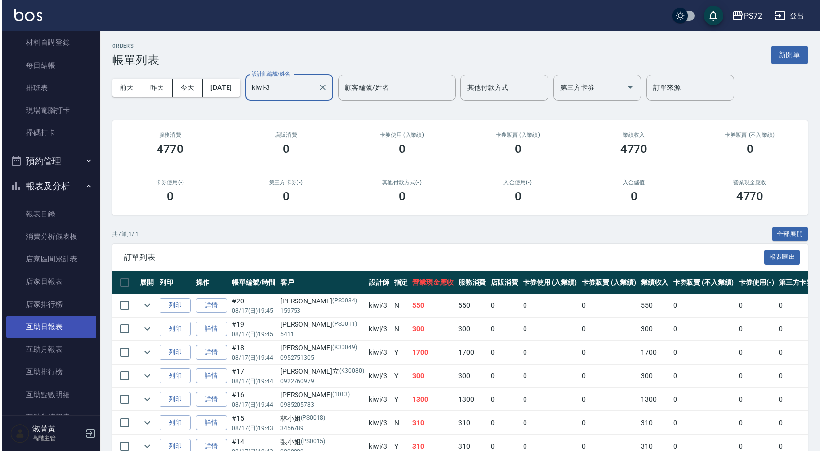
scroll to position [245, 0]
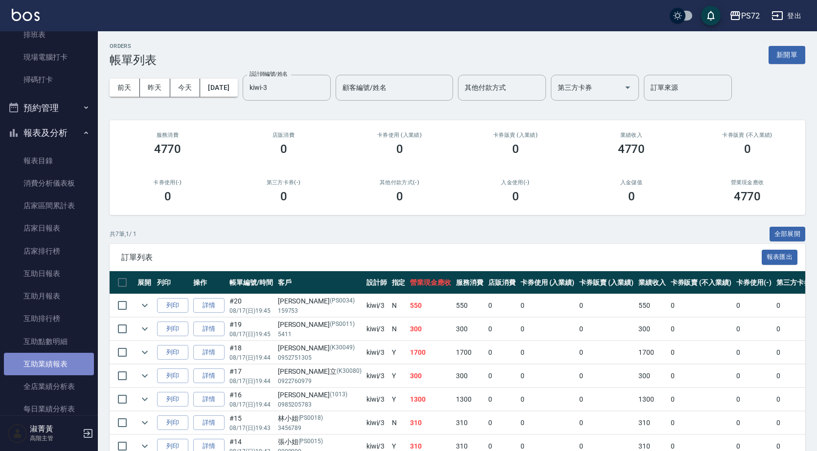
click at [57, 366] on link "互助業績報表" at bounding box center [49, 364] width 90 height 23
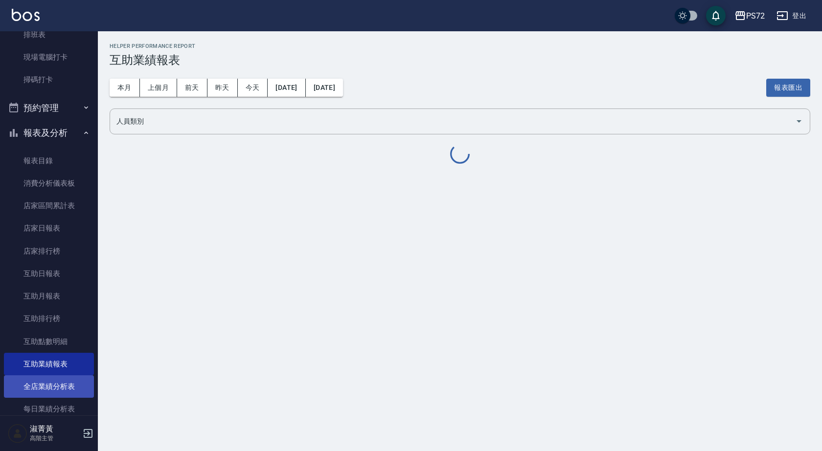
click at [57, 386] on link "全店業績分析表" at bounding box center [49, 387] width 90 height 23
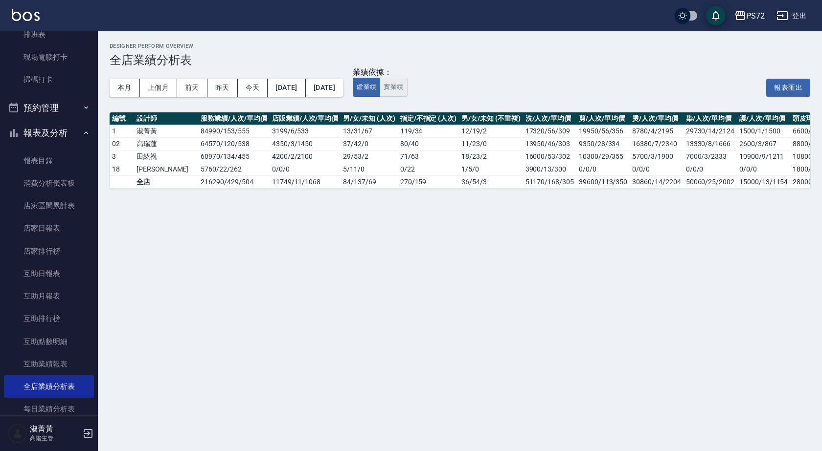
click at [407, 83] on button "實業績" at bounding box center [393, 87] width 27 height 19
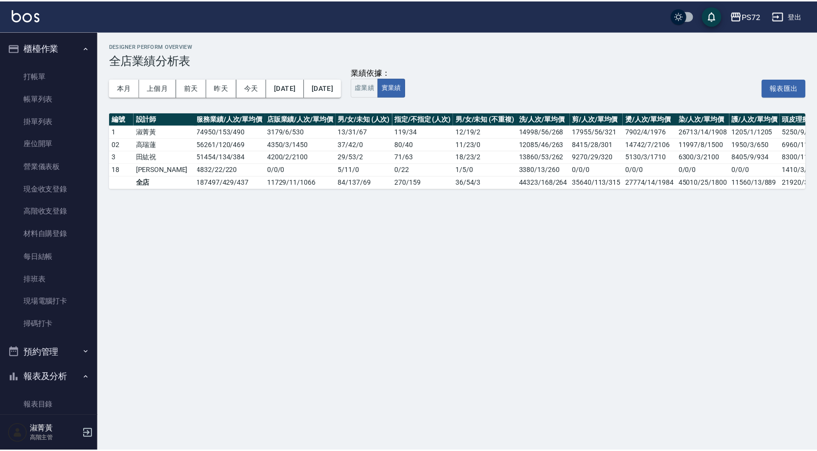
scroll to position [0, 72]
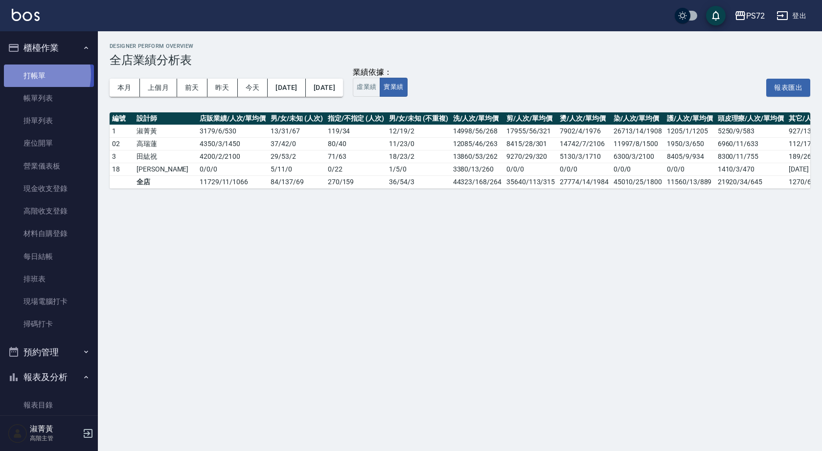
click at [36, 74] on link "打帳單" at bounding box center [49, 76] width 90 height 23
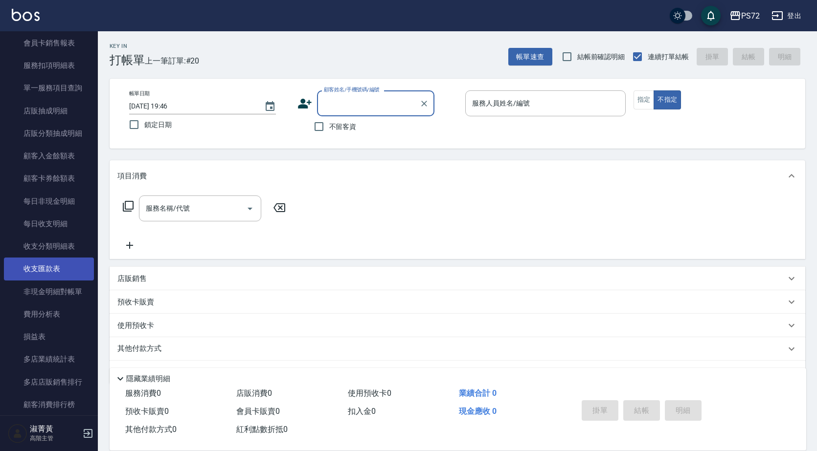
scroll to position [1027, 0]
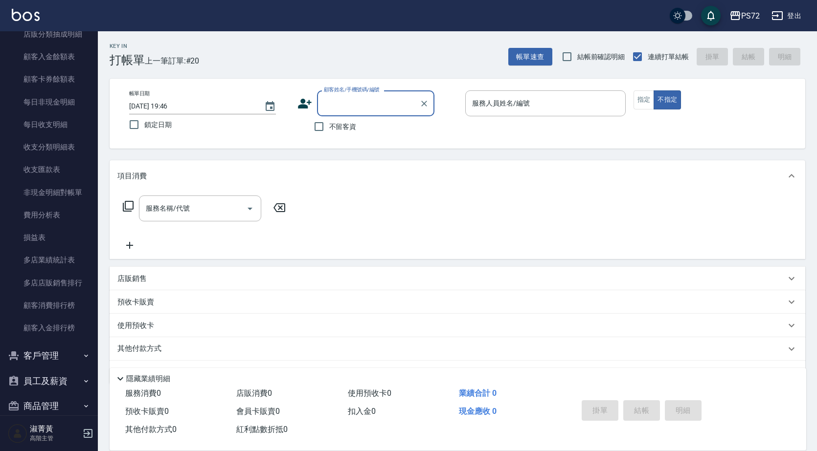
click at [67, 358] on button "客戶管理" at bounding box center [49, 355] width 90 height 25
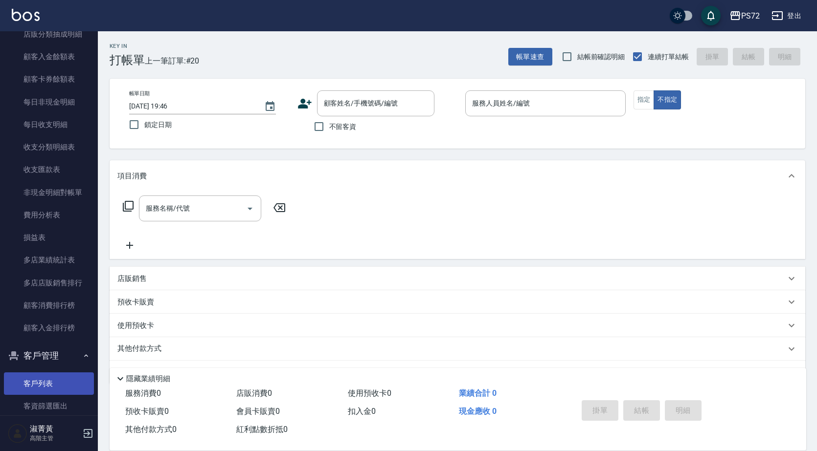
click at [70, 379] on link "客戶列表" at bounding box center [49, 384] width 90 height 23
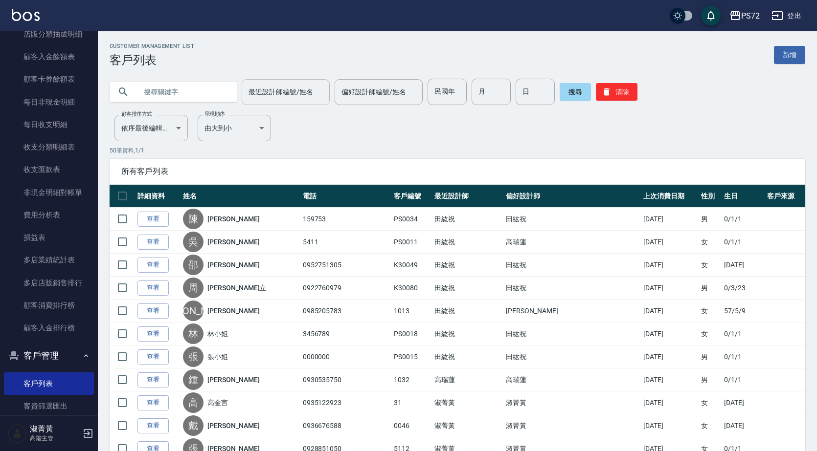
click at [262, 96] on input "最近設計師編號/姓名" at bounding box center [285, 92] width 79 height 17
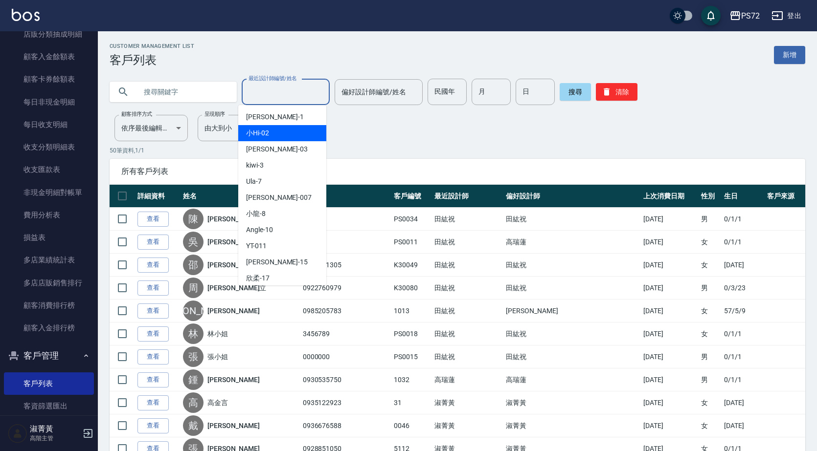
click at [267, 135] on span "小Hi -02" at bounding box center [257, 133] width 23 height 10
type input "小Hi-02"
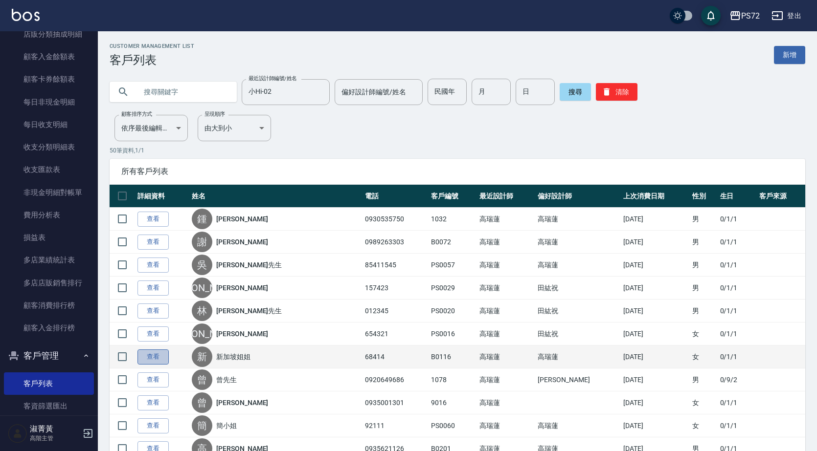
click at [145, 358] on link "查看" at bounding box center [152, 357] width 31 height 15
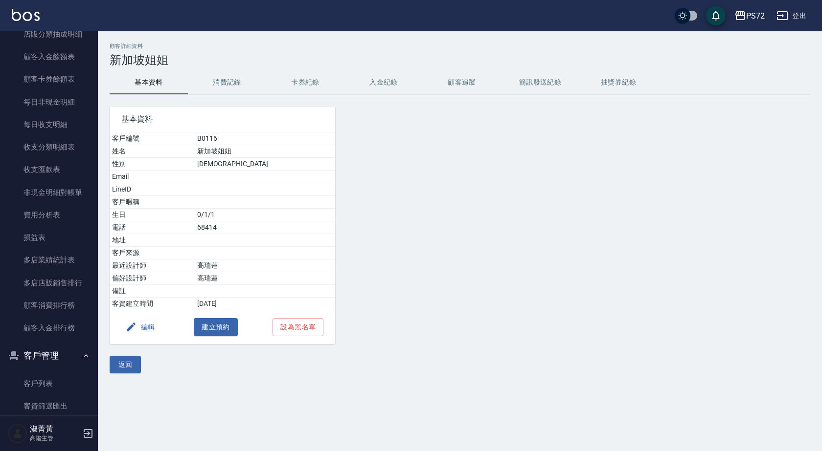
click at [232, 73] on button "消費記錄" at bounding box center [227, 82] width 78 height 23
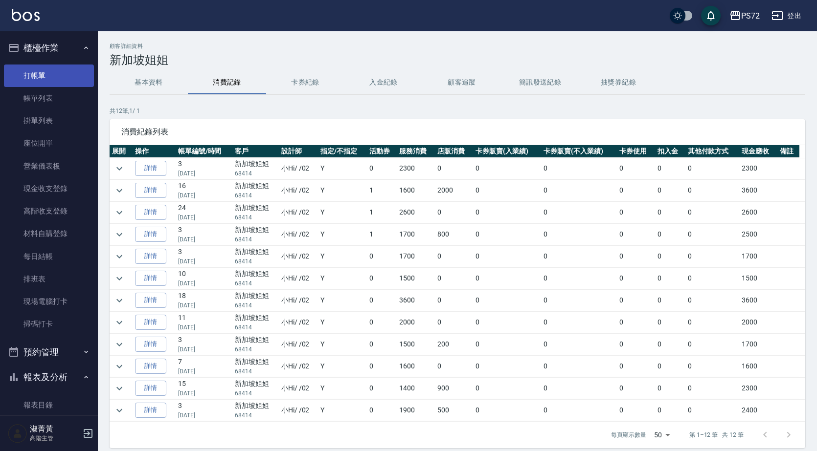
click at [53, 80] on link "打帳單" at bounding box center [49, 76] width 90 height 23
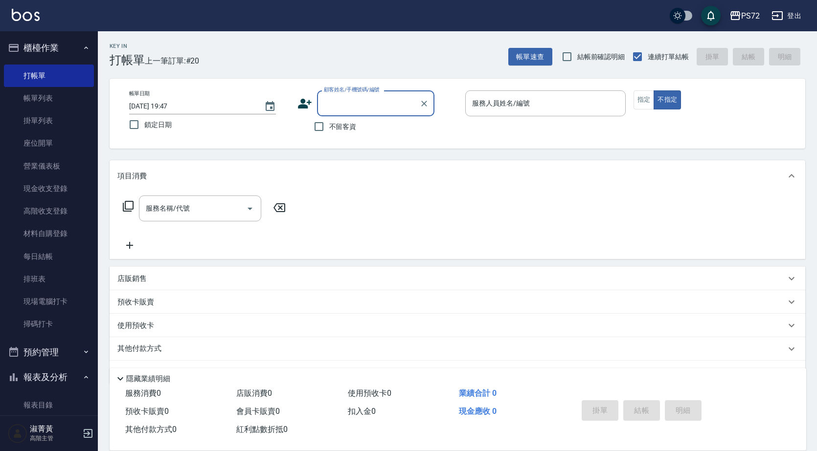
click at [337, 104] on input "顧客姓名/手機號碼/編號" at bounding box center [368, 103] width 94 height 17
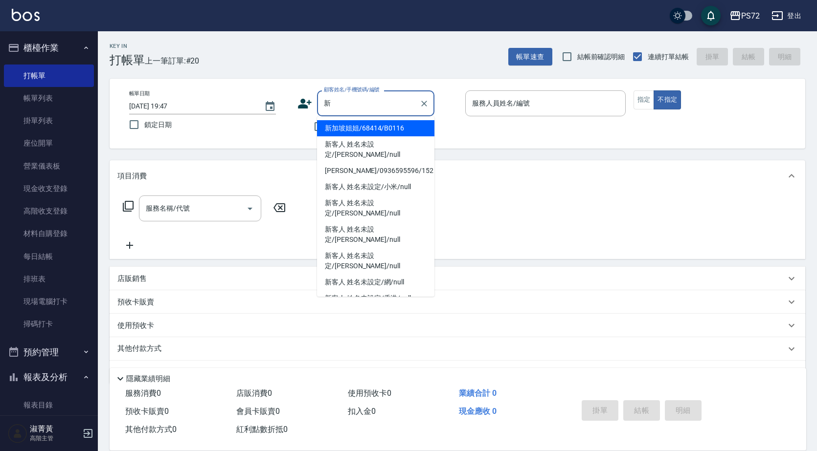
click at [363, 132] on li "新加坡姐姐/68414/B0116" at bounding box center [375, 128] width 117 height 16
type input "新加坡姐姐/68414/B0116"
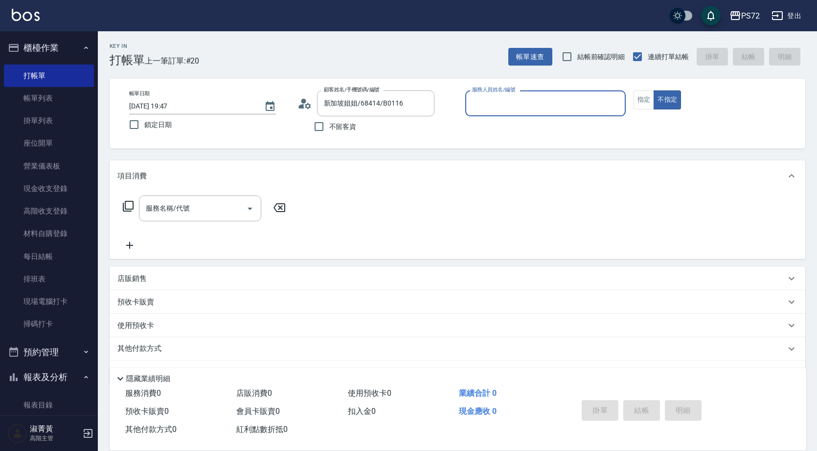
type input "小Hi-02"
click at [641, 102] on button "指定" at bounding box center [643, 99] width 21 height 19
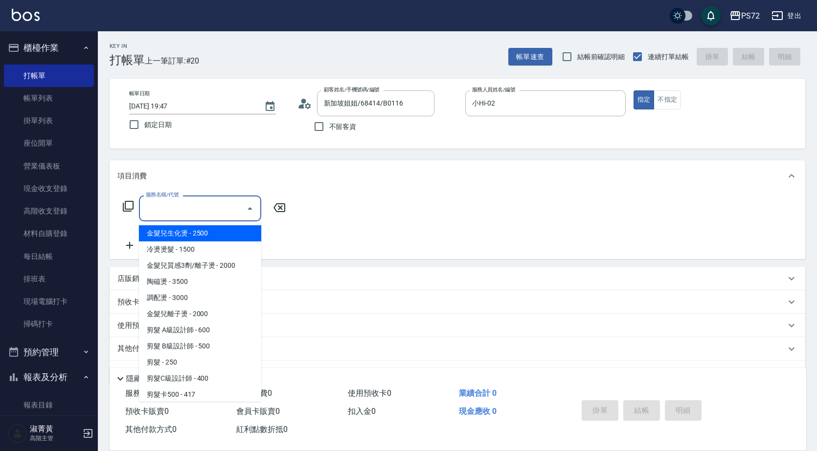
click at [213, 203] on input "服務名稱/代號" at bounding box center [192, 208] width 99 height 17
click at [131, 207] on icon at bounding box center [128, 207] width 12 height 12
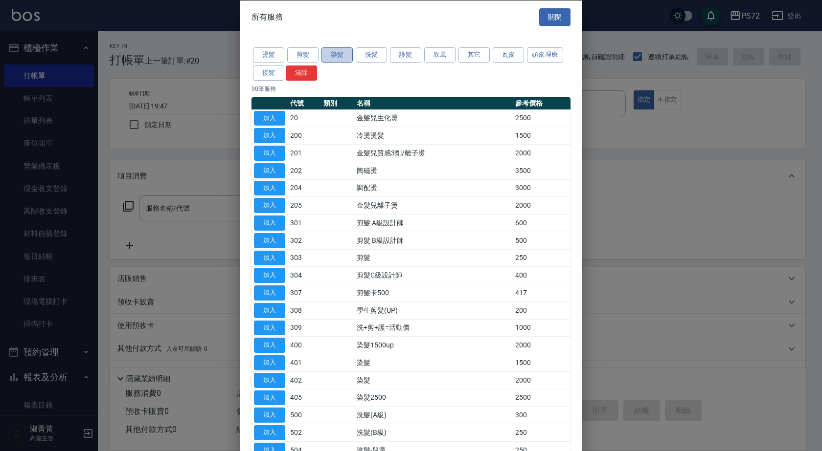
click at [339, 56] on button "染髮" at bounding box center [336, 54] width 31 height 15
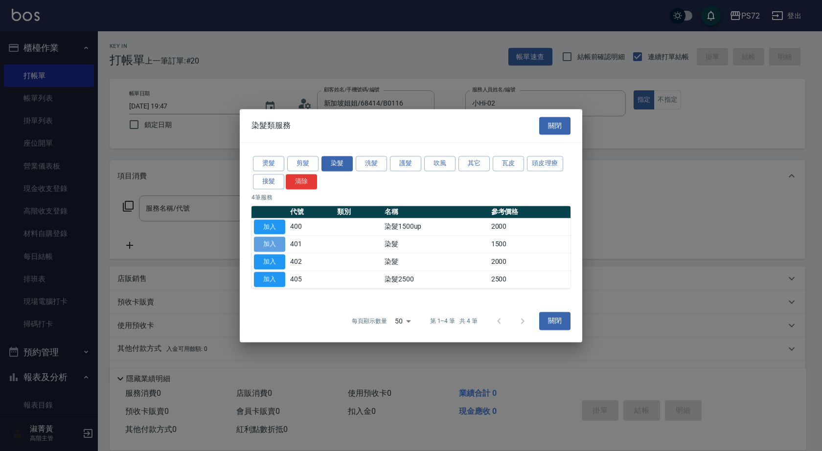
click at [271, 243] on button "加入" at bounding box center [269, 244] width 31 height 15
type input "染髮(401)"
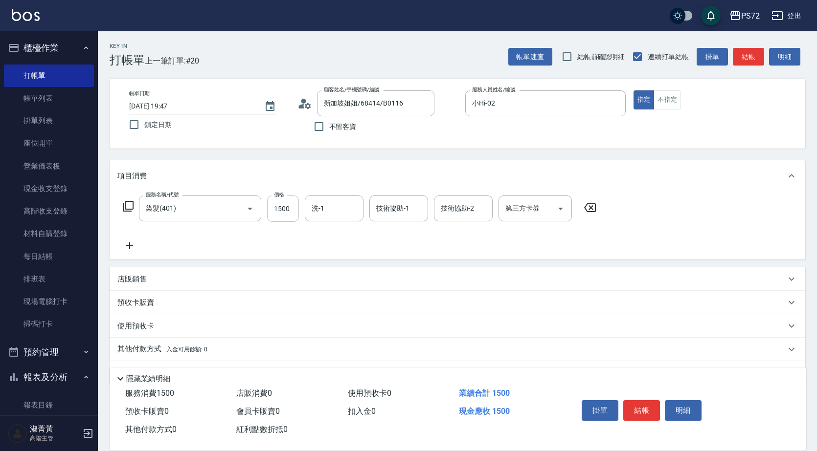
click at [285, 215] on input "1500" at bounding box center [283, 209] width 32 height 26
type input "1700"
click at [643, 406] on button "結帳" at bounding box center [641, 411] width 37 height 21
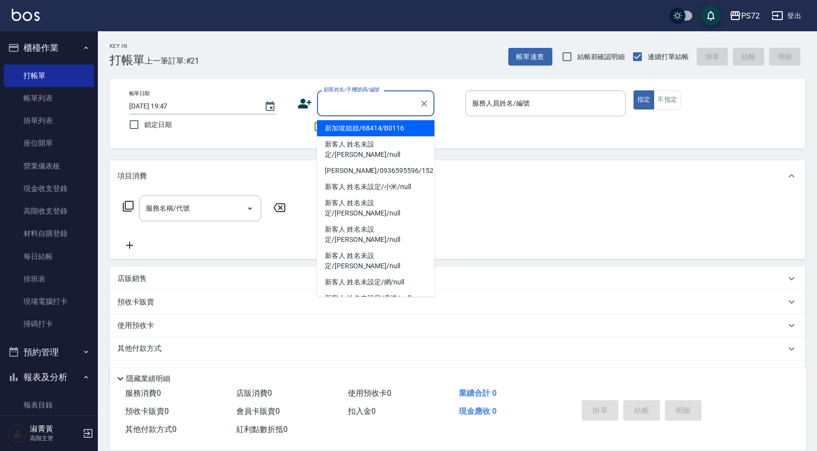
click at [367, 105] on input "顧客姓名/手機號碼/編號" at bounding box center [368, 103] width 94 height 17
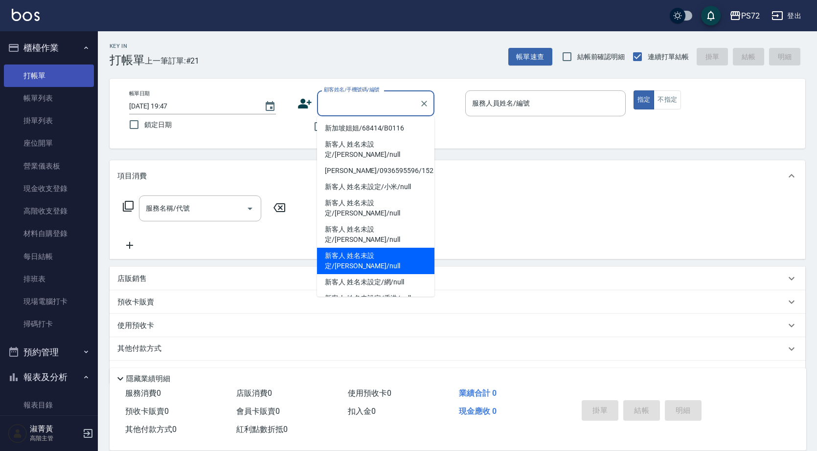
click at [60, 81] on link "打帳單" at bounding box center [49, 76] width 90 height 23
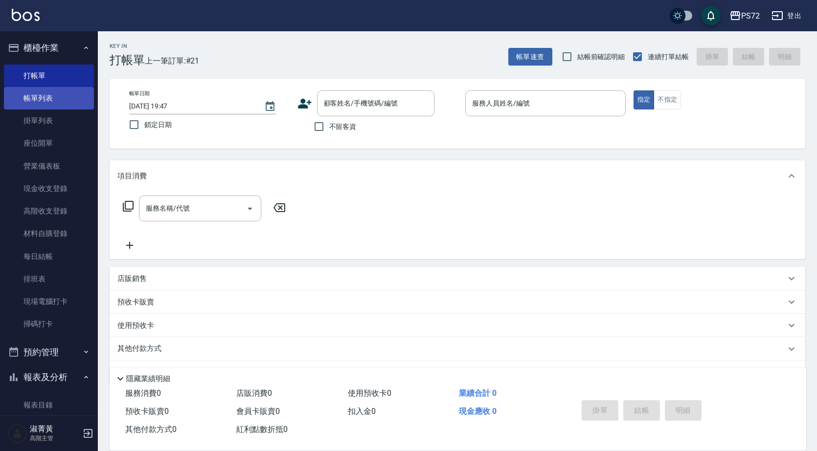
click at [65, 89] on link "帳單列表" at bounding box center [49, 98] width 90 height 23
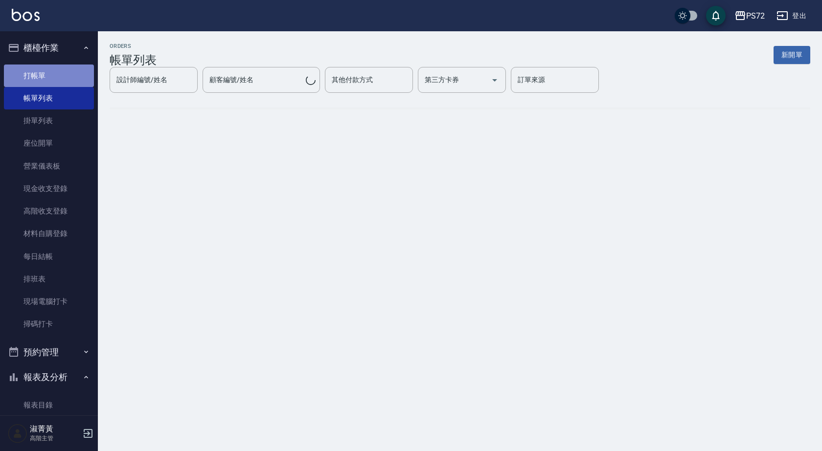
click at [69, 70] on link "打帳單" at bounding box center [49, 76] width 90 height 23
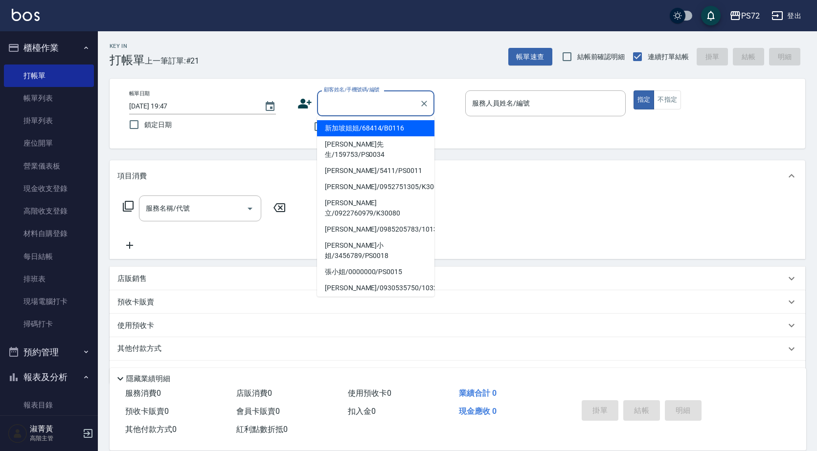
click at [373, 110] on input "顧客姓名/手機號碼/編號" at bounding box center [368, 103] width 94 height 17
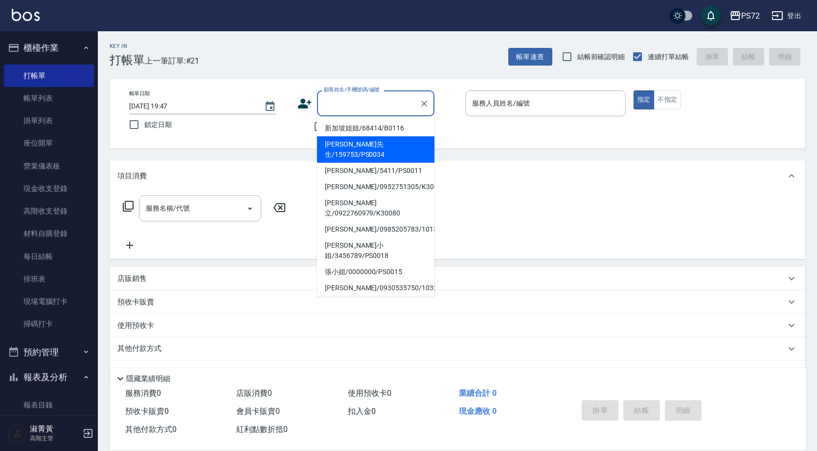
click at [389, 145] on li "[PERSON_NAME]先生/159753/PS0034" at bounding box center [375, 149] width 117 height 26
type input "[PERSON_NAME]先生/159753/PS0034"
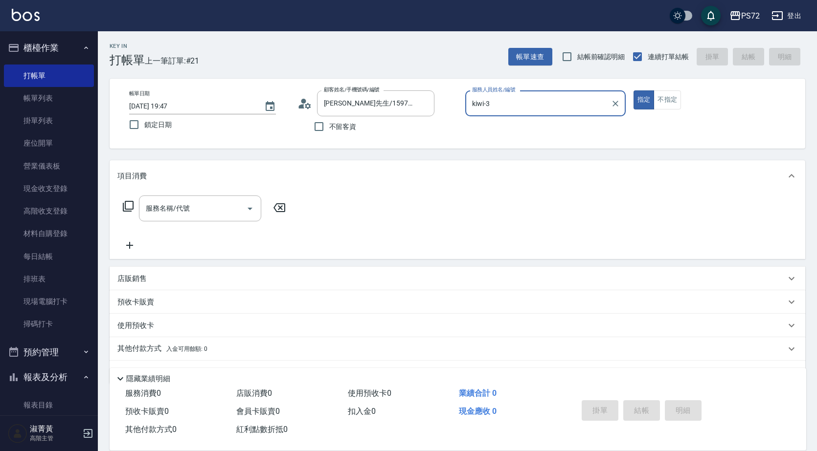
click at [578, 102] on input "kiwi-3" at bounding box center [538, 103] width 137 height 17
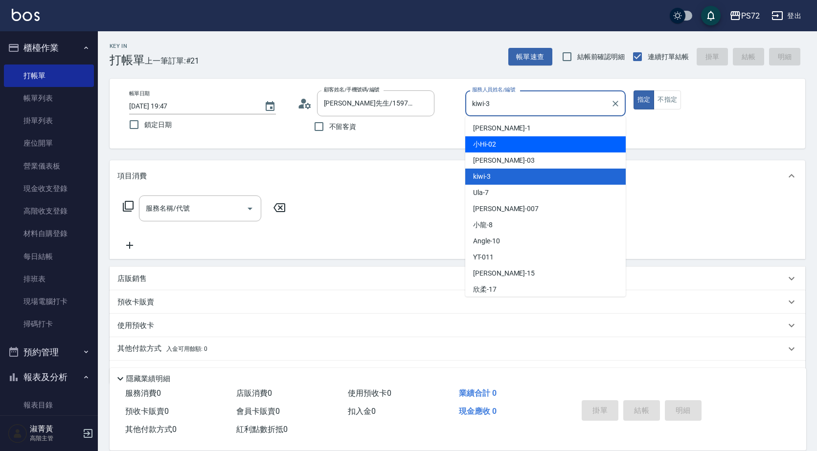
click at [504, 148] on div "小Hi -02" at bounding box center [545, 144] width 160 height 16
type input "小Hi-02"
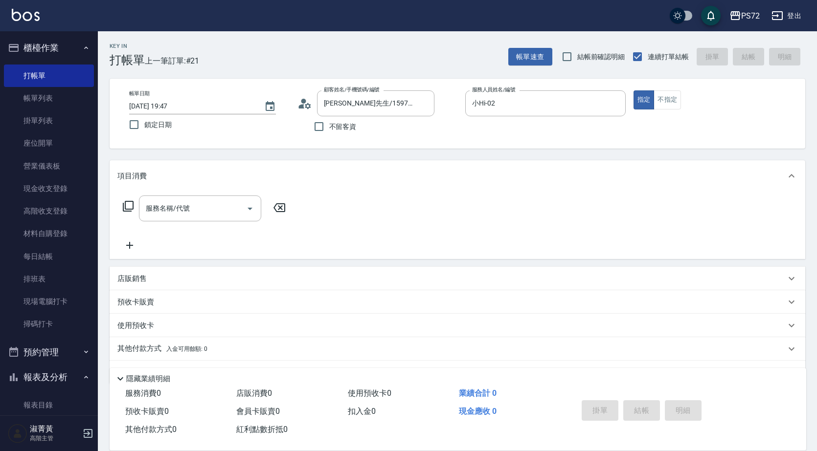
click at [133, 206] on icon at bounding box center [128, 206] width 11 height 11
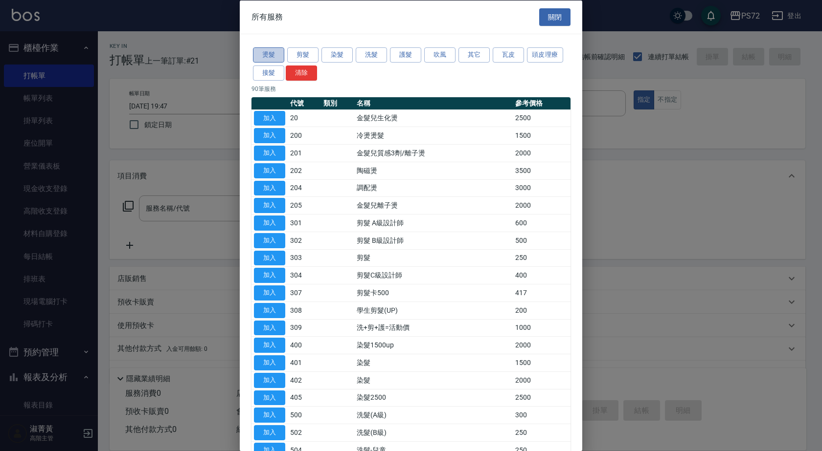
click at [267, 52] on button "燙髮" at bounding box center [268, 54] width 31 height 15
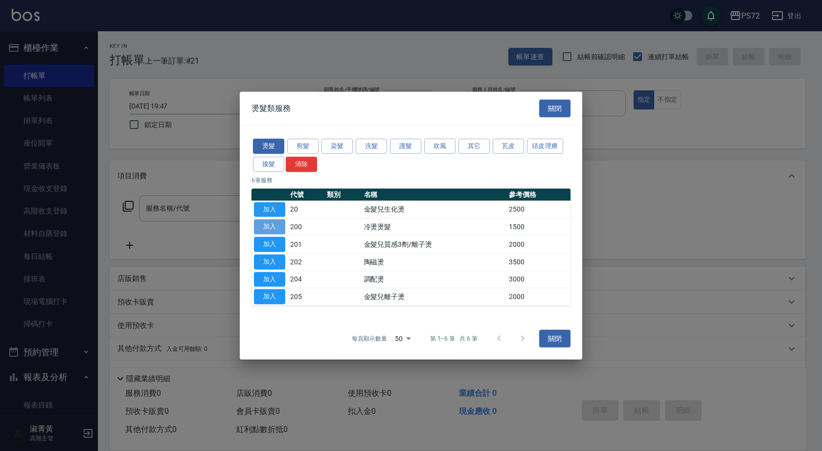
click at [271, 224] on button "加入" at bounding box center [269, 227] width 31 height 15
type input "冷燙燙髮(200)"
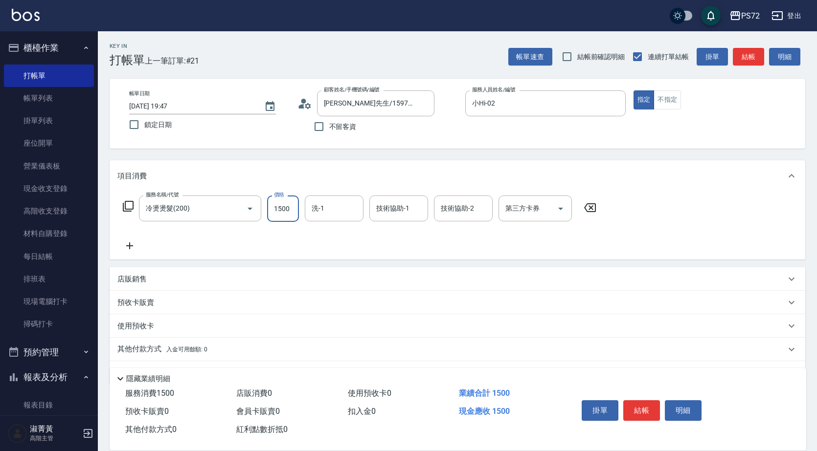
click at [289, 208] on input "1500" at bounding box center [283, 209] width 32 height 26
type input "1800"
type input "[PERSON_NAME]-18"
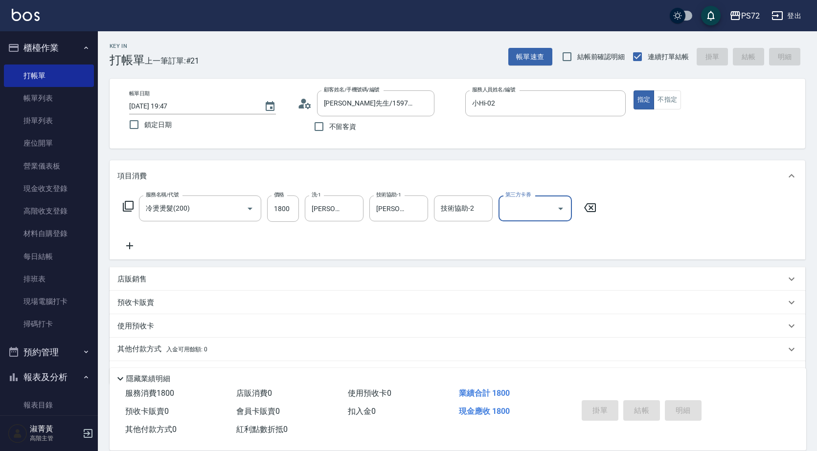
type input "[DATE] 19:48"
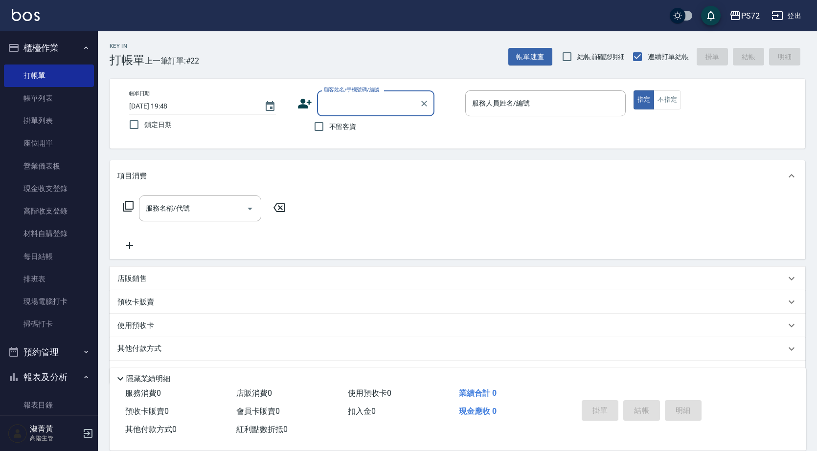
click at [352, 104] on input "顧客姓名/手機號碼/編號" at bounding box center [368, 103] width 94 height 17
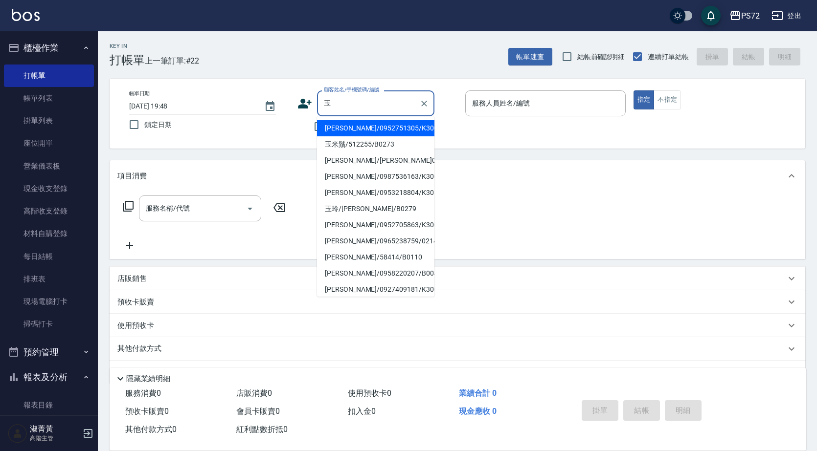
click at [386, 145] on li "玉米鬚/512255/B0273" at bounding box center [375, 144] width 117 height 16
type input "玉米鬚/512255/B0273"
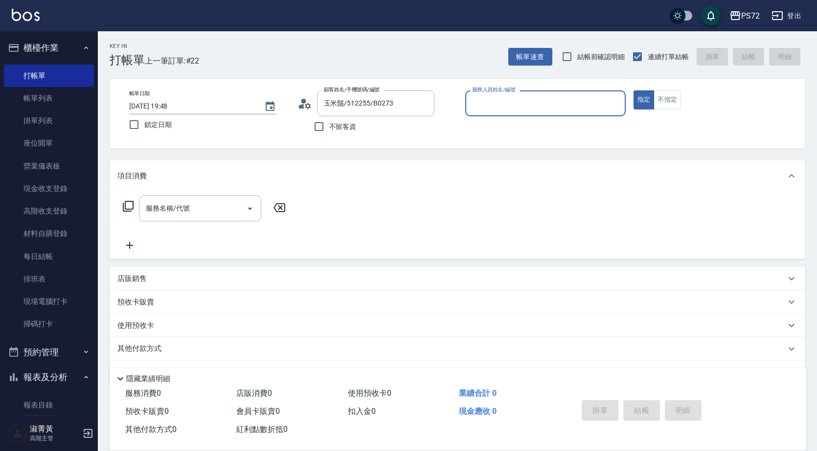
type input "小Hi-02"
click at [66, 96] on link "帳單列表" at bounding box center [49, 98] width 90 height 23
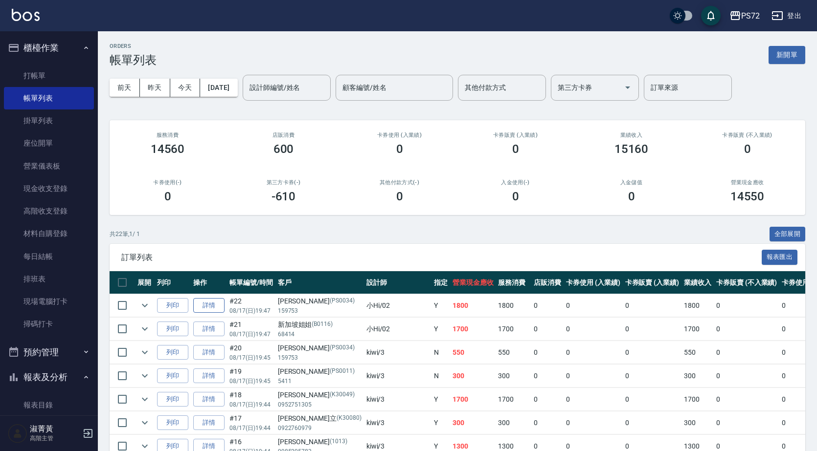
click at [213, 304] on link "詳情" at bounding box center [208, 305] width 31 height 15
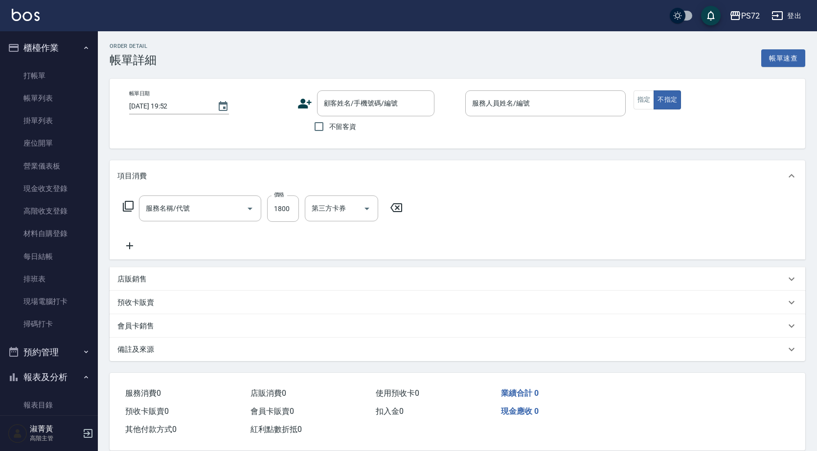
type input "[DATE] 19:47"
type input "小Hi-02"
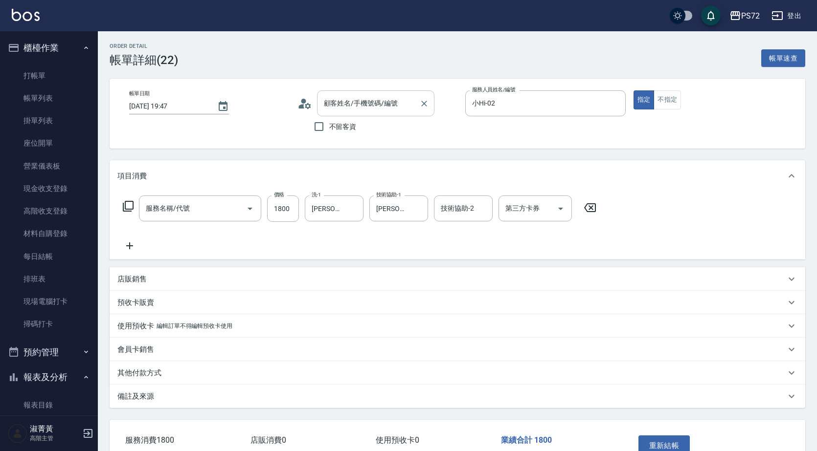
type input "[PERSON_NAME]先生/159753/PS0034"
type input "冷燙燙髮(200)"
click at [423, 105] on icon "Clear" at bounding box center [424, 104] width 6 height 6
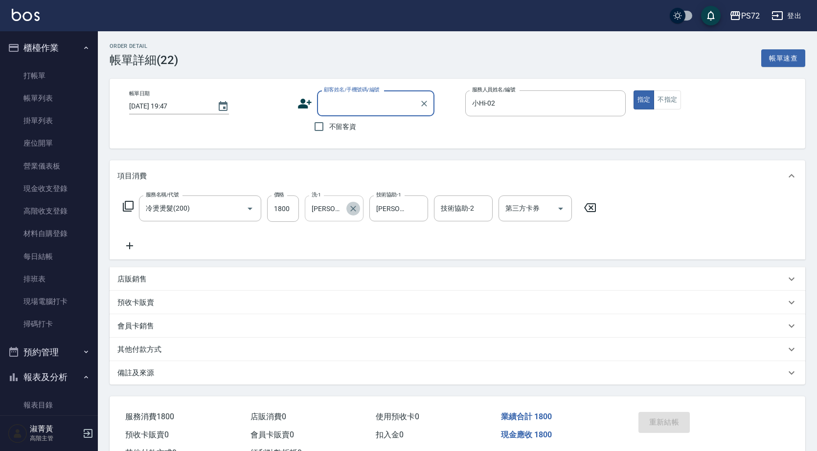
click at [356, 213] on icon "Clear" at bounding box center [353, 209] width 10 height 10
click at [419, 208] on icon "Clear" at bounding box center [418, 209] width 6 height 6
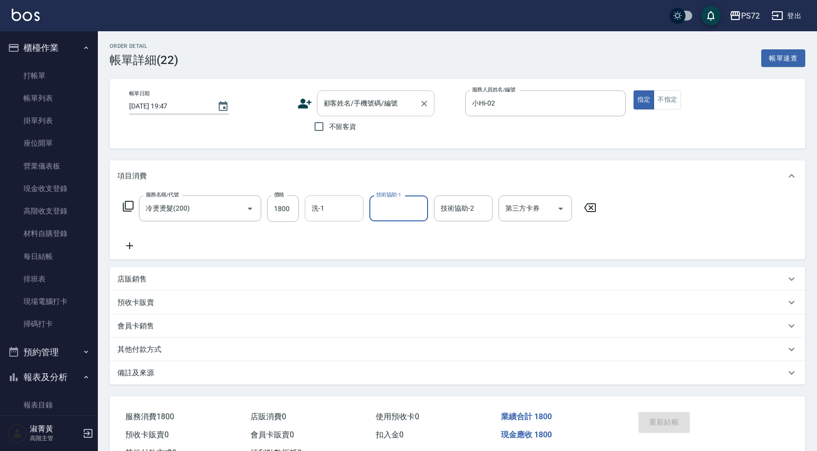
click at [382, 107] on input "顧客姓名/手機號碼/編號" at bounding box center [368, 103] width 94 height 17
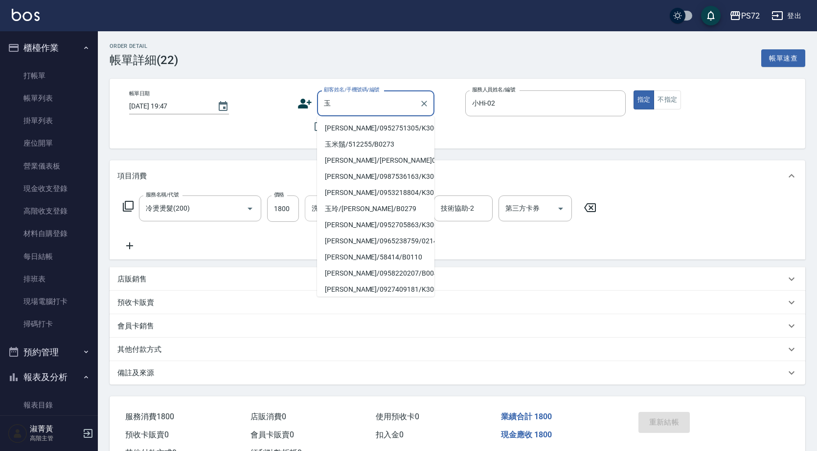
click at [385, 146] on li "玉米鬚/512255/B0273" at bounding box center [375, 144] width 117 height 16
type input "玉米鬚/512255/B0273"
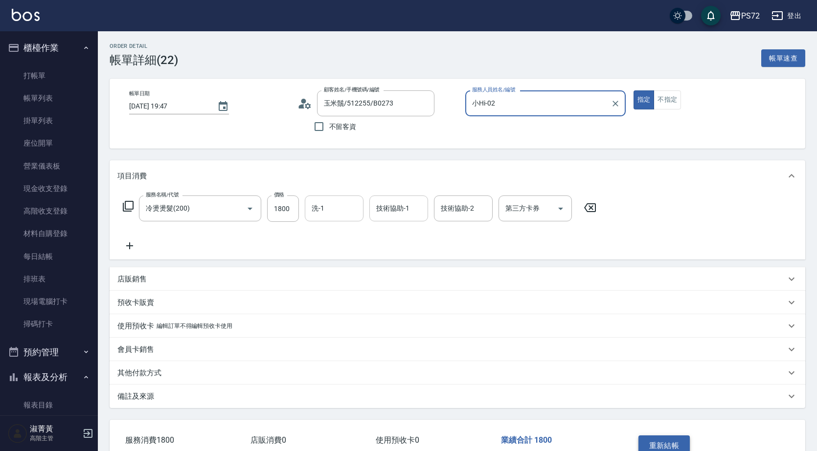
click at [658, 439] on button "重新結帳" at bounding box center [664, 446] width 52 height 21
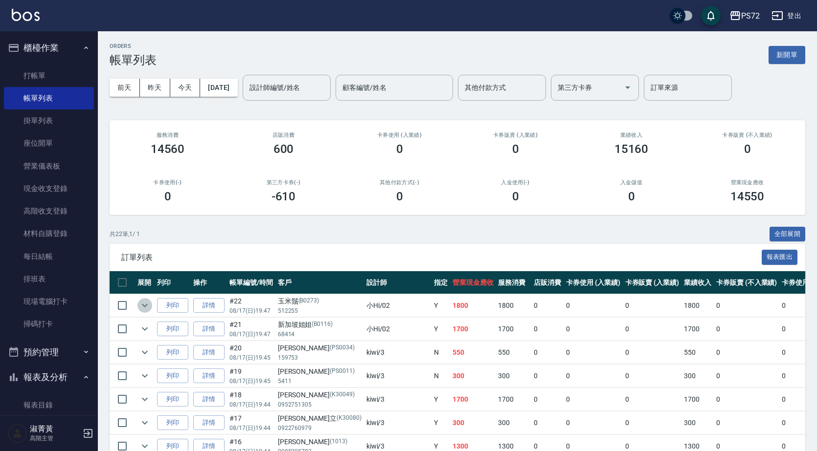
click at [145, 305] on icon "expand row" at bounding box center [145, 306] width 12 height 12
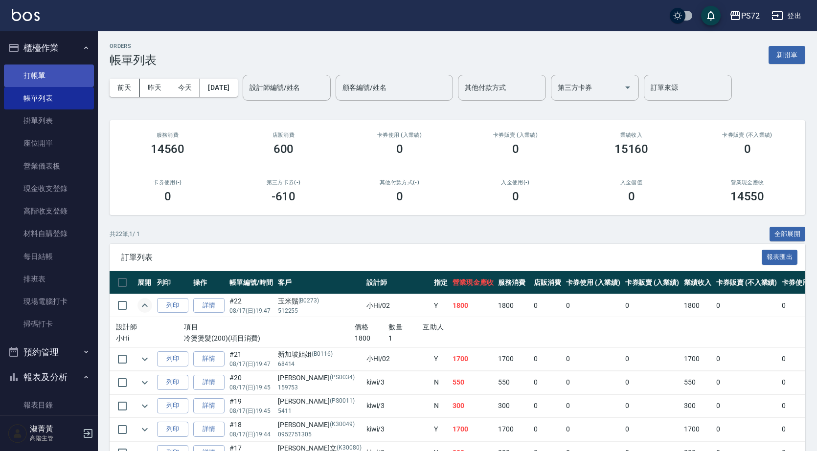
click at [68, 84] on link "打帳單" at bounding box center [49, 76] width 90 height 23
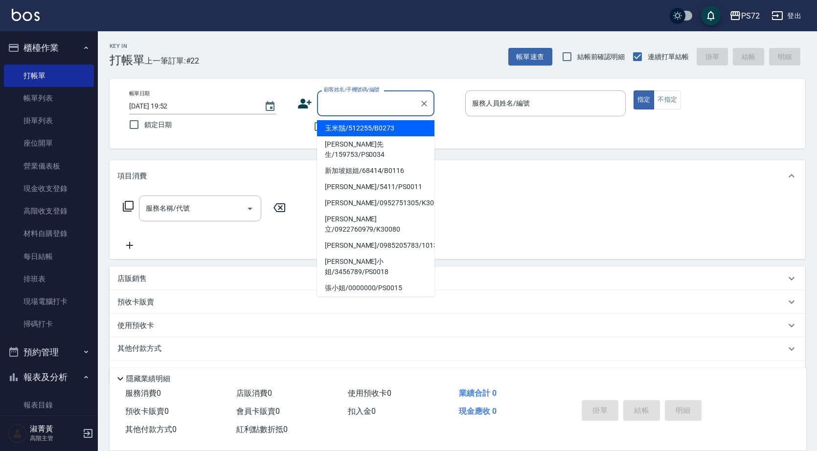
click at [359, 104] on input "顧客姓名/手機號碼/編號" at bounding box center [368, 103] width 94 height 17
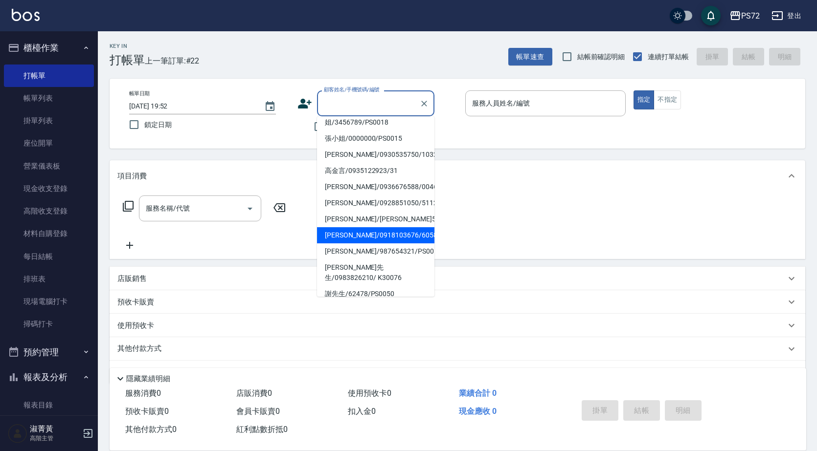
scroll to position [150, 0]
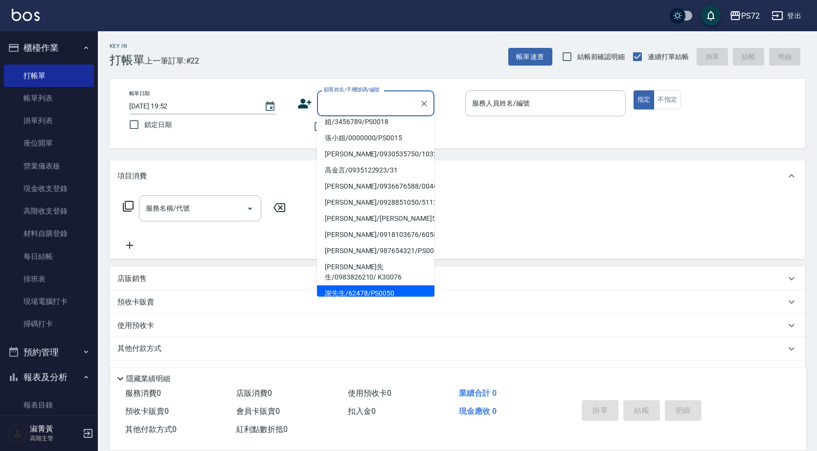
click at [411, 286] on li "謝先生/62478/PS0050" at bounding box center [375, 294] width 117 height 16
type input "謝先生/62478/PS0050"
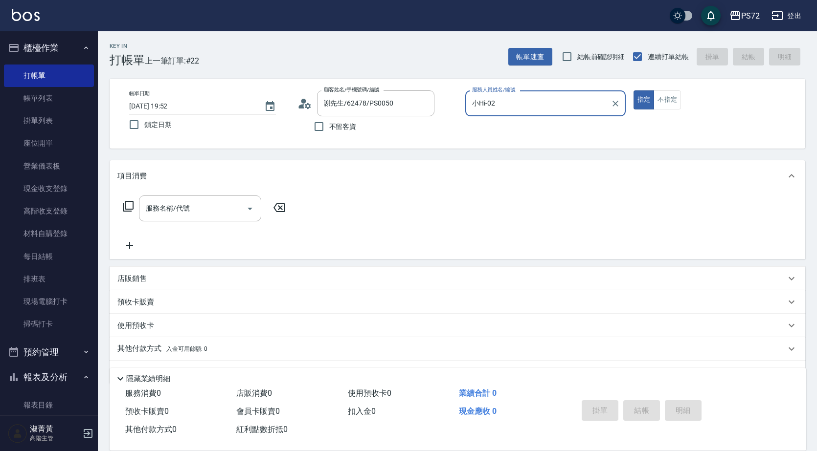
type input "小Hi-02"
click at [129, 204] on icon at bounding box center [128, 207] width 12 height 12
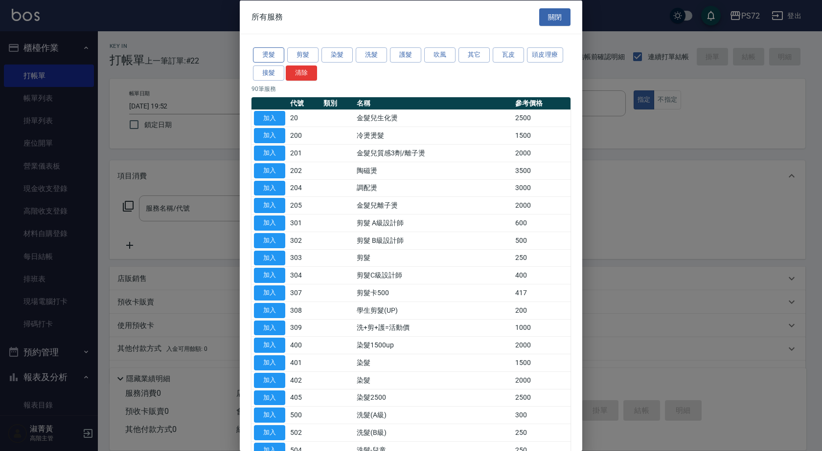
click at [274, 58] on button "燙髮" at bounding box center [268, 54] width 31 height 15
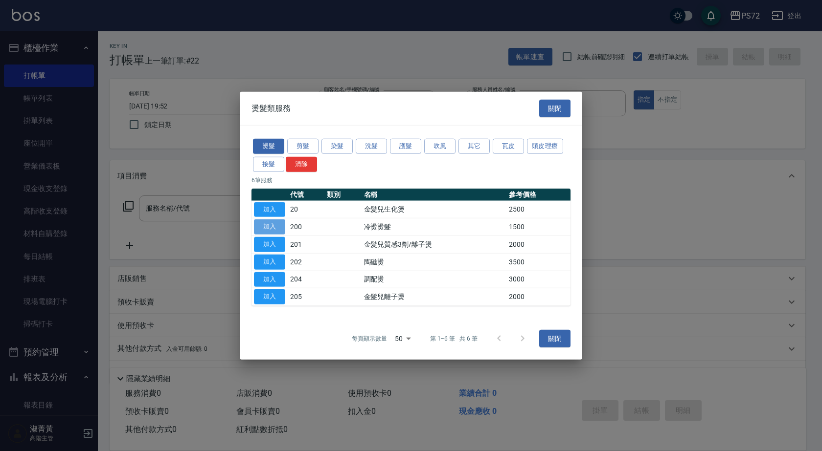
click at [273, 225] on button "加入" at bounding box center [269, 227] width 31 height 15
type input "冷燙燙髮(200)"
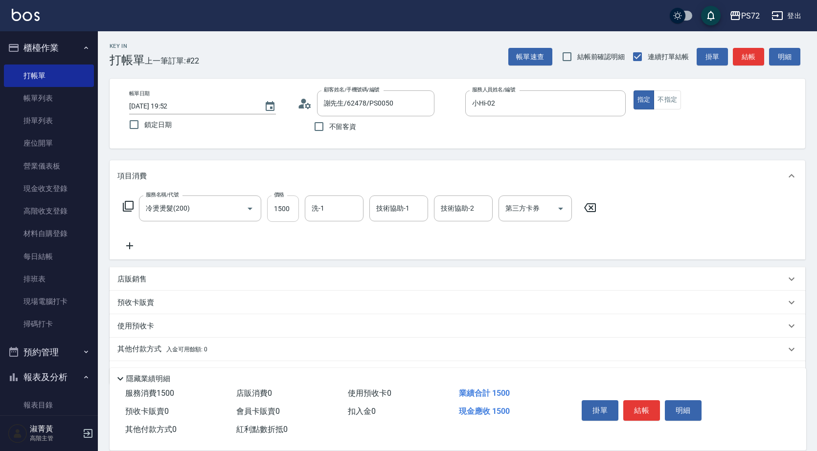
click at [280, 212] on input "1500" at bounding box center [283, 209] width 32 height 26
type input "1000"
type input "[PERSON_NAME]-18"
drag, startPoint x: 620, startPoint y: 410, endPoint x: 641, endPoint y: 420, distance: 23.4
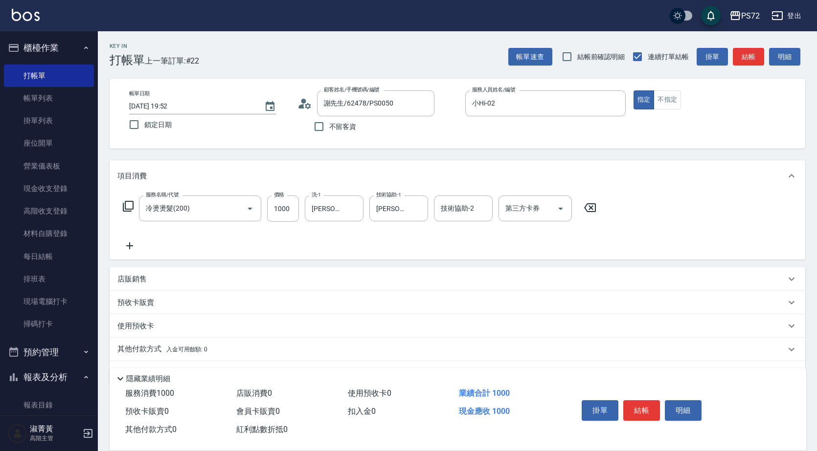
click at [641, 420] on div "掛單 結帳 明細" at bounding box center [642, 412] width 128 height 31
click at [643, 403] on button "結帳" at bounding box center [641, 411] width 37 height 21
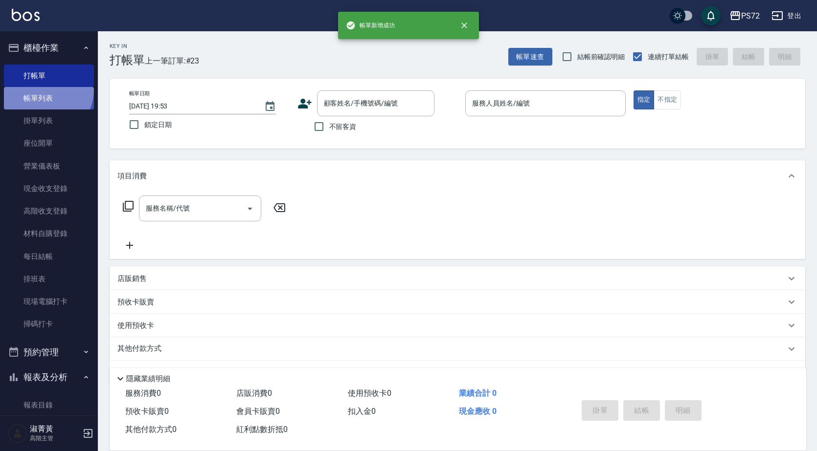
drag, startPoint x: 44, startPoint y: 90, endPoint x: 55, endPoint y: 106, distance: 19.7
click at [45, 90] on link "帳單列表" at bounding box center [49, 98] width 90 height 23
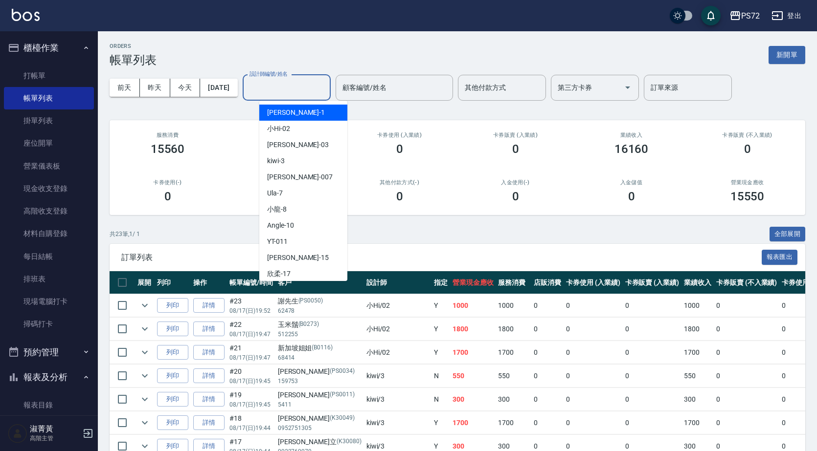
click at [319, 89] on input "設計師編號/姓名" at bounding box center [286, 87] width 79 height 17
click at [311, 127] on div "小Hi -02" at bounding box center [303, 129] width 88 height 16
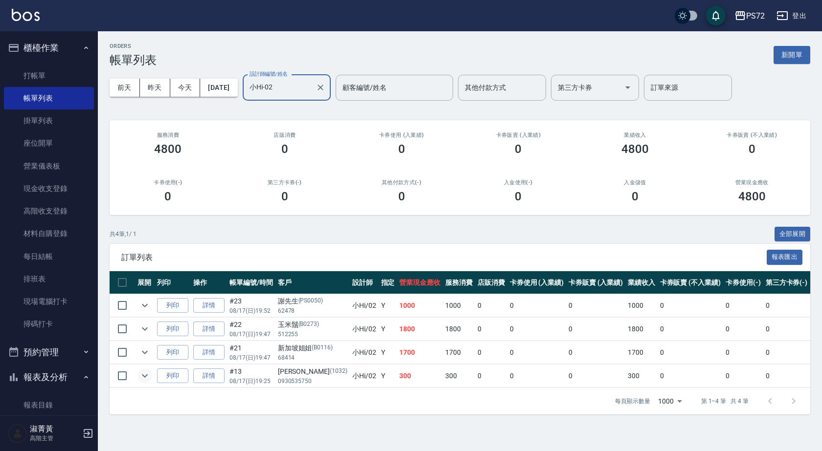
click at [148, 377] on icon "expand row" at bounding box center [145, 376] width 12 height 12
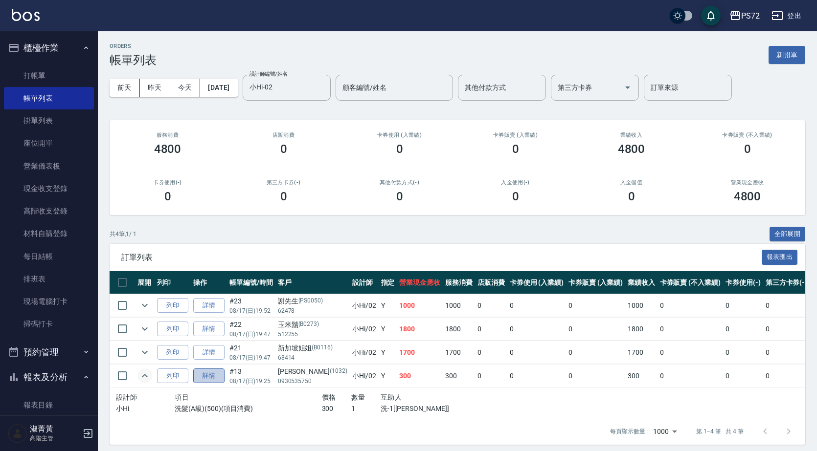
click at [210, 382] on link "詳情" at bounding box center [208, 376] width 31 height 15
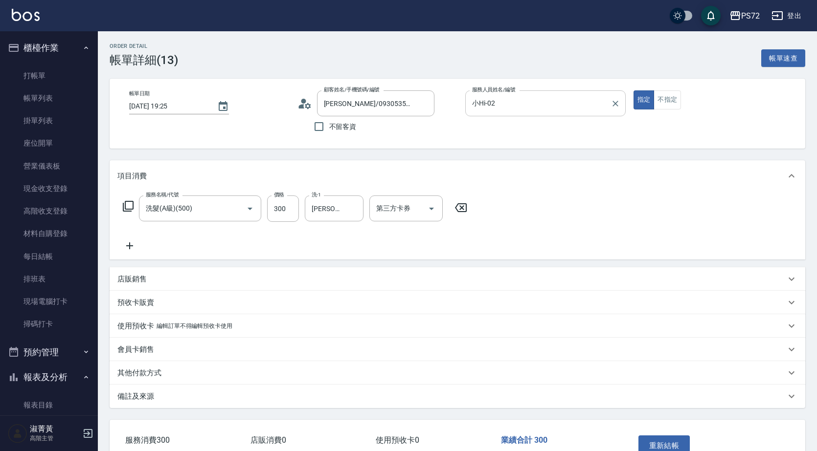
click at [555, 107] on input "小Hi-02" at bounding box center [538, 103] width 137 height 17
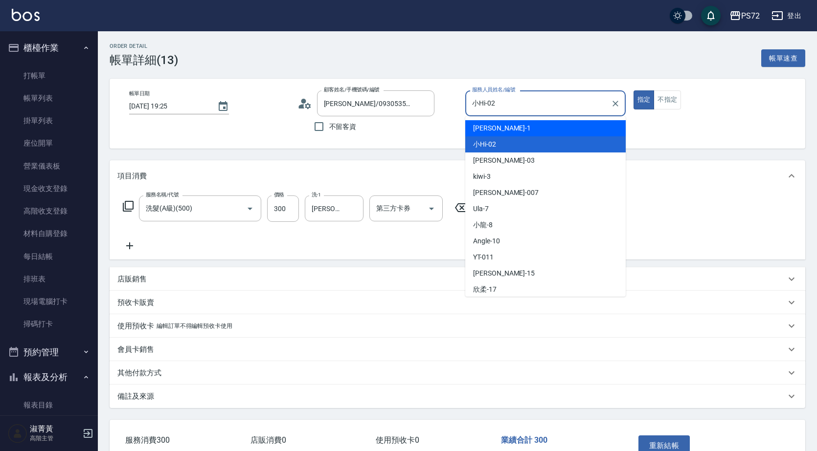
click at [541, 127] on div "[PERSON_NAME] -1" at bounding box center [545, 128] width 160 height 16
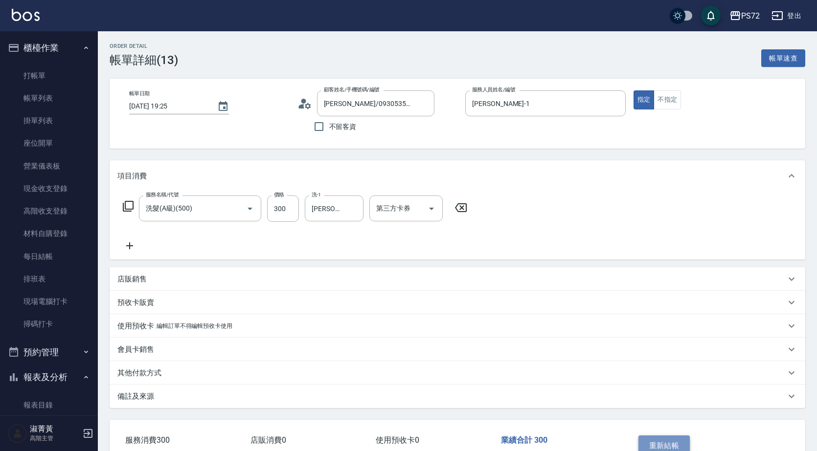
click at [659, 440] on button "重新結帳" at bounding box center [664, 446] width 52 height 21
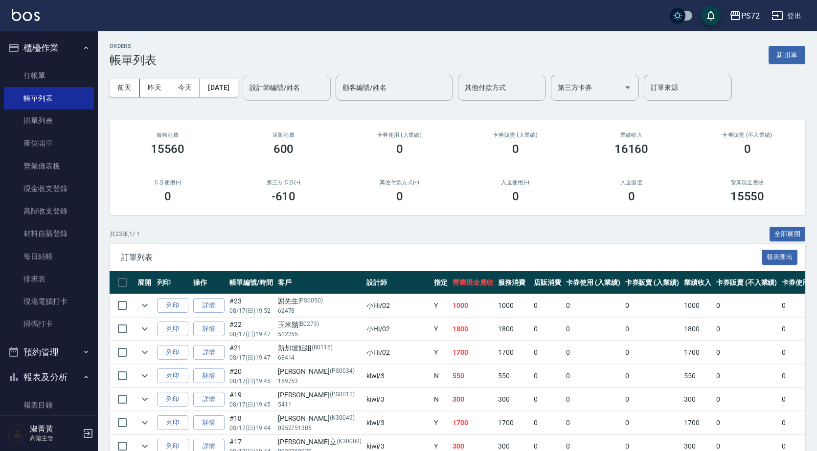
drag, startPoint x: 321, startPoint y: 92, endPoint x: 316, endPoint y: 99, distance: 8.4
click at [318, 91] on input "設計師編號/姓名" at bounding box center [286, 87] width 79 height 17
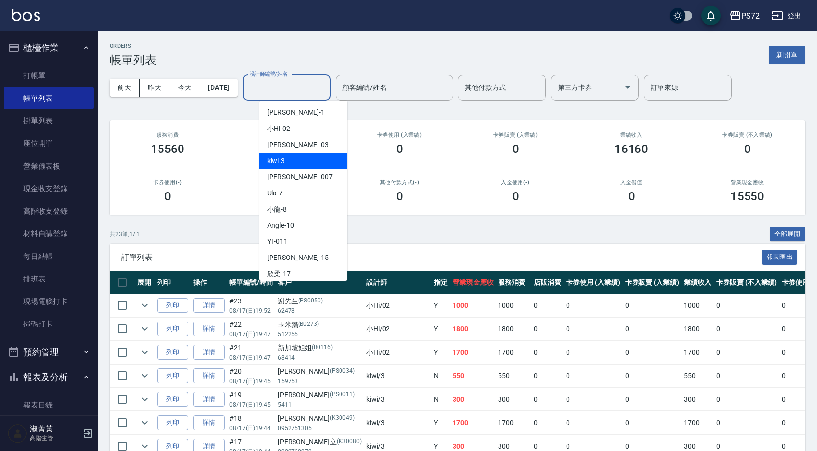
click at [293, 157] on div "kiwi -3" at bounding box center [303, 161] width 88 height 16
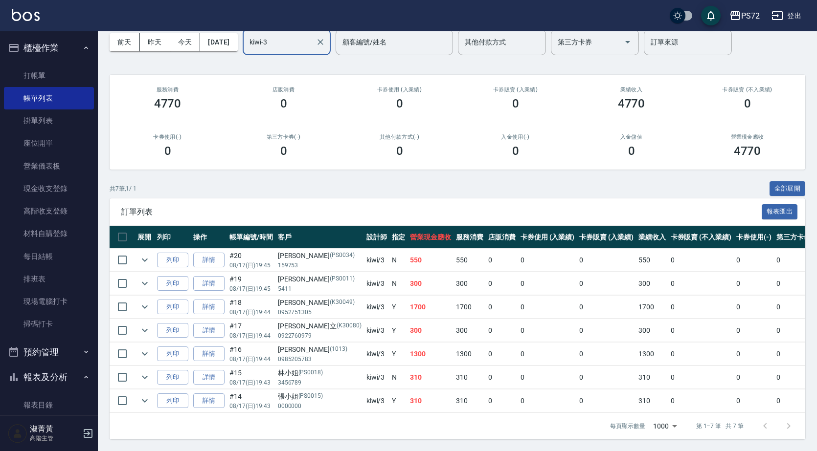
scroll to position [293, 0]
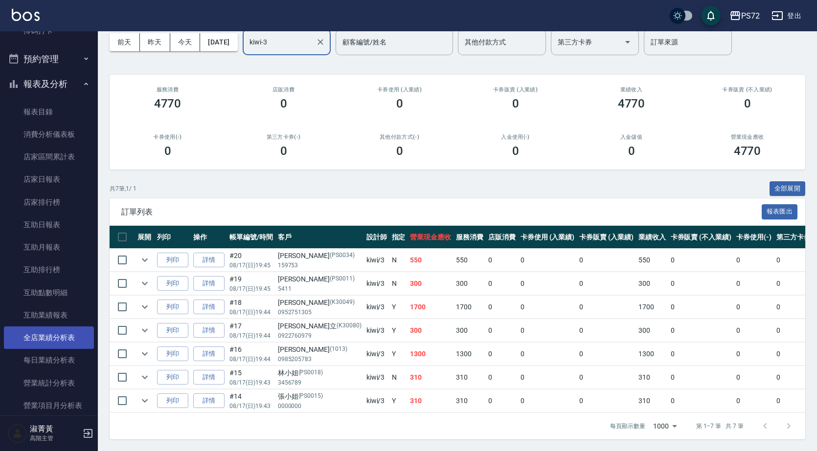
click at [54, 339] on link "全店業績分析表" at bounding box center [49, 338] width 90 height 23
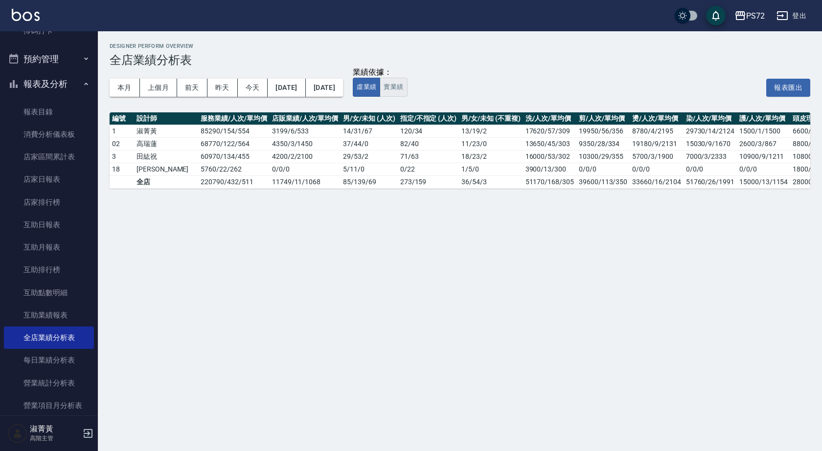
click at [407, 90] on button "實業績" at bounding box center [393, 87] width 27 height 19
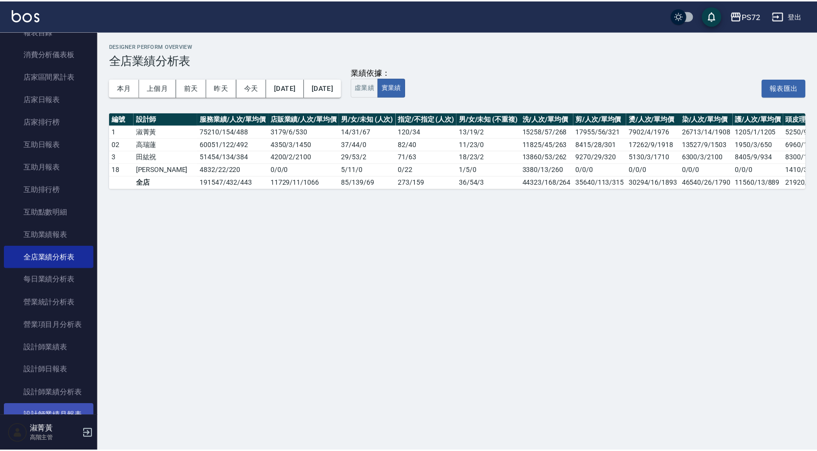
scroll to position [391, 0]
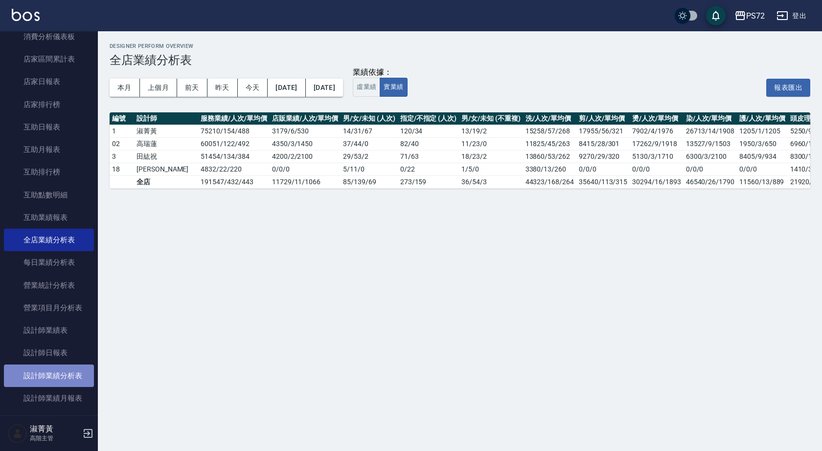
click at [72, 377] on link "設計師業績分析表" at bounding box center [49, 376] width 90 height 23
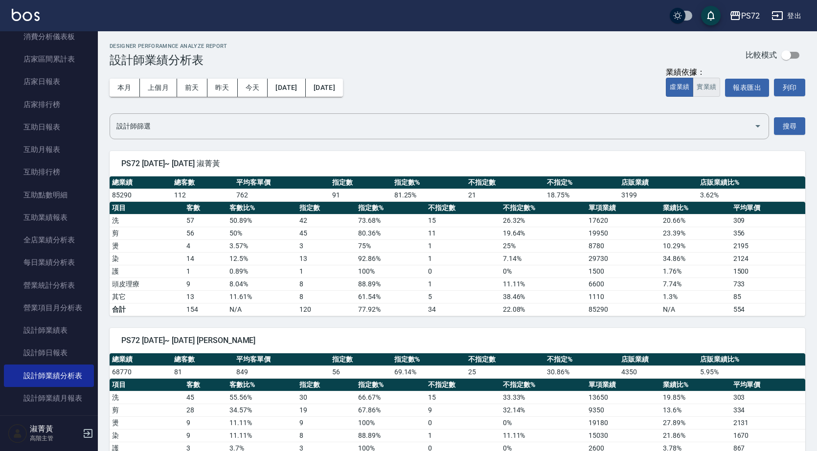
click at [709, 93] on button "實業績" at bounding box center [706, 87] width 27 height 19
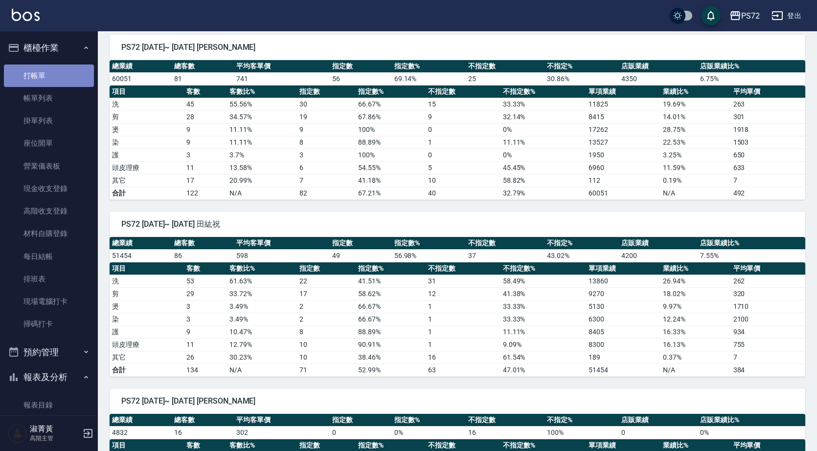
click at [60, 71] on link "打帳單" at bounding box center [49, 76] width 90 height 23
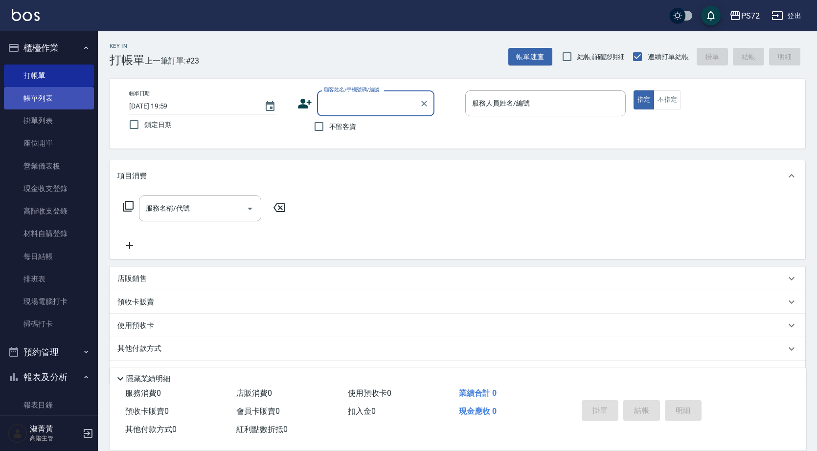
click at [38, 97] on link "帳單列表" at bounding box center [49, 98] width 90 height 23
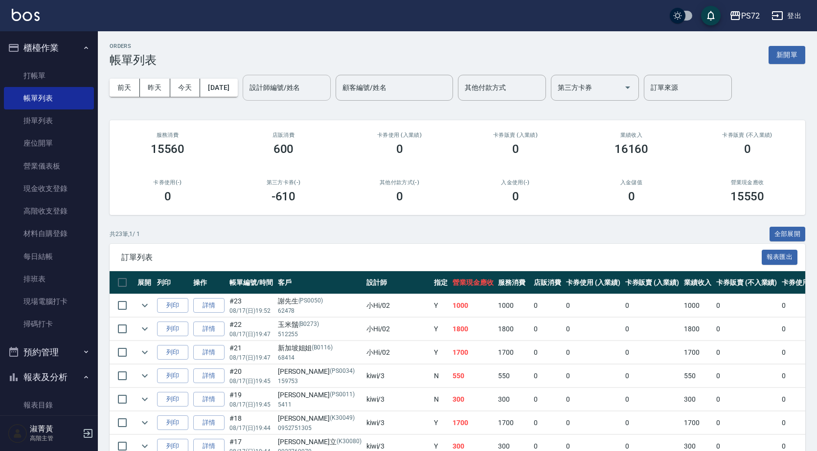
click at [294, 90] on input "設計師編號/姓名" at bounding box center [286, 87] width 79 height 17
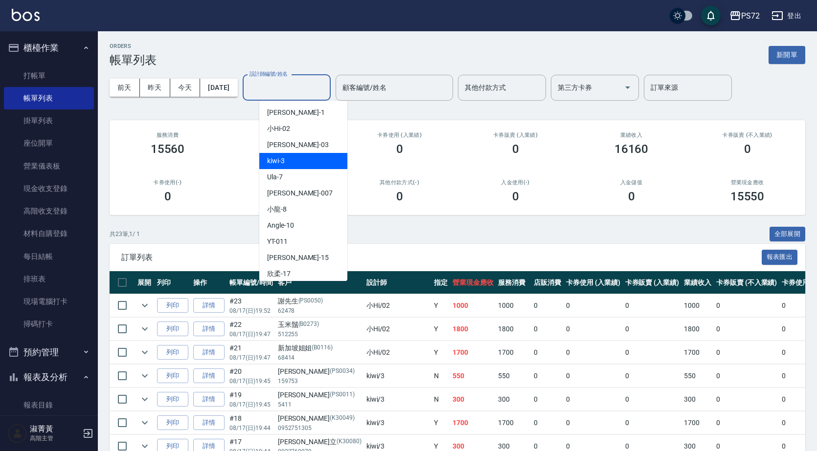
click at [296, 167] on div "kiwi -3" at bounding box center [303, 161] width 88 height 16
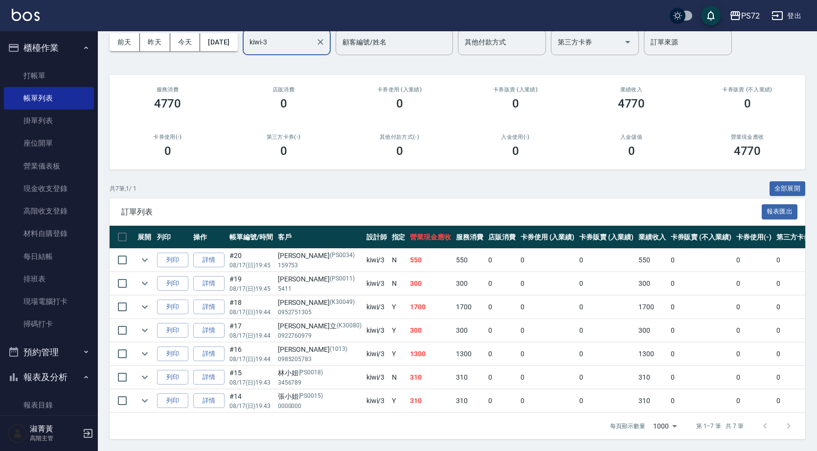
scroll to position [53, 0]
click at [144, 306] on icon "expand row" at bounding box center [145, 307] width 6 height 3
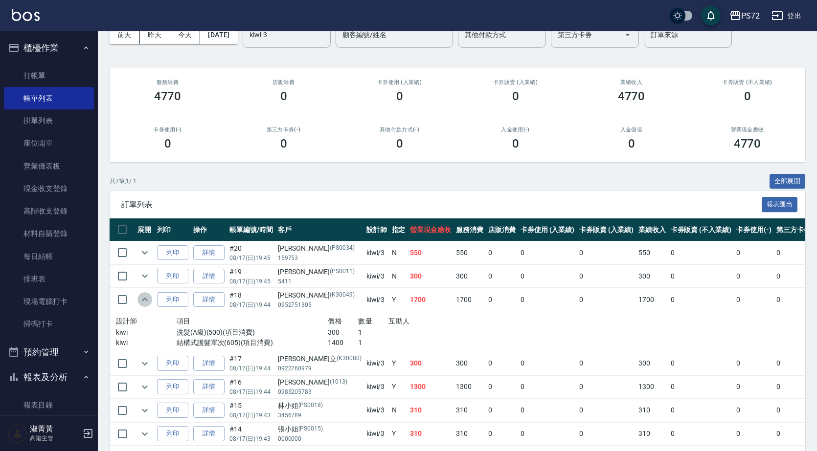
click at [144, 301] on icon "expand row" at bounding box center [145, 300] width 12 height 12
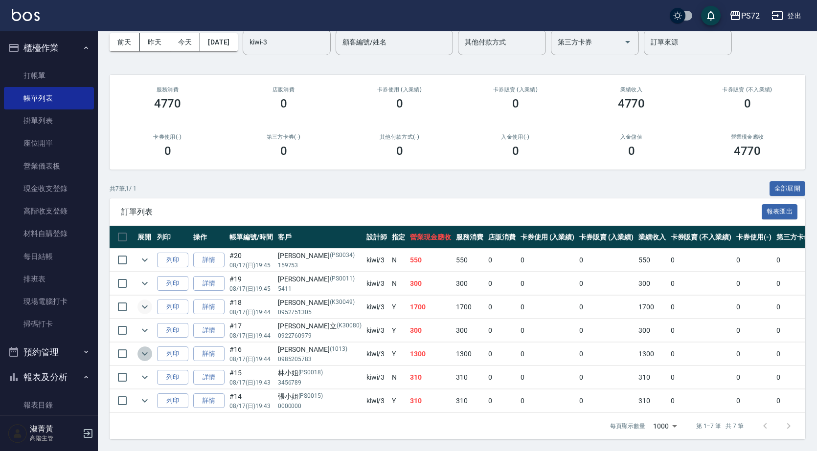
click at [139, 350] on icon "expand row" at bounding box center [145, 354] width 12 height 12
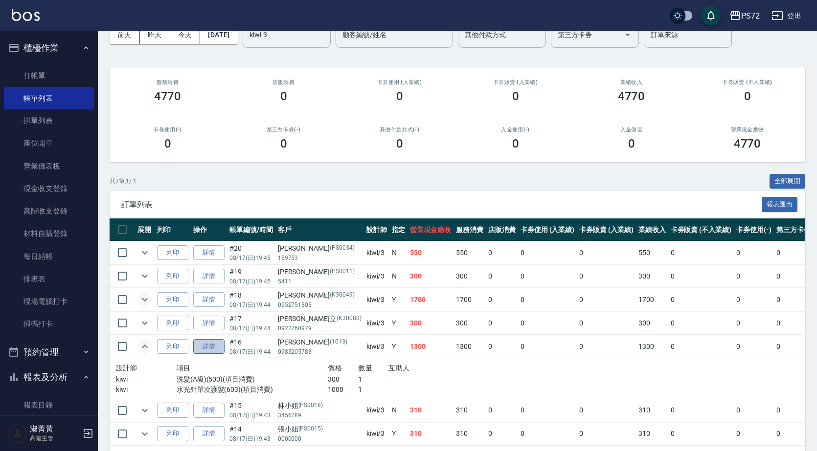
click at [215, 346] on link "詳情" at bounding box center [208, 346] width 31 height 15
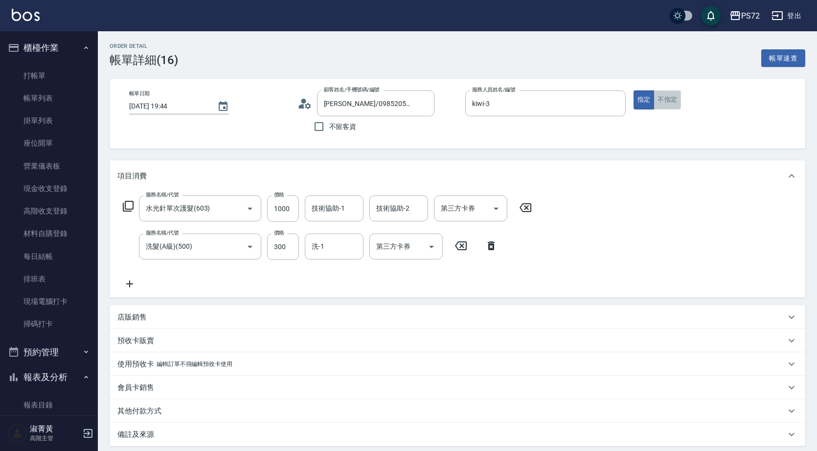
click at [659, 105] on button "不指定" at bounding box center [667, 99] width 27 height 19
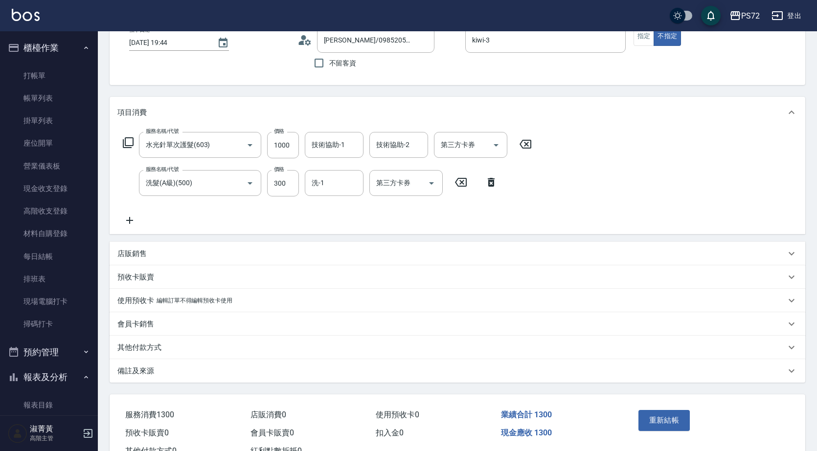
scroll to position [101, 0]
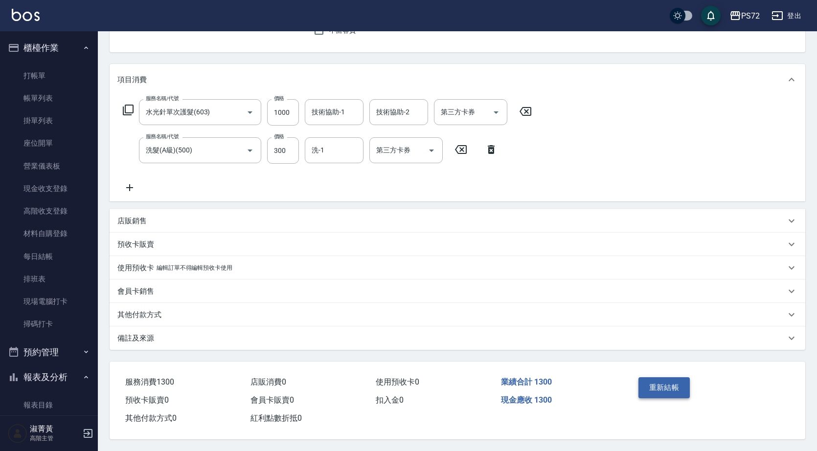
click at [671, 384] on button "重新結帳" at bounding box center [664, 388] width 52 height 21
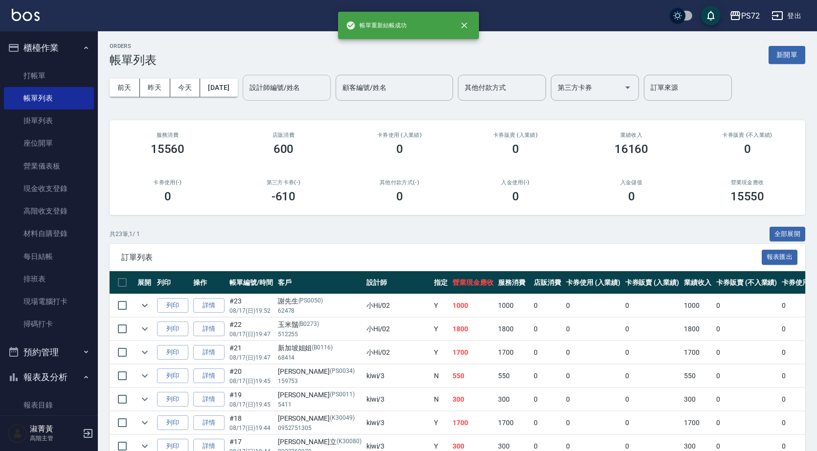
click at [299, 85] on input "設計師編號/姓名" at bounding box center [286, 87] width 79 height 17
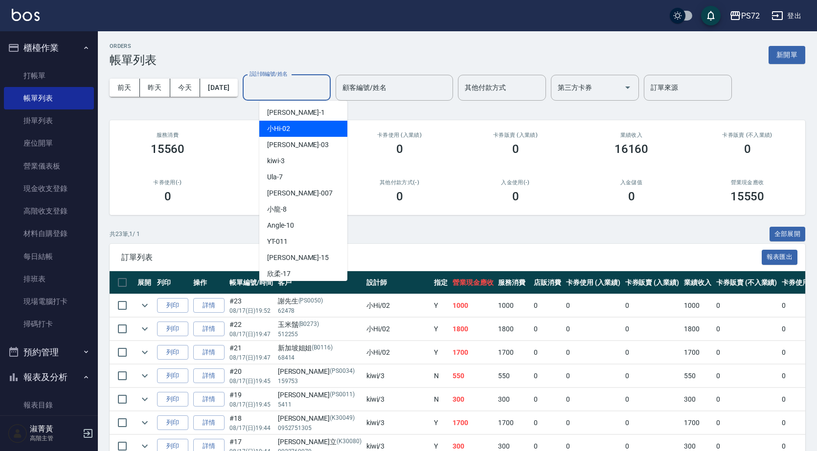
click at [307, 130] on div "小Hi -02" at bounding box center [303, 129] width 88 height 16
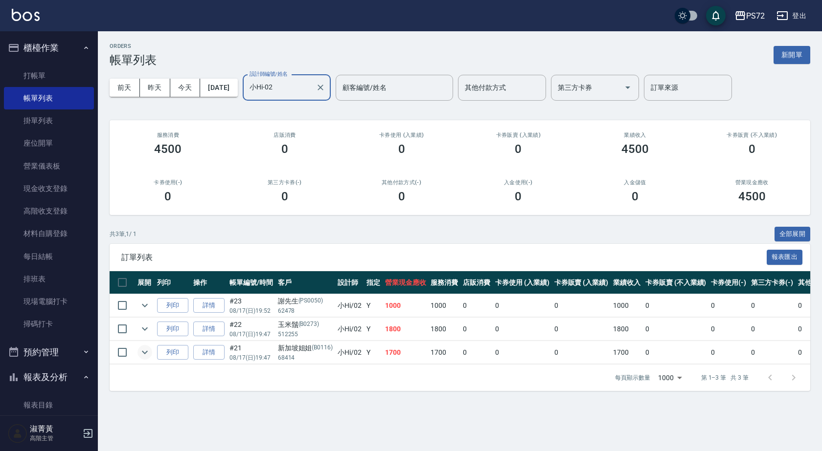
click at [147, 351] on icon "expand row" at bounding box center [145, 353] width 12 height 12
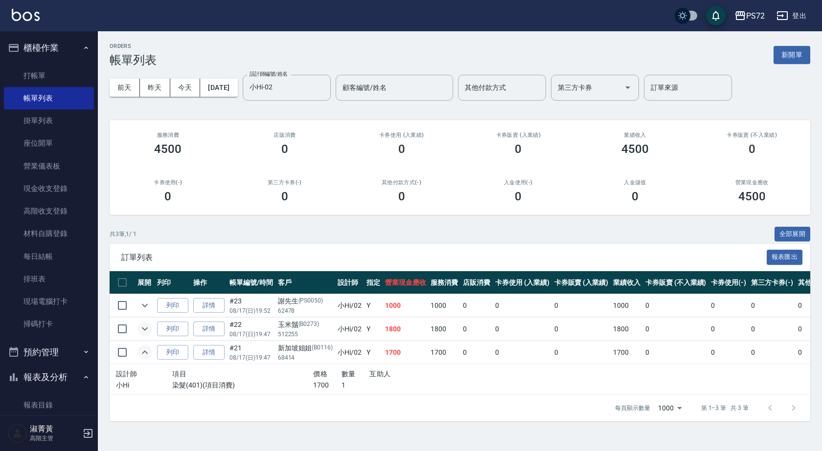
click at [145, 334] on icon "expand row" at bounding box center [145, 329] width 12 height 12
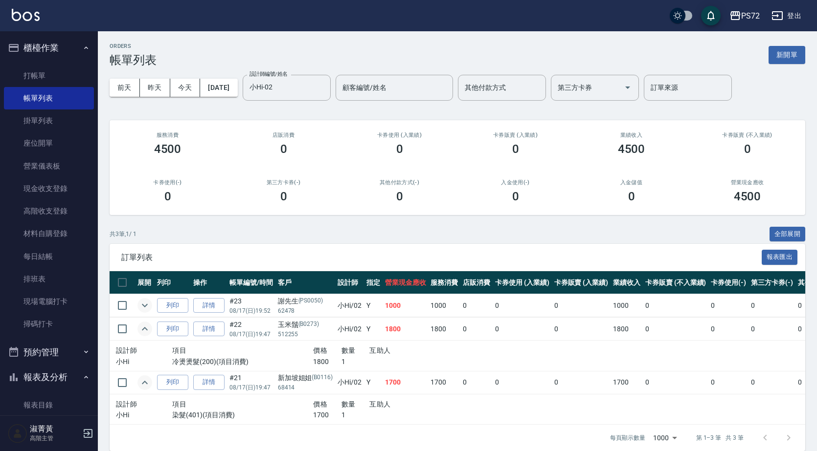
click at [146, 311] on icon "expand row" at bounding box center [145, 306] width 12 height 12
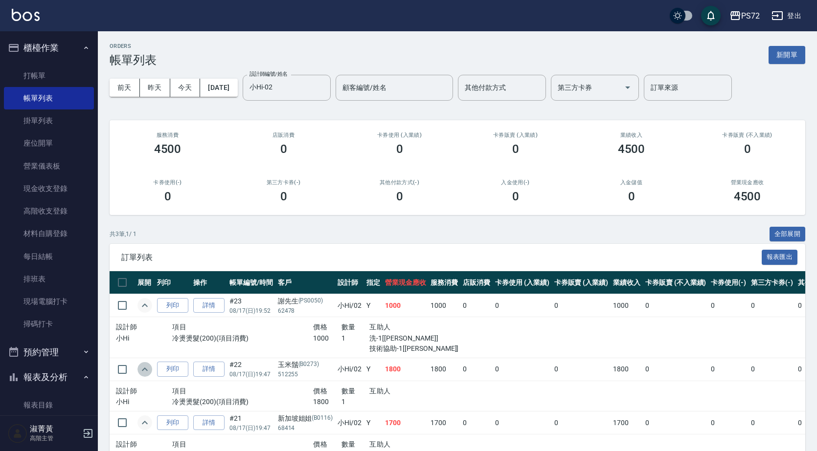
click at [149, 366] on icon "expand row" at bounding box center [145, 370] width 12 height 12
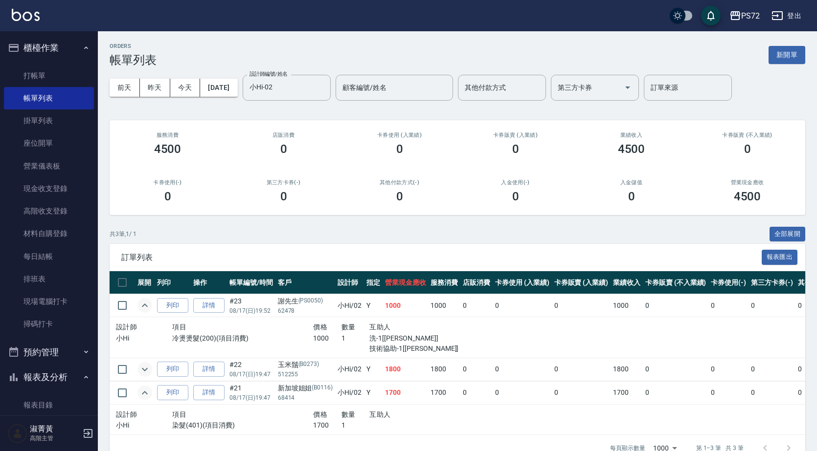
click at [144, 392] on icon "expand row" at bounding box center [145, 393] width 12 height 12
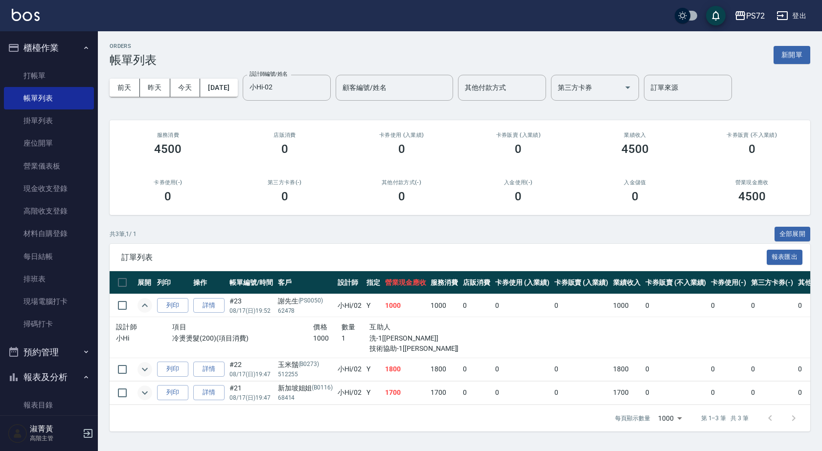
click at [144, 392] on icon "expand row" at bounding box center [145, 393] width 12 height 12
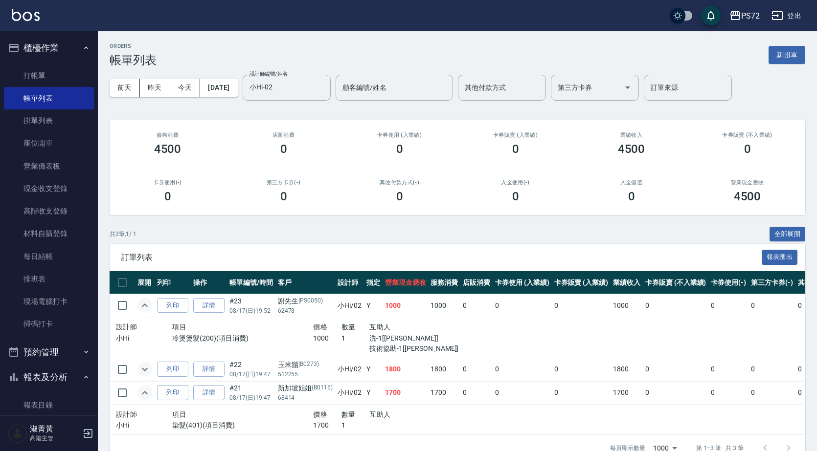
click at [145, 391] on icon "expand row" at bounding box center [145, 393] width 12 height 12
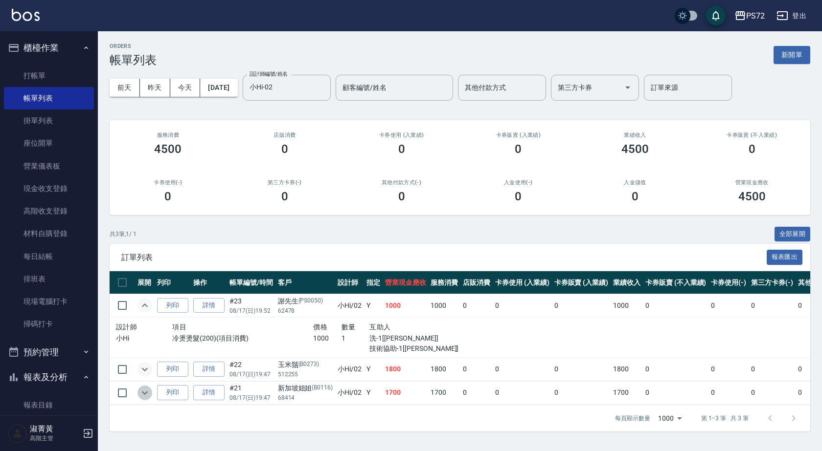
click at [145, 391] on icon "expand row" at bounding box center [145, 393] width 12 height 12
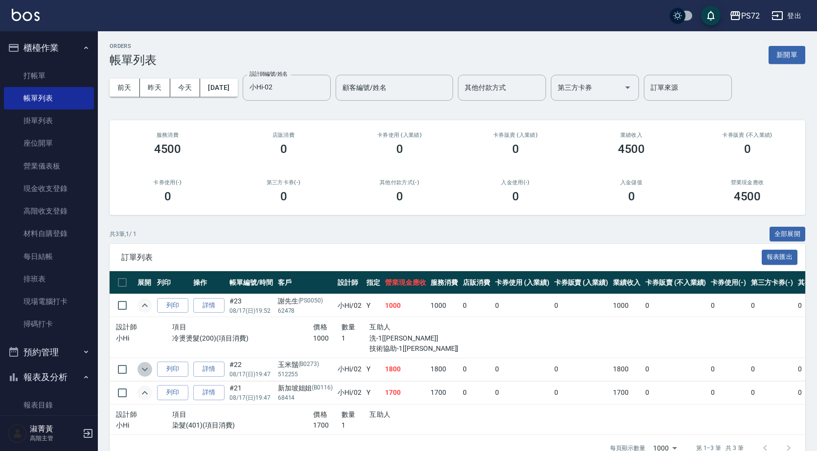
click at [142, 370] on icon "expand row" at bounding box center [145, 370] width 12 height 12
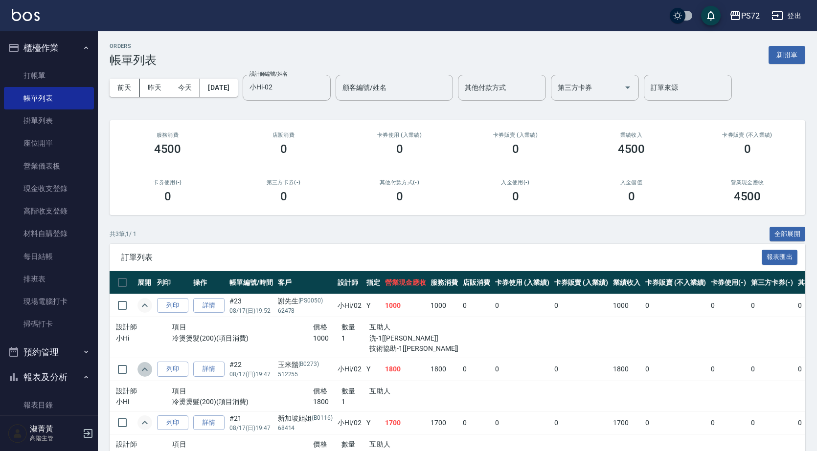
click at [147, 367] on icon "expand row" at bounding box center [145, 370] width 12 height 12
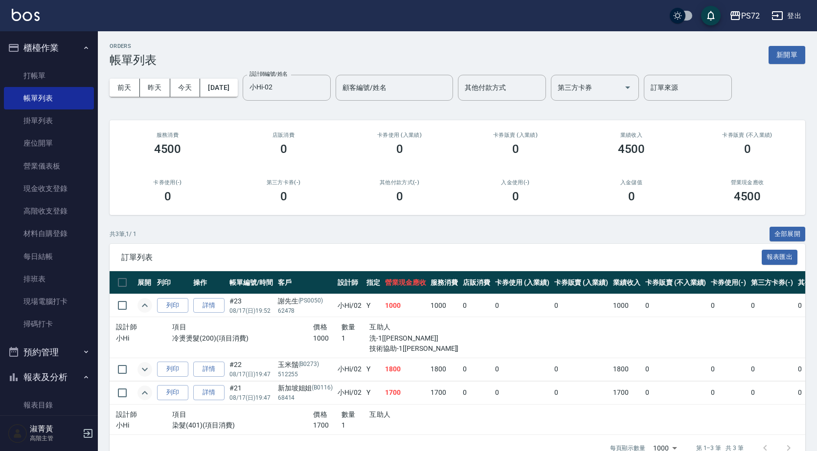
click at [147, 367] on icon "expand row" at bounding box center [145, 370] width 12 height 12
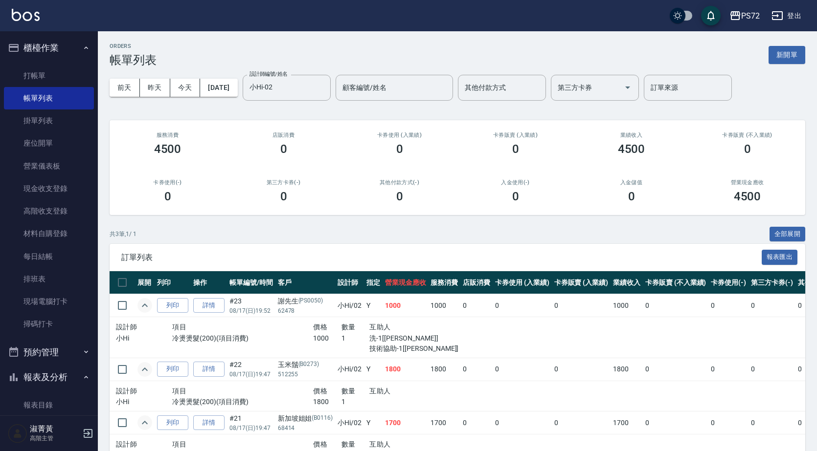
click at [140, 305] on icon "expand row" at bounding box center [145, 306] width 12 height 12
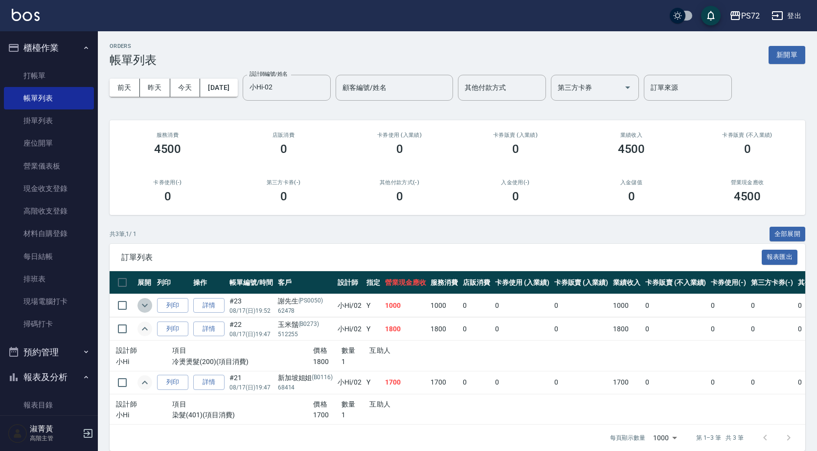
click at [141, 305] on icon "expand row" at bounding box center [145, 306] width 12 height 12
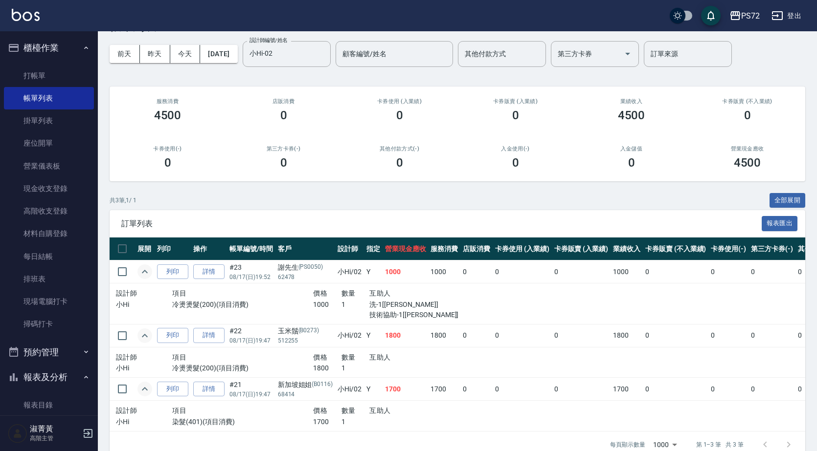
scroll to position [49, 0]
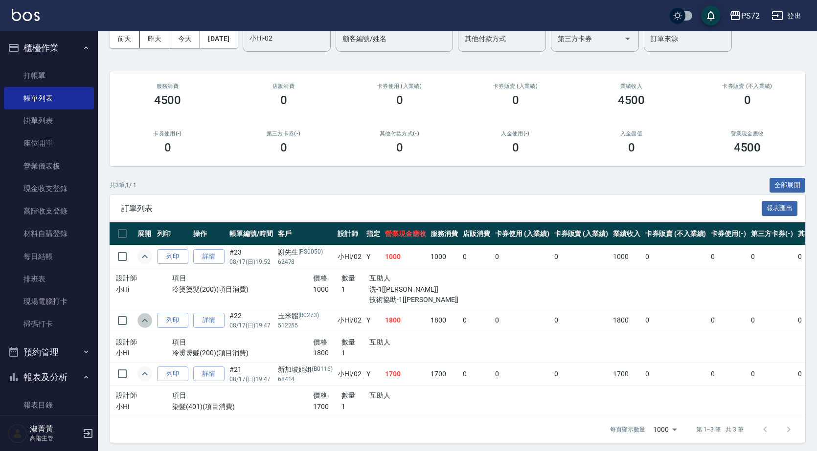
click at [141, 322] on icon "expand row" at bounding box center [145, 321] width 12 height 12
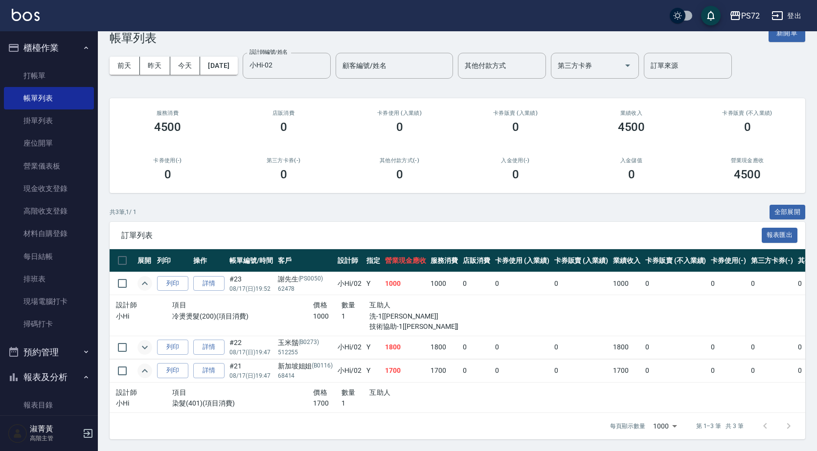
click at [145, 367] on icon "expand row" at bounding box center [145, 371] width 12 height 12
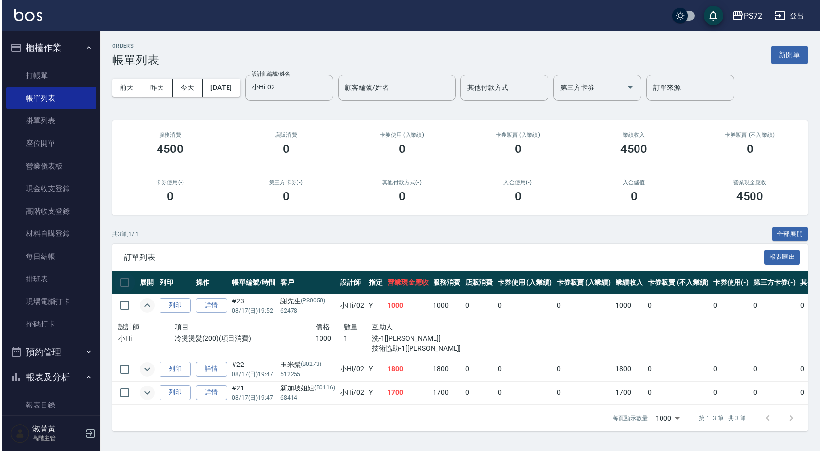
scroll to position [0, 0]
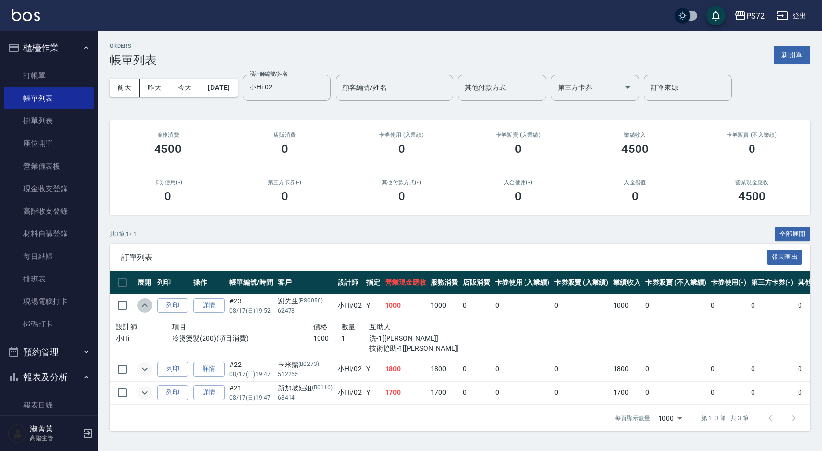
click at [142, 303] on icon "expand row" at bounding box center [145, 306] width 12 height 12
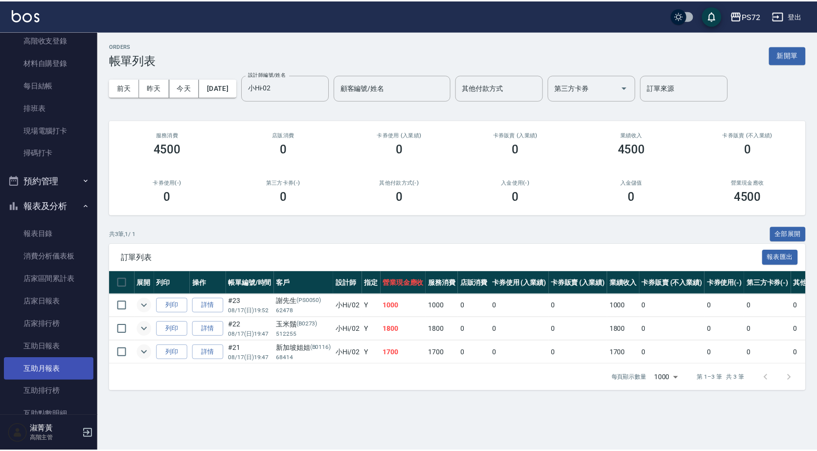
scroll to position [196, 0]
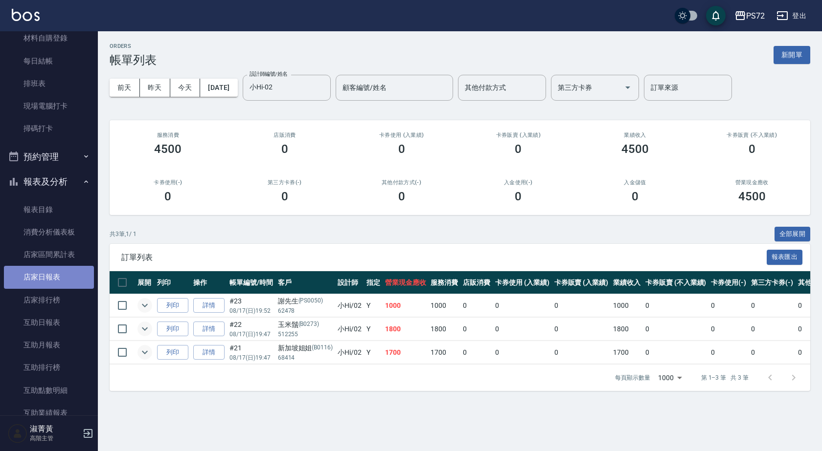
click at [62, 277] on link "店家日報表" at bounding box center [49, 277] width 90 height 23
